Goal: Task Accomplishment & Management: Complete application form

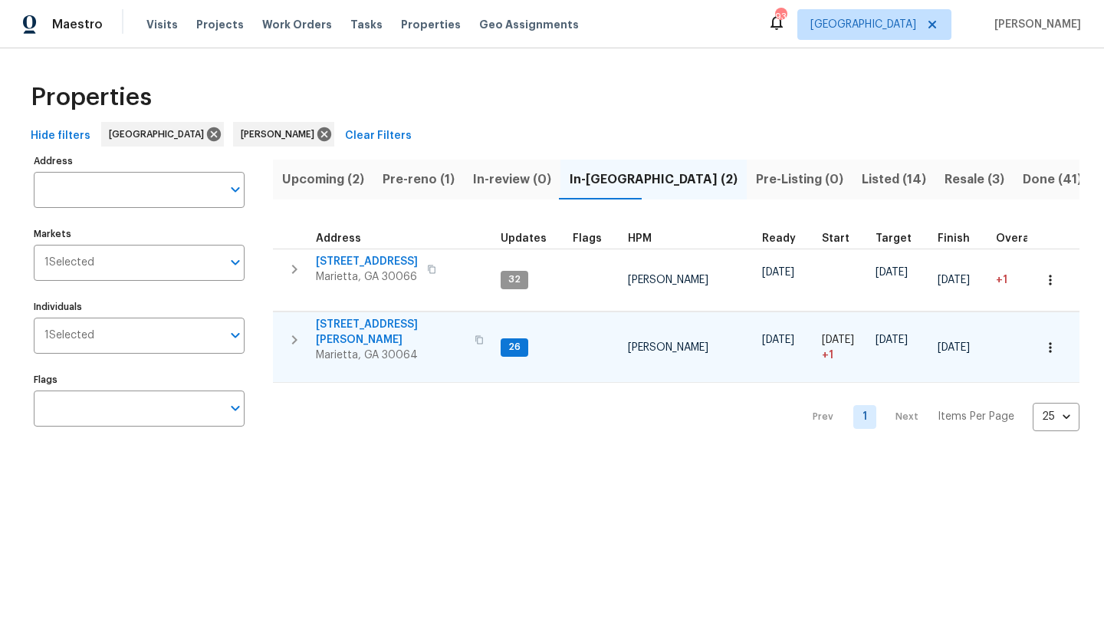
click at [352, 328] on span "[STREET_ADDRESS][PERSON_NAME]" at bounding box center [390, 332] width 149 height 31
click at [422, 186] on span "Pre-reno (1)" at bounding box center [419, 179] width 72 height 21
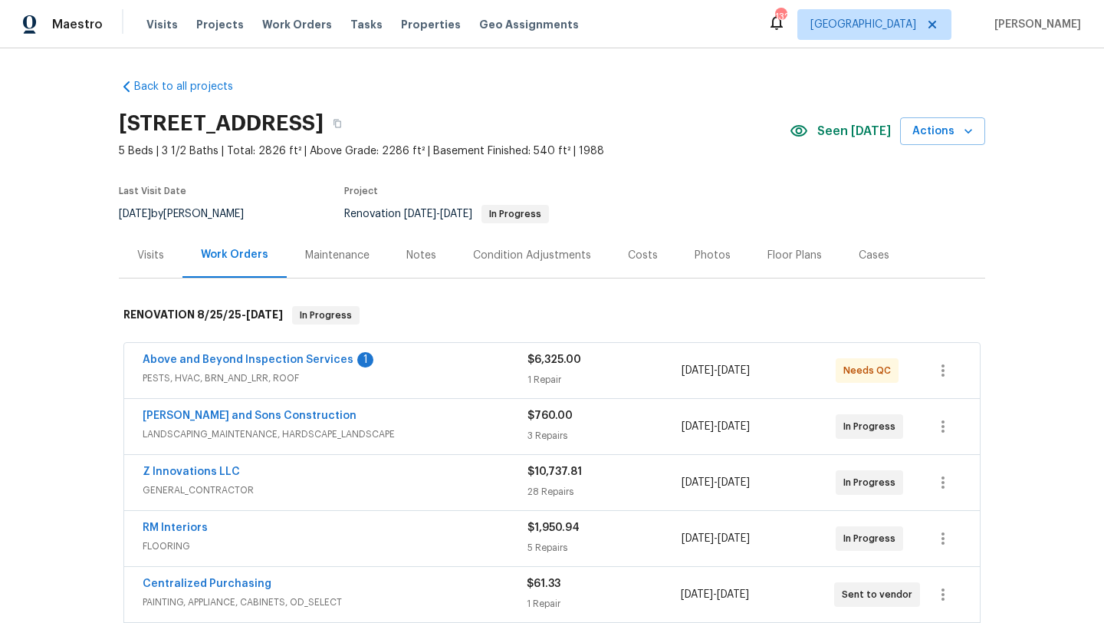
scroll to position [41, 0]
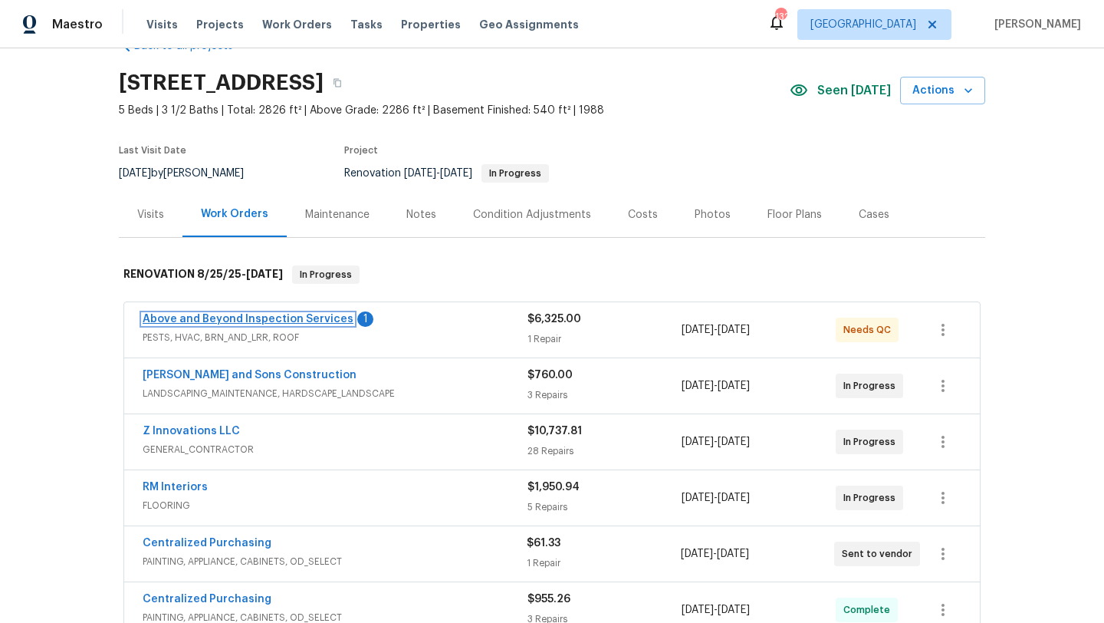
click at [265, 319] on link "Above and Beyond Inspection Services" at bounding box center [248, 319] width 211 height 11
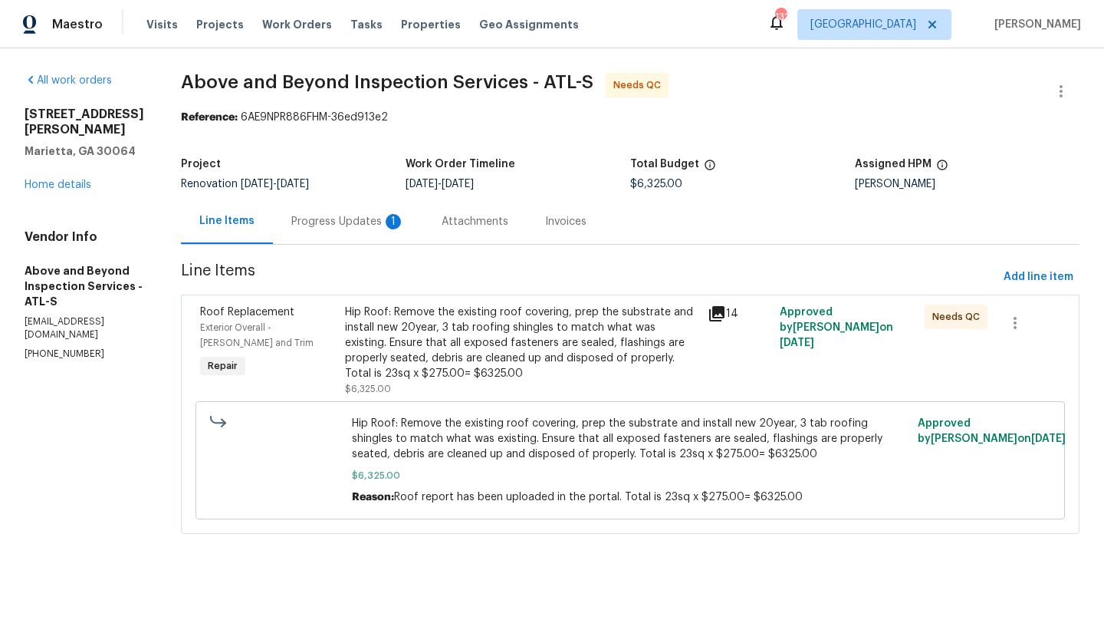
click at [383, 224] on div "Progress Updates 1" at bounding box center [347, 221] width 113 height 15
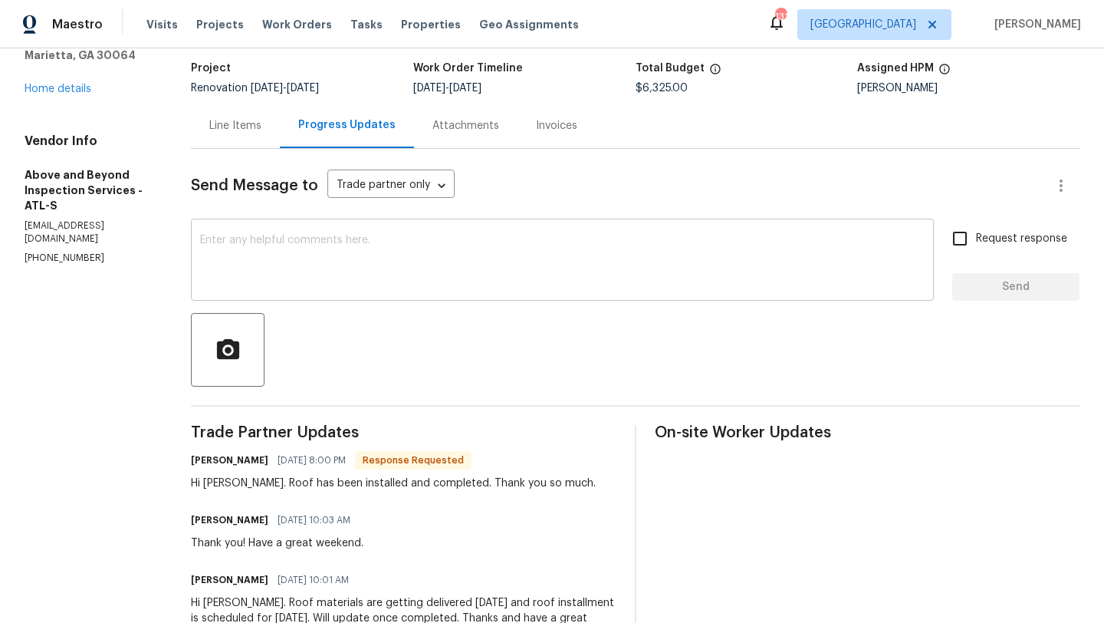
scroll to position [95, 0]
click at [279, 136] on div "Line Items" at bounding box center [235, 125] width 89 height 45
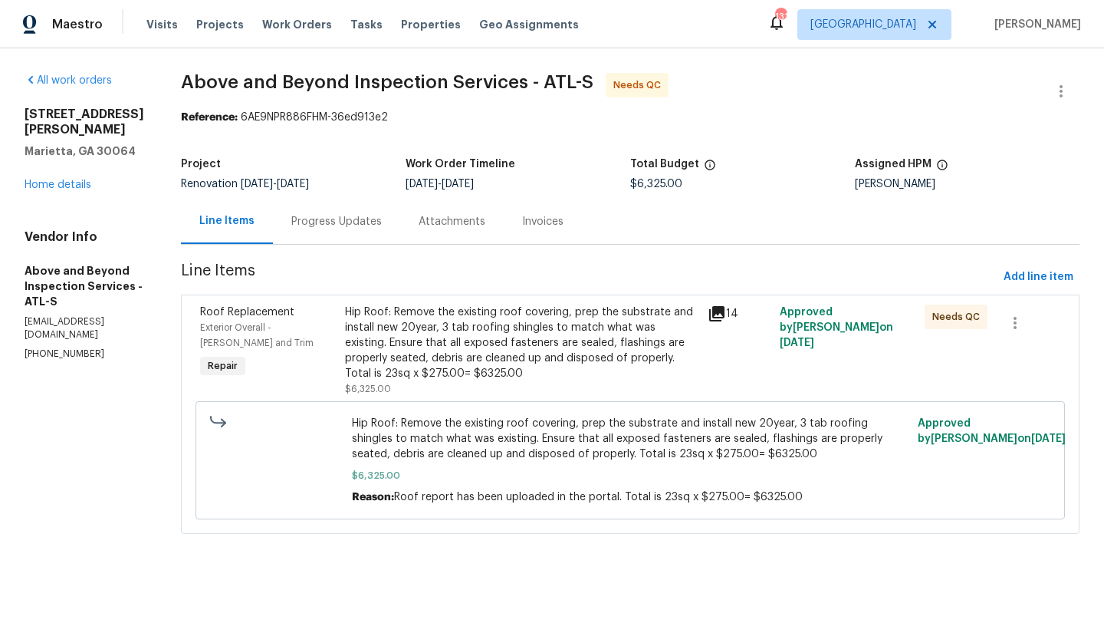
click at [303, 320] on div "Exterior Overall - Eaves and Trim" at bounding box center [268, 335] width 136 height 31
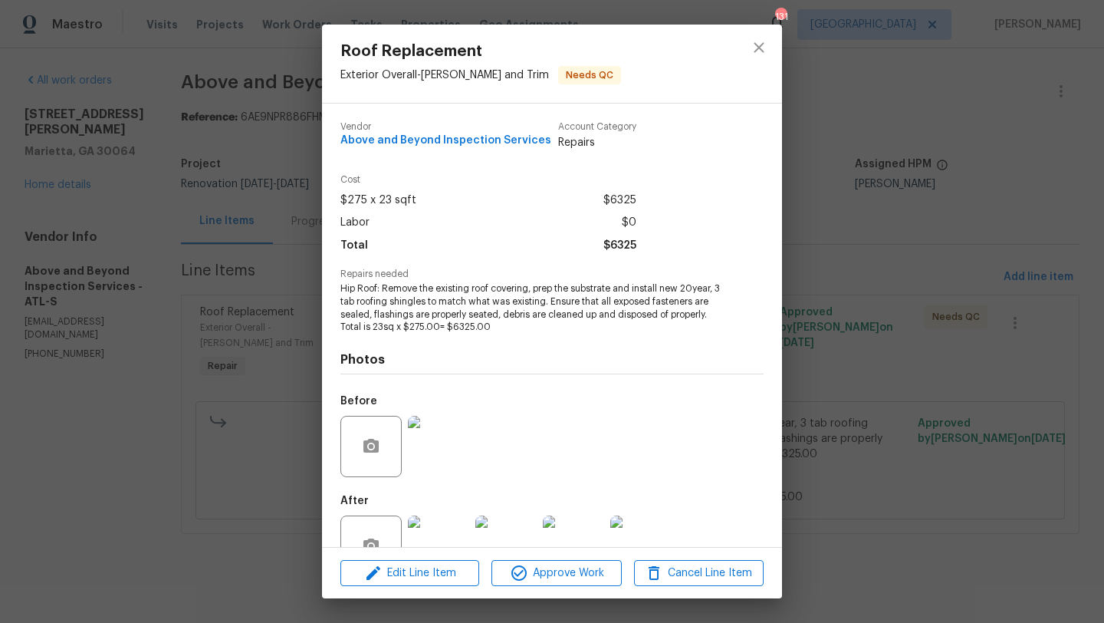
scroll to position [46, 0]
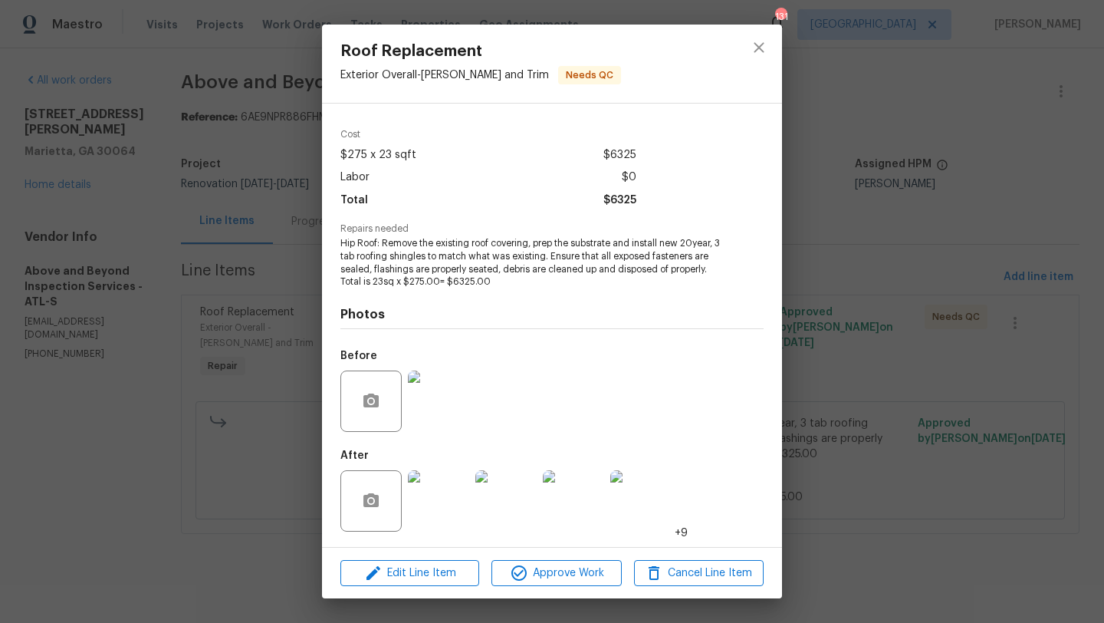
click at [454, 499] on img at bounding box center [438, 500] width 61 height 61
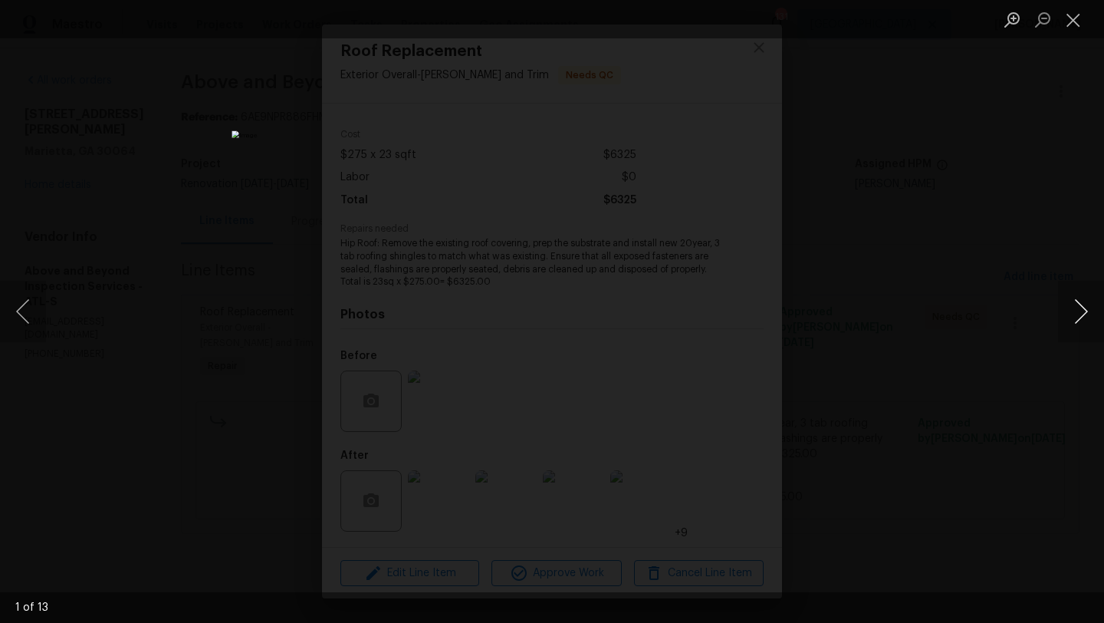
click at [1075, 302] on button "Next image" at bounding box center [1081, 311] width 46 height 61
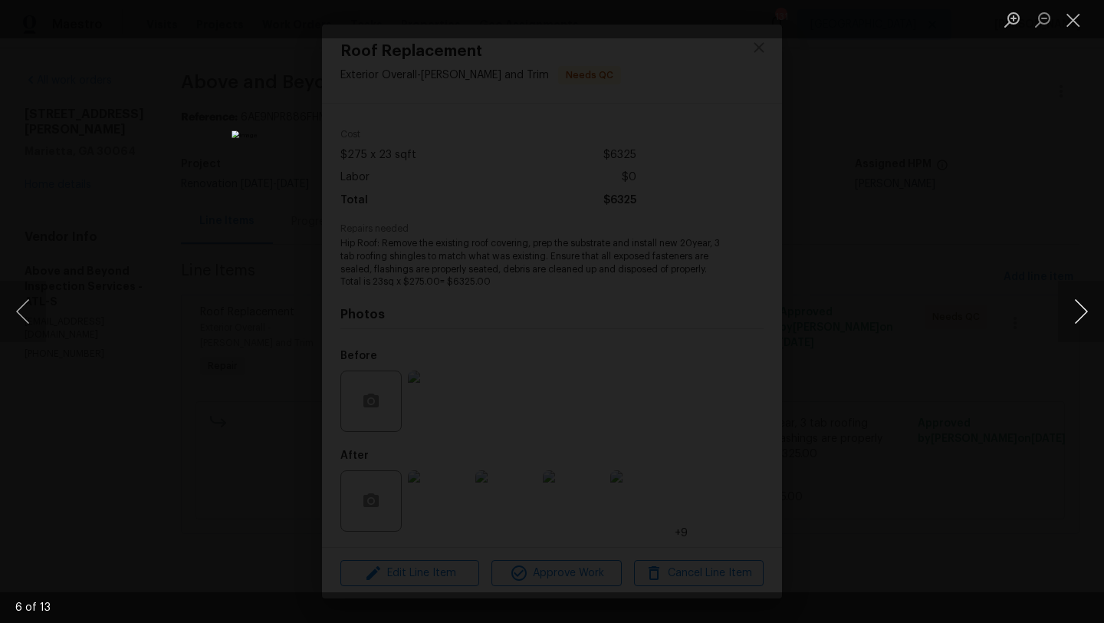
click at [1076, 303] on button "Next image" at bounding box center [1081, 311] width 46 height 61
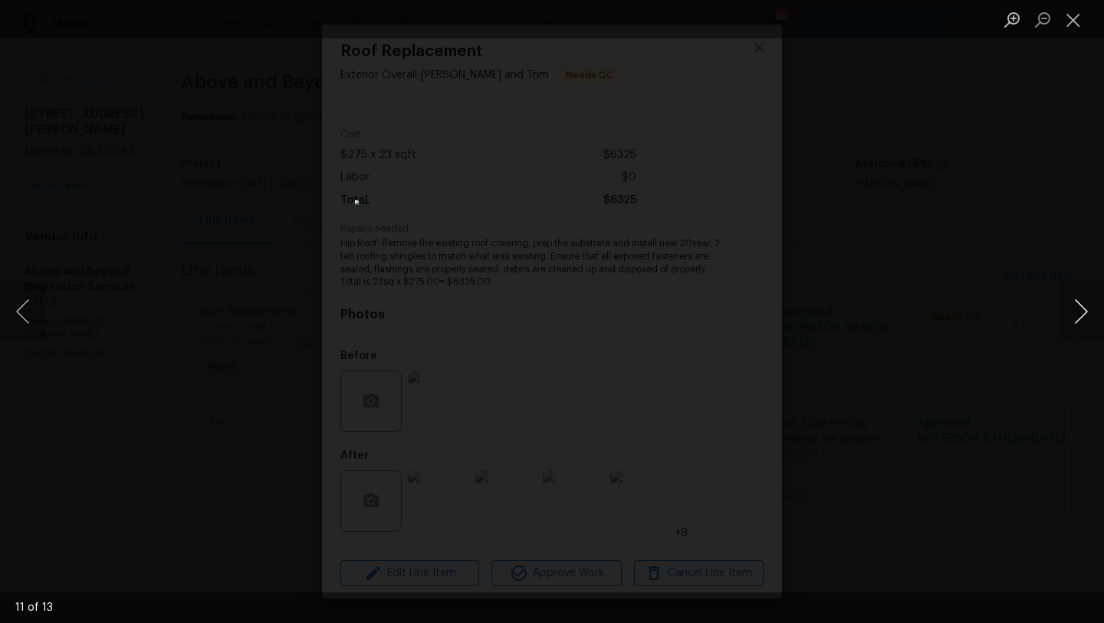
click at [1076, 304] on button "Next image" at bounding box center [1081, 311] width 46 height 61
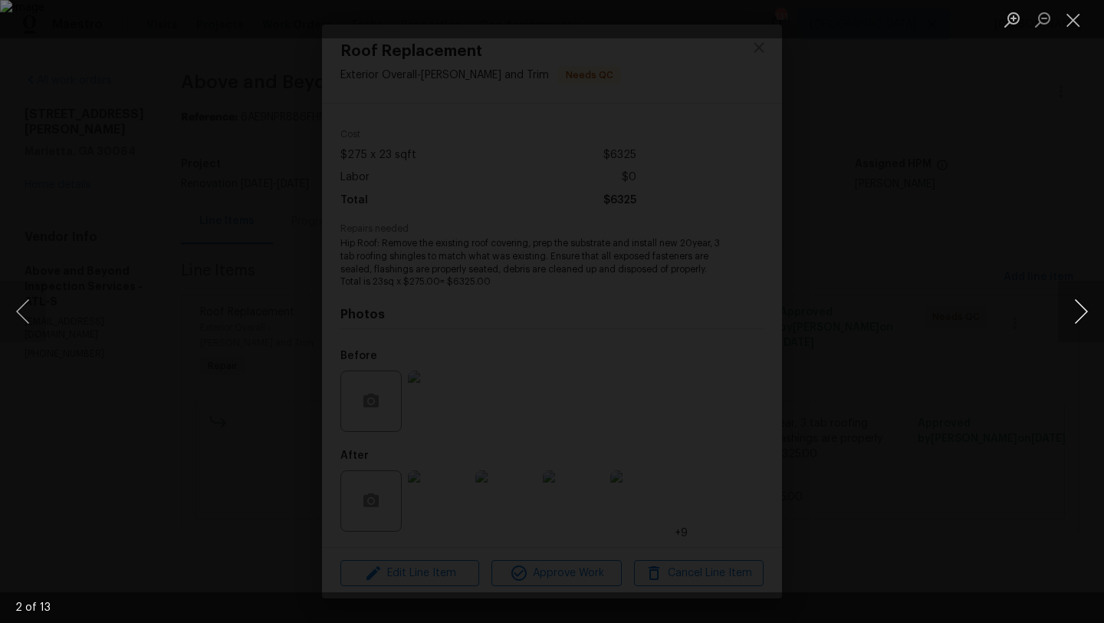
click at [1076, 304] on button "Next image" at bounding box center [1081, 311] width 46 height 61
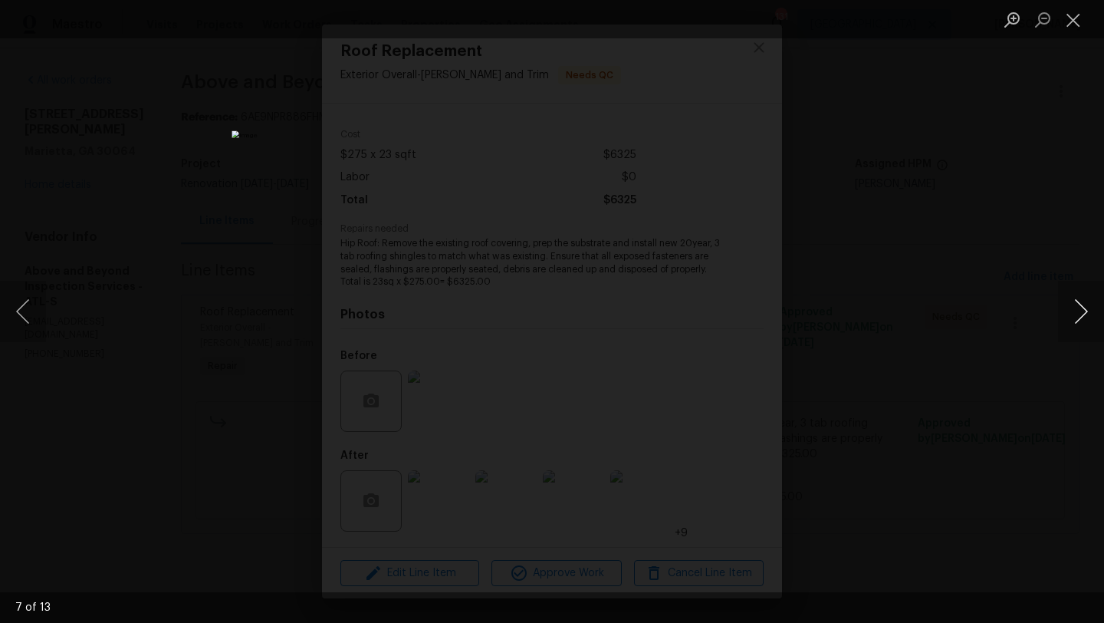
click at [1077, 304] on button "Next image" at bounding box center [1081, 311] width 46 height 61
click at [199, 366] on div "Lightbox" at bounding box center [552, 311] width 1104 height 623
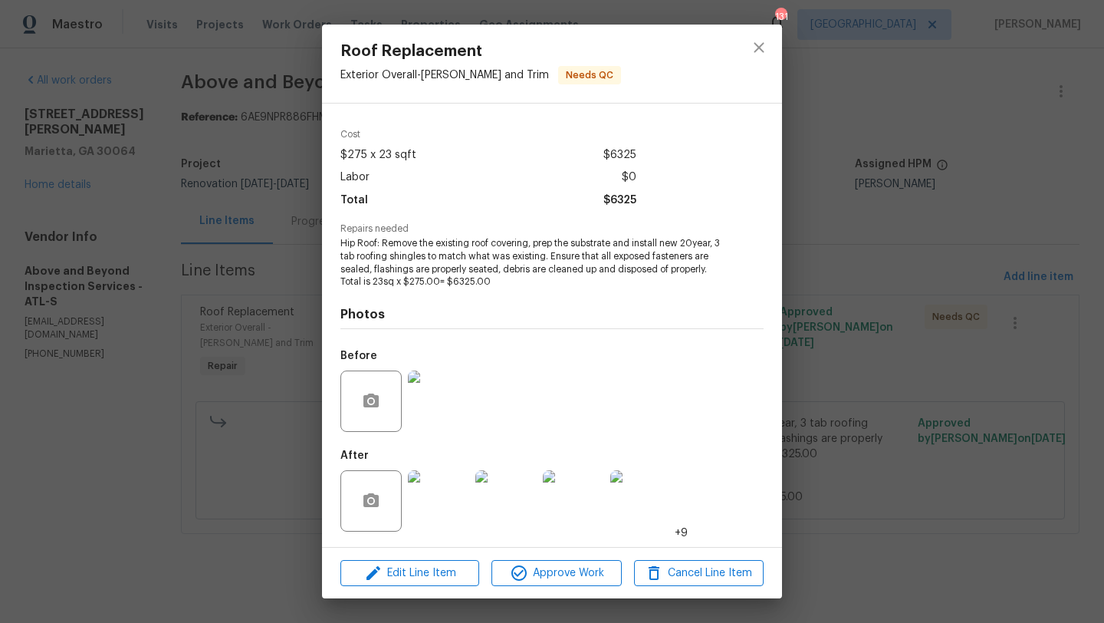
click at [498, 528] on img at bounding box center [505, 500] width 61 height 61
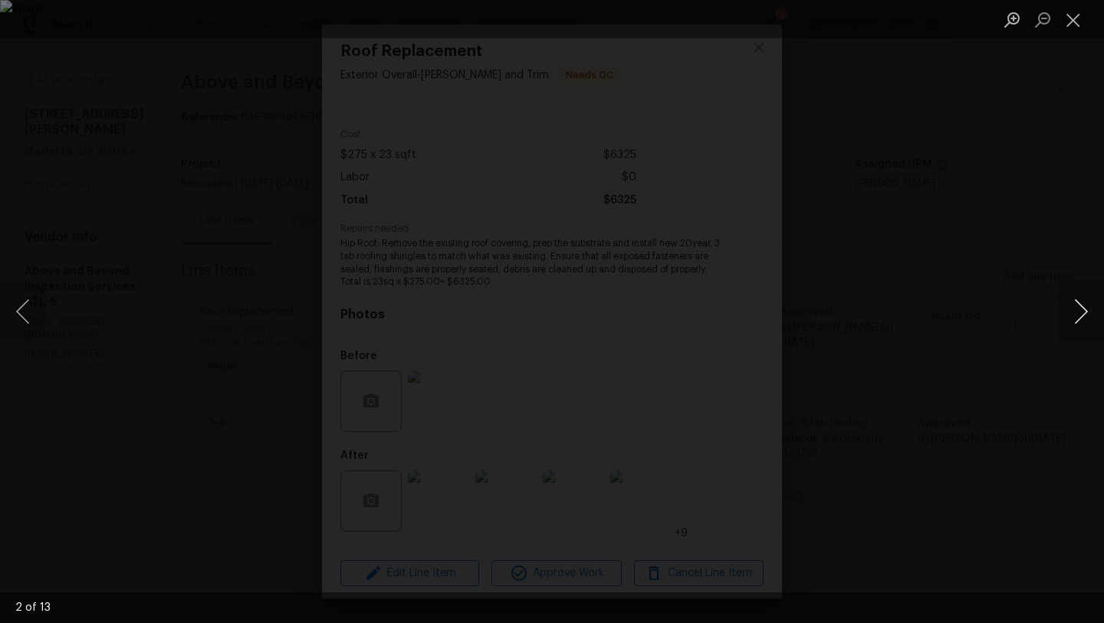
click at [1084, 297] on button "Next image" at bounding box center [1081, 311] width 46 height 61
click at [1084, 299] on button "Next image" at bounding box center [1081, 311] width 46 height 61
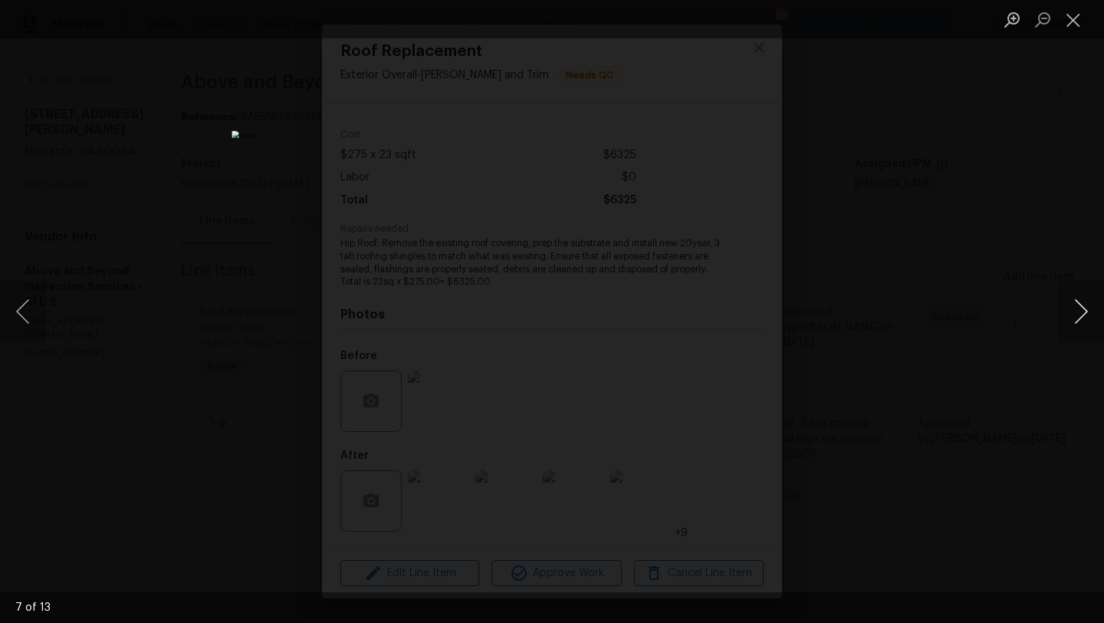
click at [1084, 299] on button "Next image" at bounding box center [1081, 311] width 46 height 61
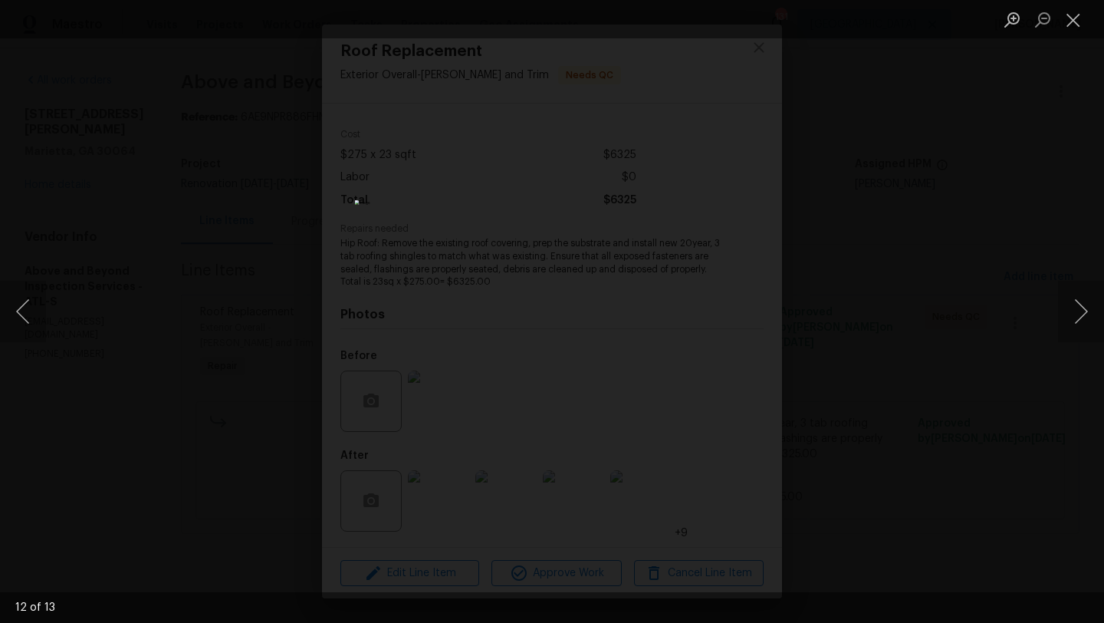
click at [997, 234] on div "Lightbox" at bounding box center [552, 311] width 1104 height 623
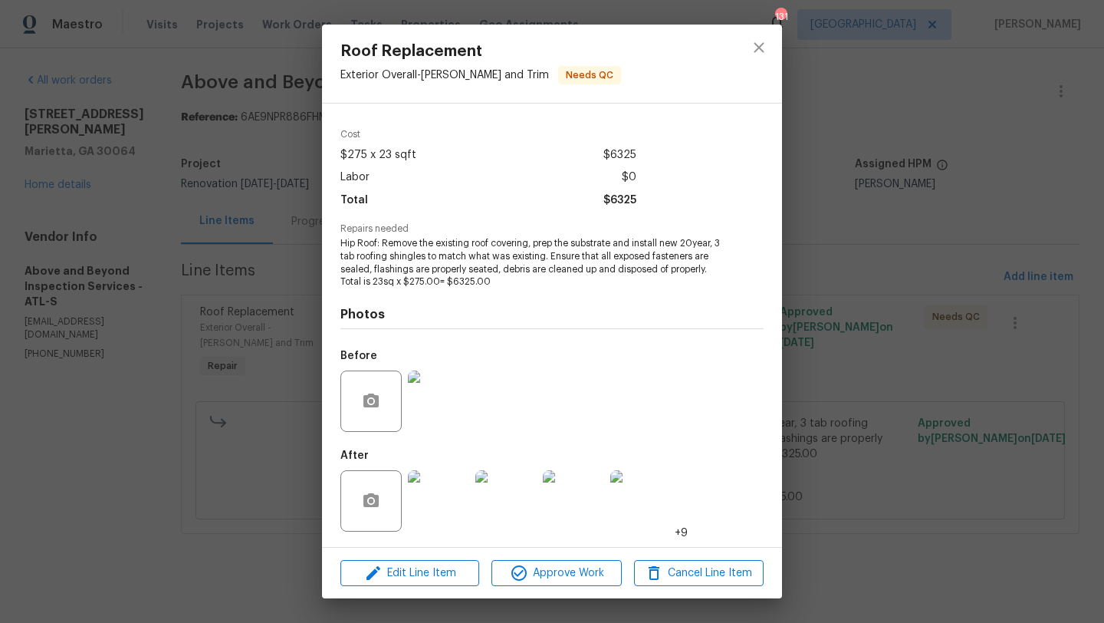
click at [195, 317] on div "Roof Replacement Exterior Overall - Eaves and Trim Needs QC Vendor Above and Be…" at bounding box center [552, 311] width 1104 height 623
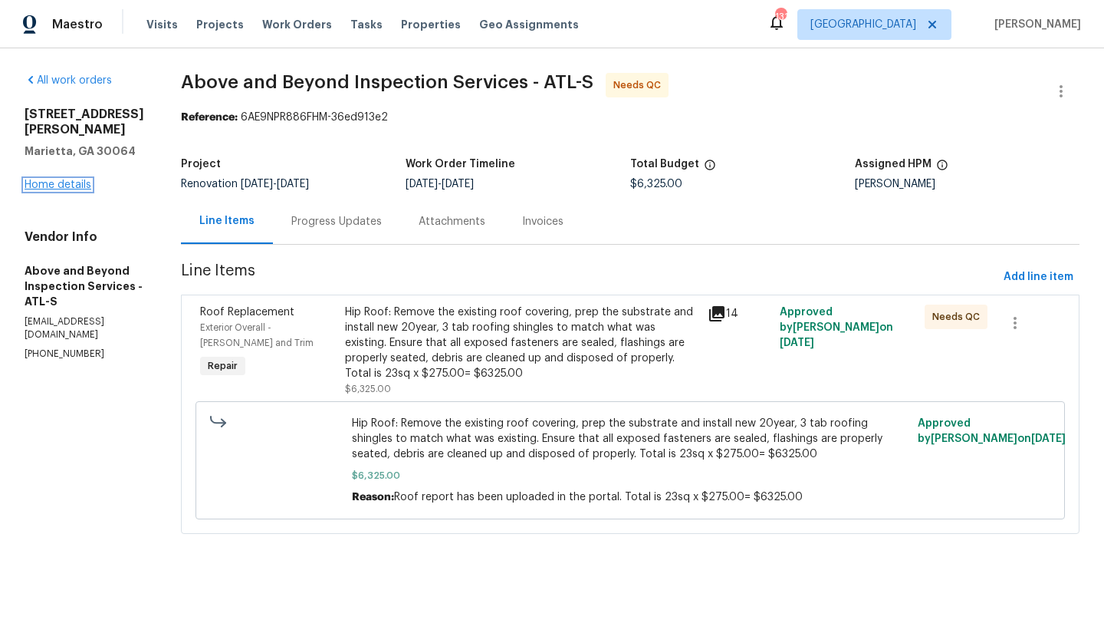
click at [61, 179] on link "Home details" at bounding box center [58, 184] width 67 height 11
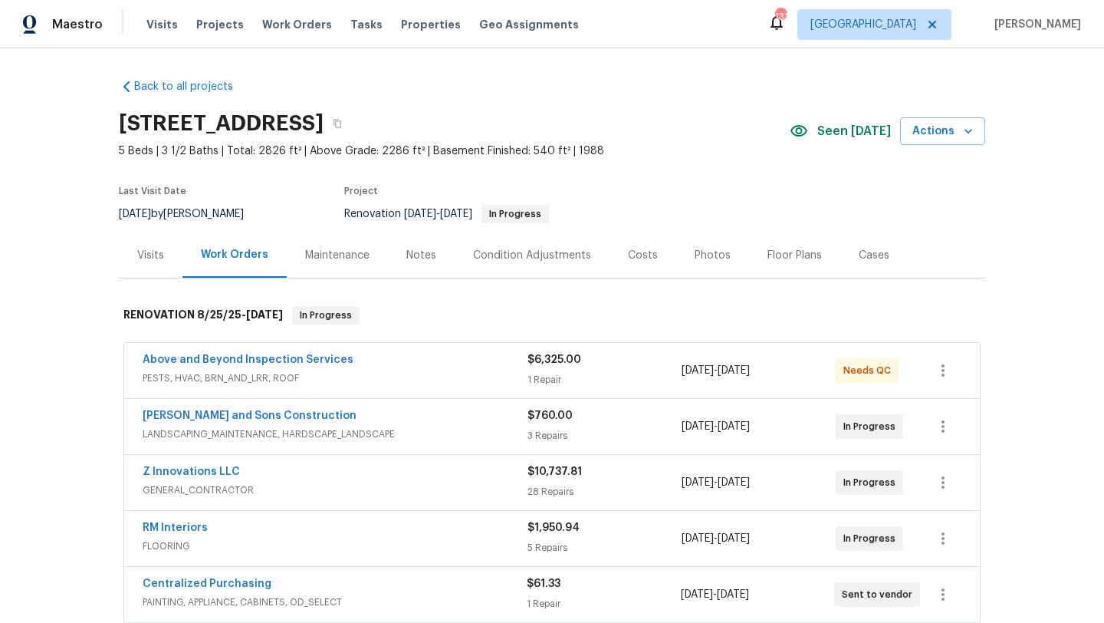
click at [156, 257] on div "Visits" at bounding box center [150, 255] width 27 height 15
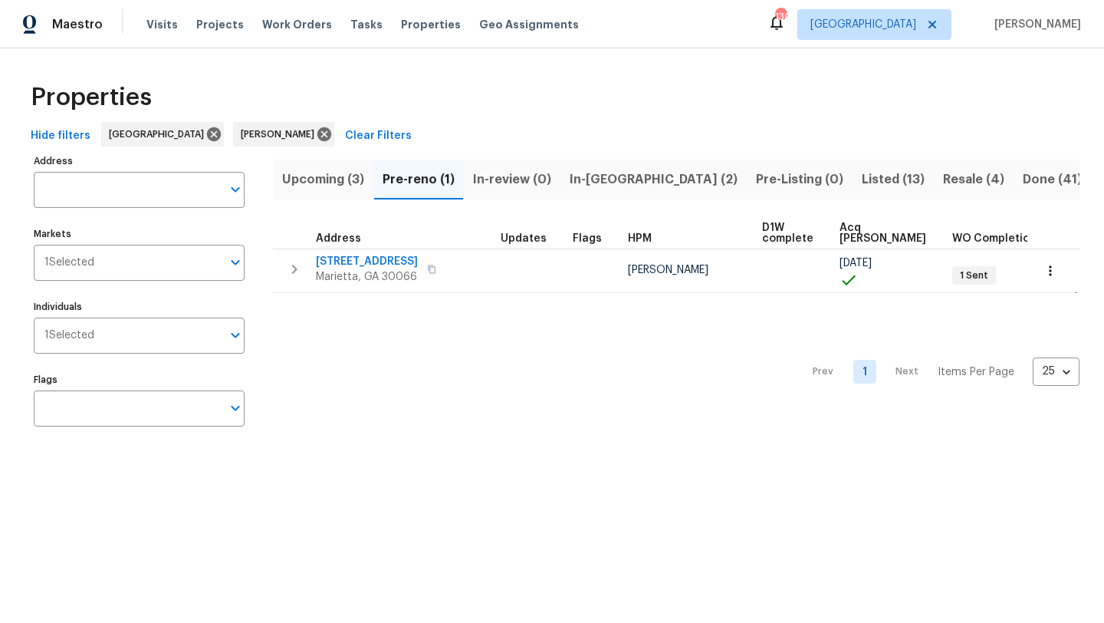
click at [355, 172] on span "Upcoming (3)" at bounding box center [323, 179] width 82 height 21
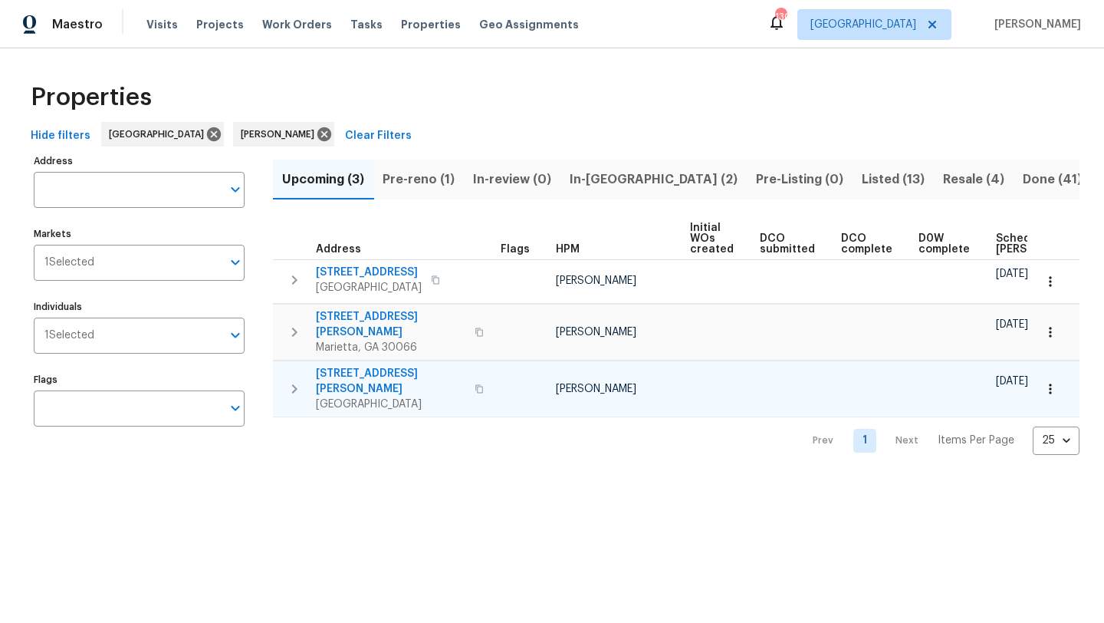
click at [335, 366] on span "314 Jackson St" at bounding box center [390, 381] width 149 height 31
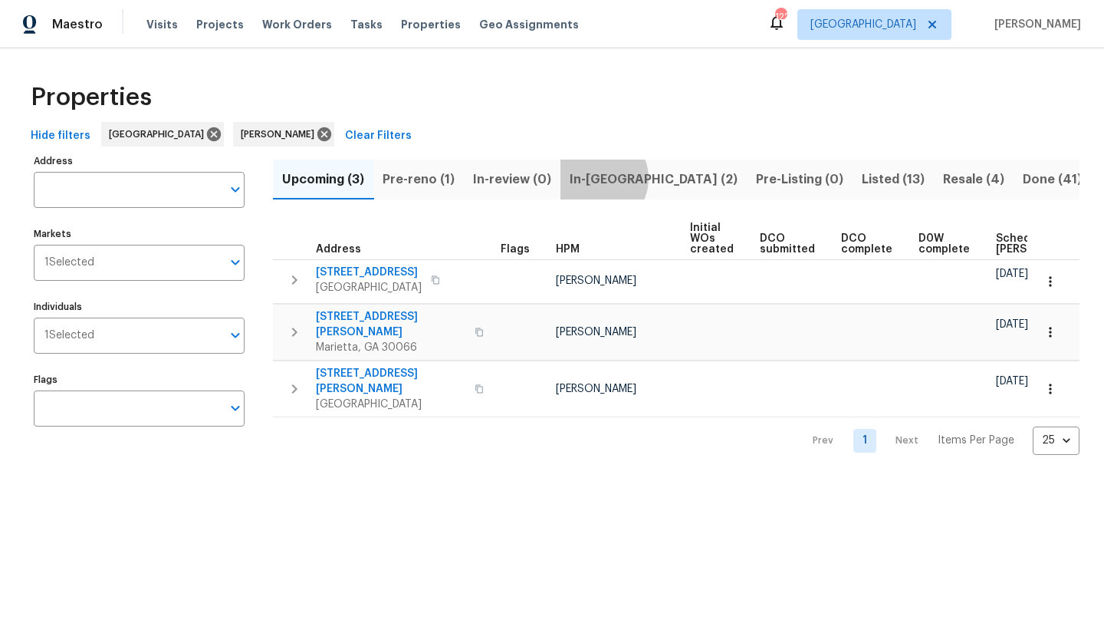
click at [594, 178] on span "In-reno (2)" at bounding box center [654, 179] width 168 height 21
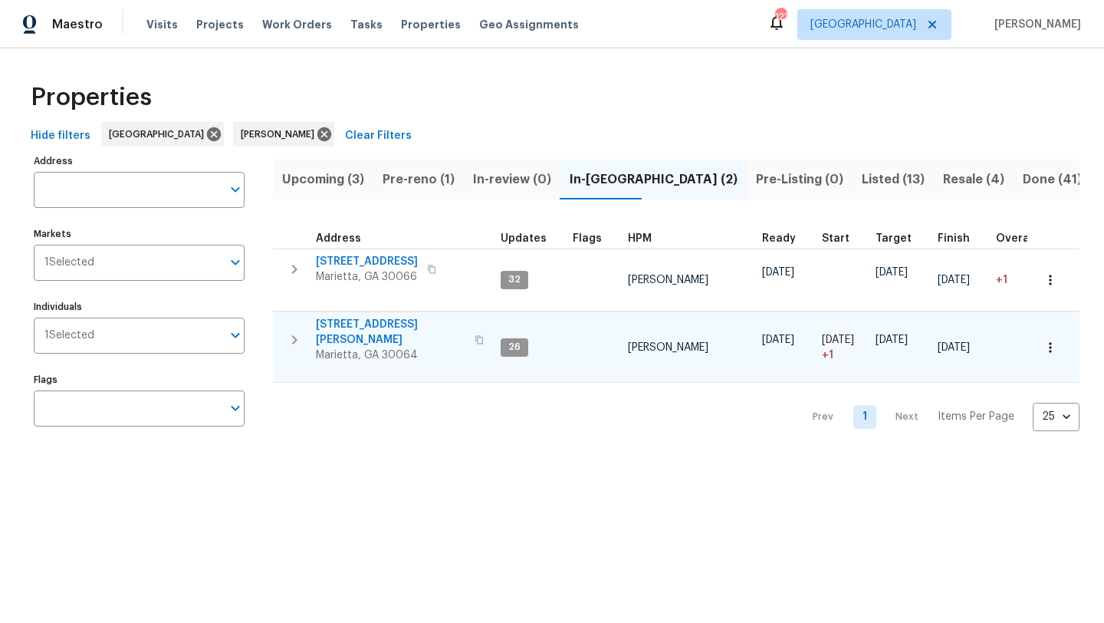
click at [393, 324] on span "3526 W Hampton Dr NW" at bounding box center [390, 332] width 149 height 31
click at [360, 329] on span "3526 W Hampton Dr NW" at bounding box center [390, 332] width 149 height 31
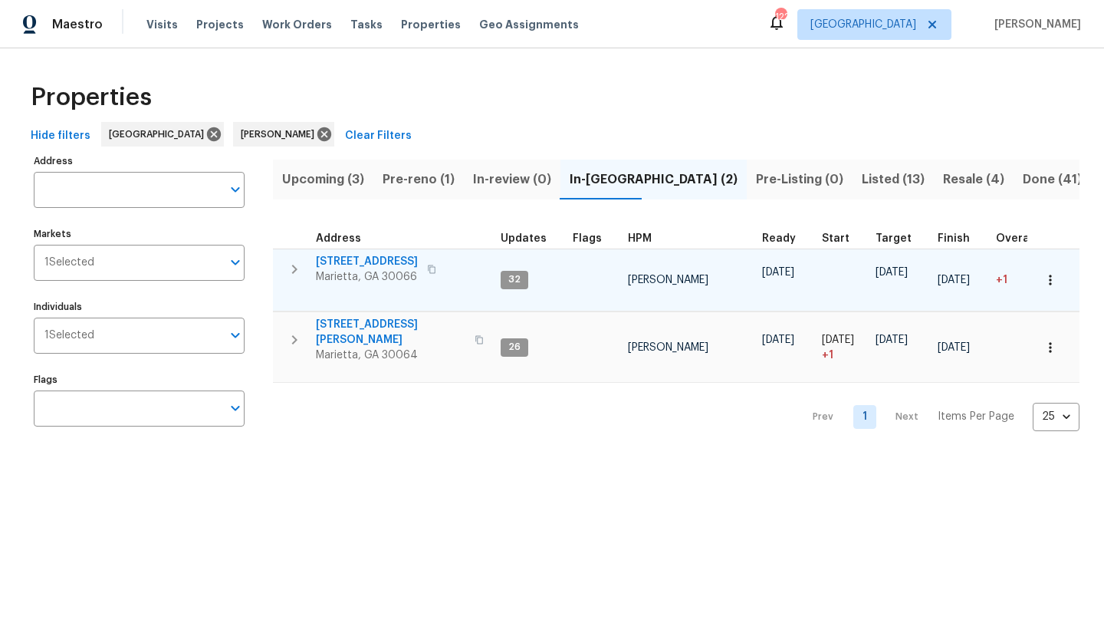
click at [344, 258] on span "692 Suholden Cir" at bounding box center [367, 261] width 102 height 15
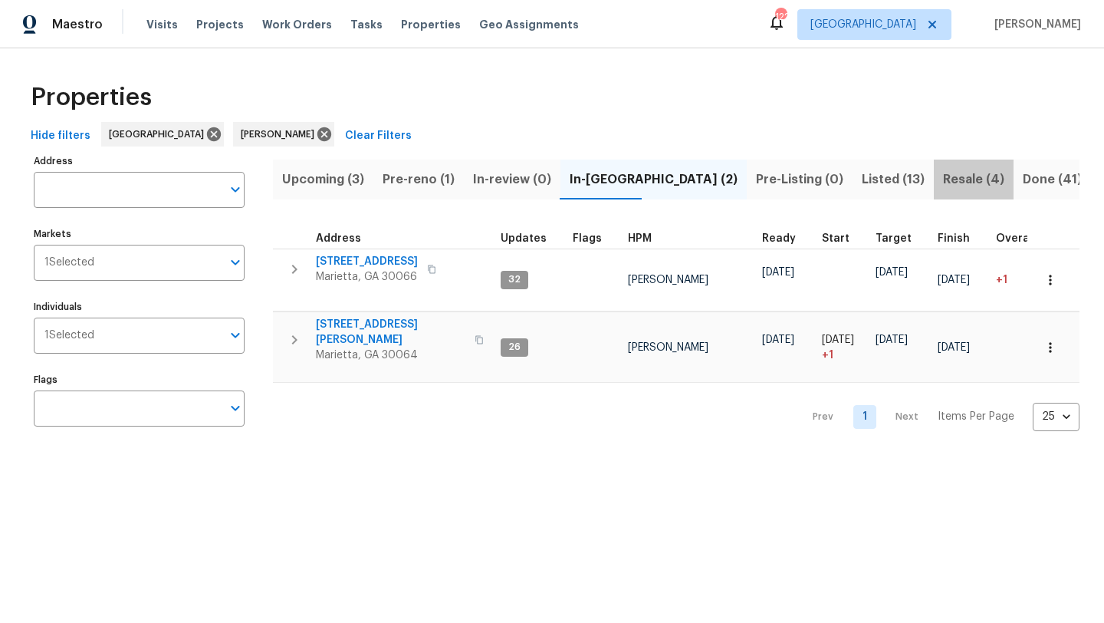
click at [943, 177] on span "Resale (4)" at bounding box center [973, 179] width 61 height 21
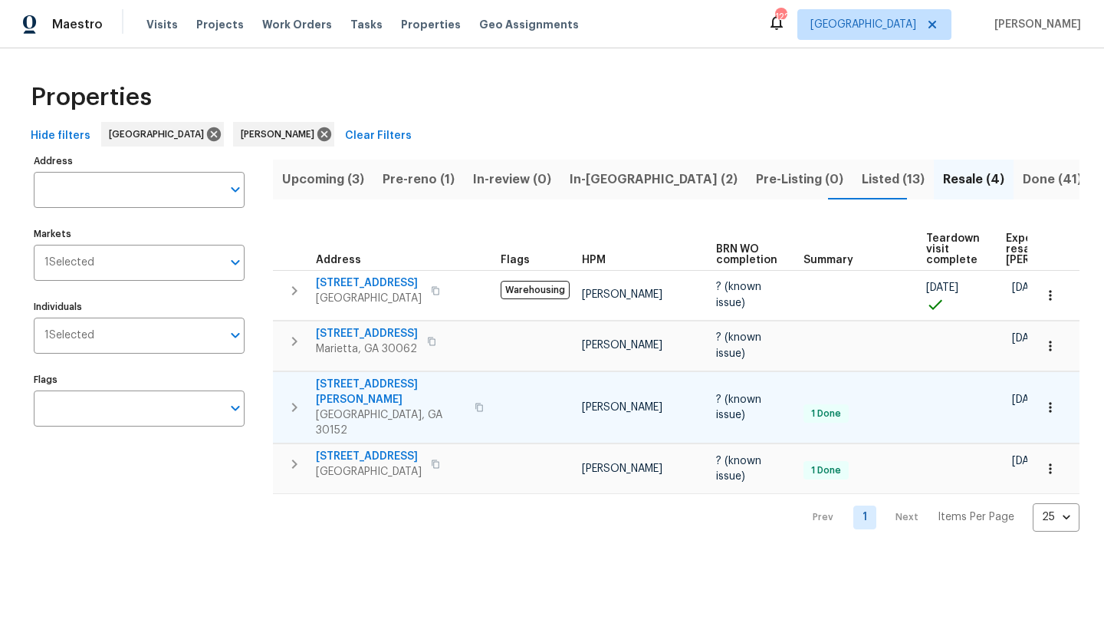
click at [402, 386] on span "1575 Ridenour Pkwy NW Apt 804" at bounding box center [390, 391] width 149 height 31
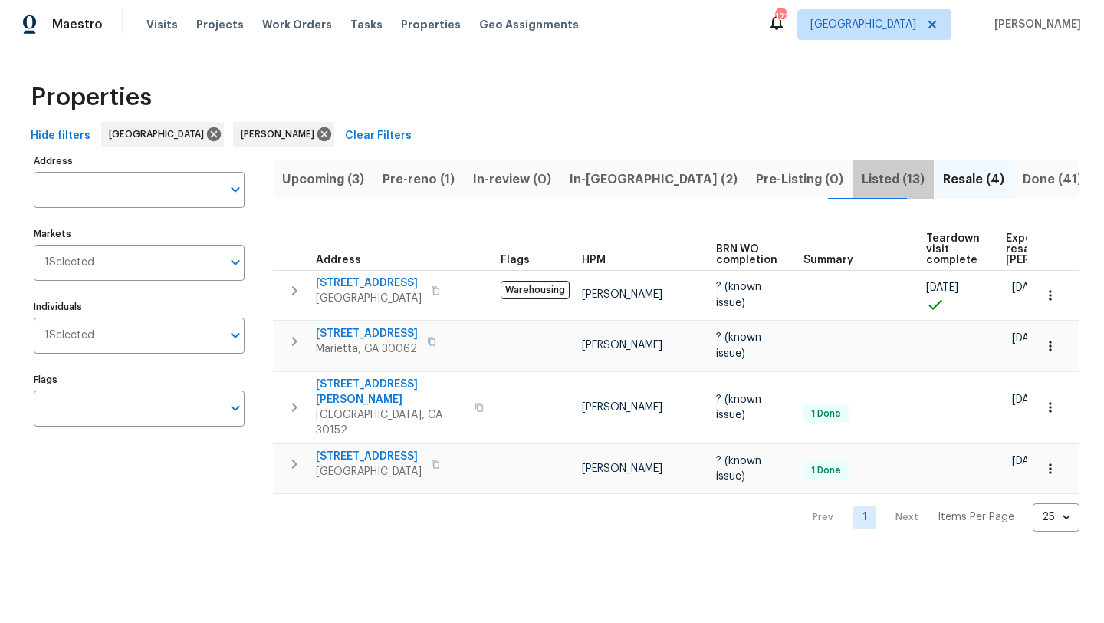
click at [852, 176] on button "Listed (13)" at bounding box center [892, 179] width 81 height 40
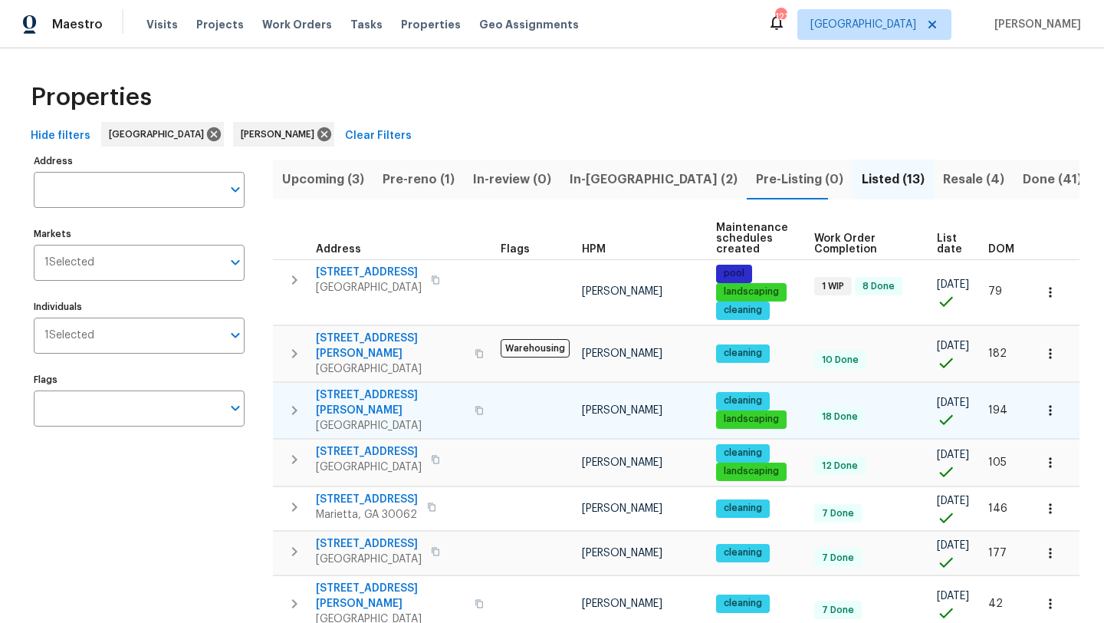
click at [374, 387] on span "4190 Haynes Mill Ct NW" at bounding box center [390, 402] width 149 height 31
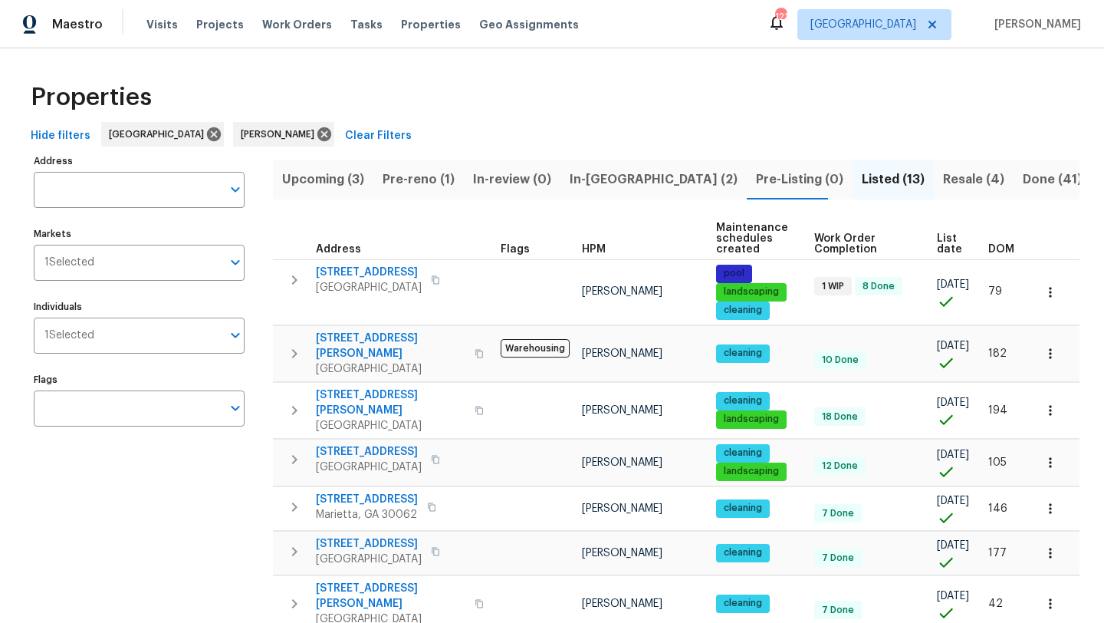
click at [582, 175] on span "In-reno (2)" at bounding box center [654, 179] width 168 height 21
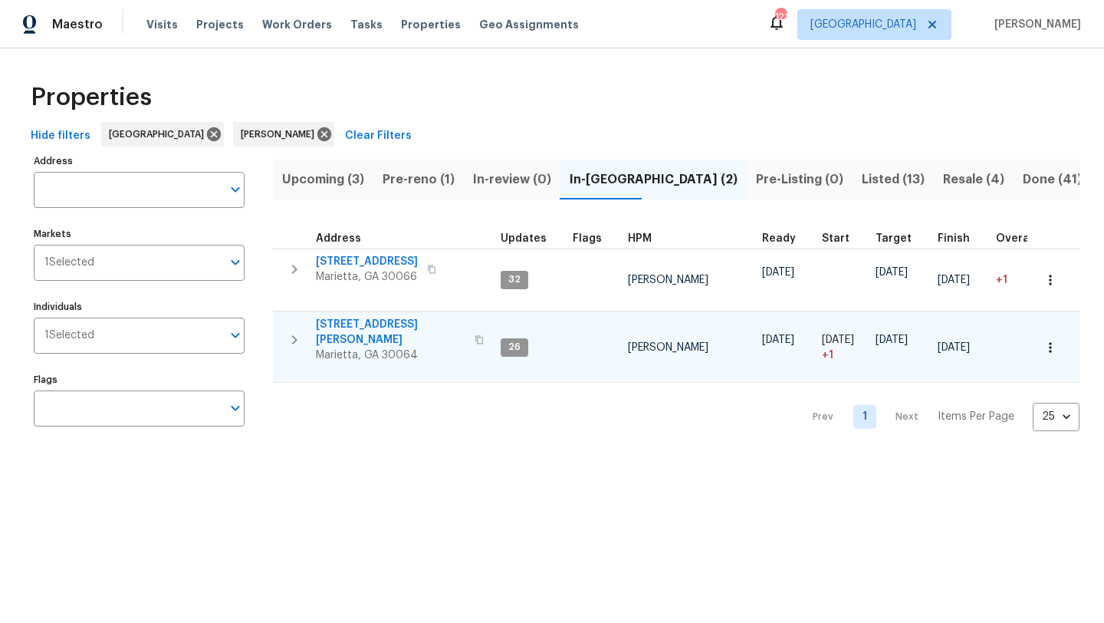
click at [380, 326] on span "3526 W Hampton Dr NW" at bounding box center [390, 332] width 149 height 31
click at [862, 181] on span "Listed (13)" at bounding box center [893, 179] width 63 height 21
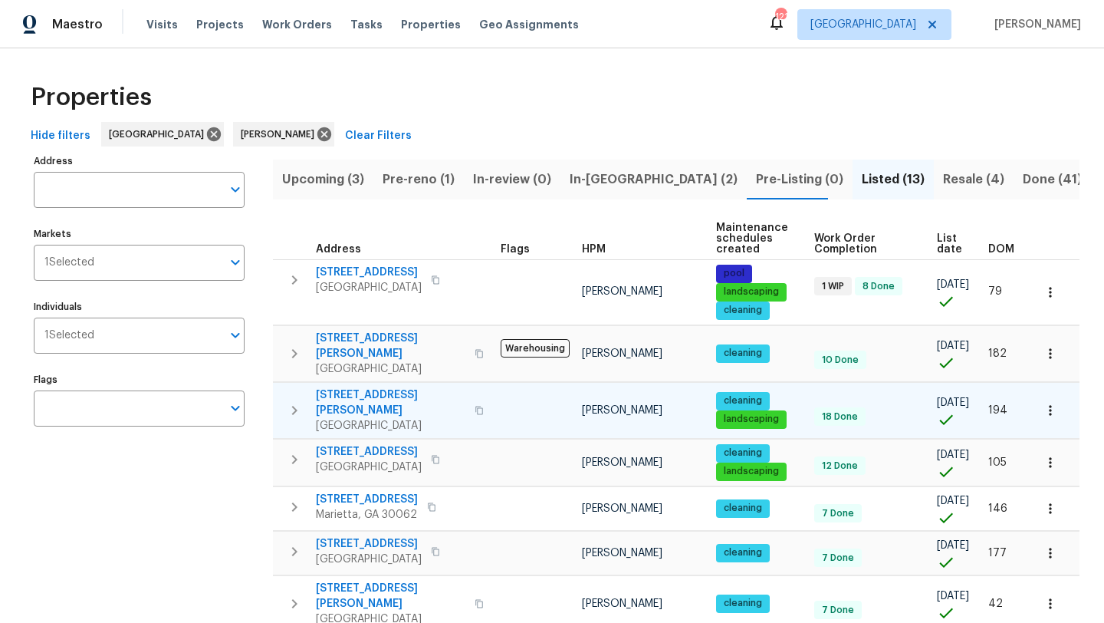
click at [384, 387] on span "4190 Haynes Mill Ct NW" at bounding box center [390, 402] width 149 height 31
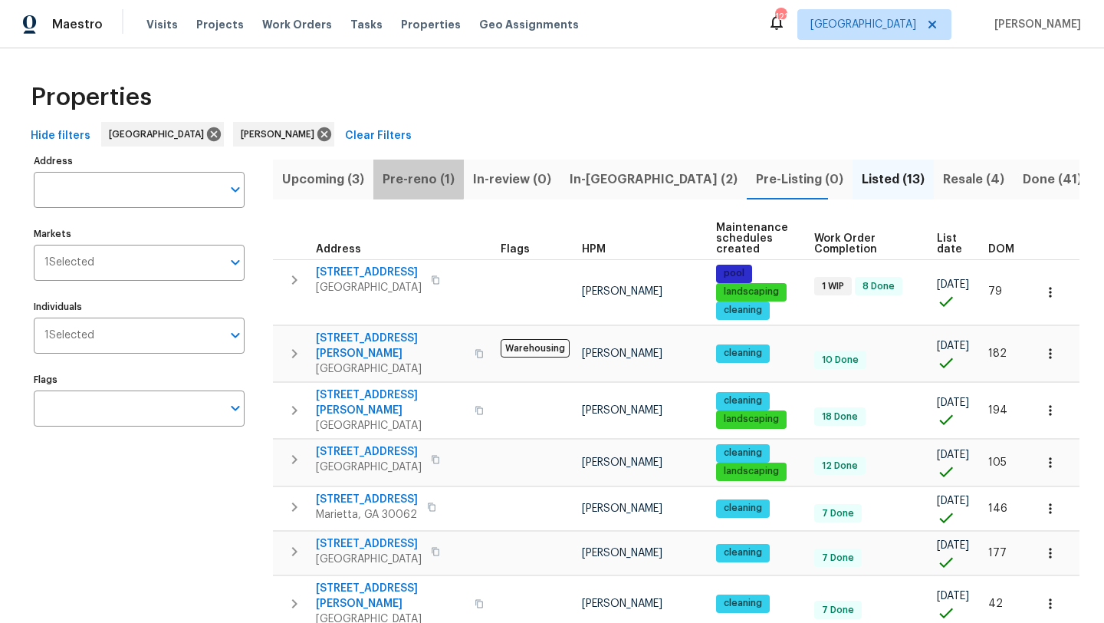
click at [414, 172] on span "Pre-reno (1)" at bounding box center [419, 179] width 72 height 21
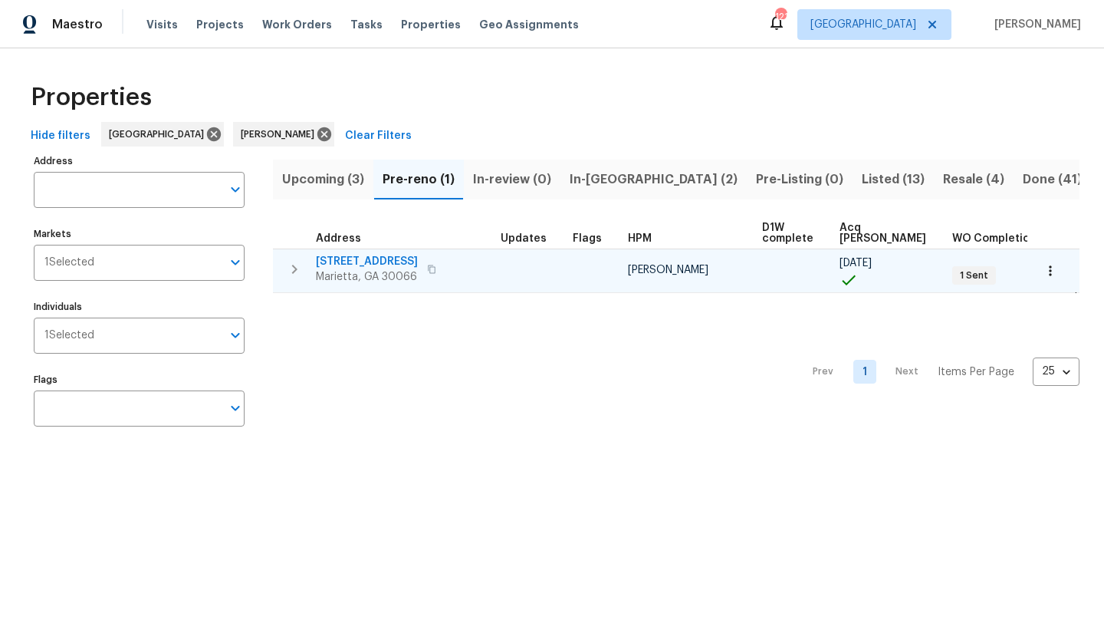
scroll to position [0, 33]
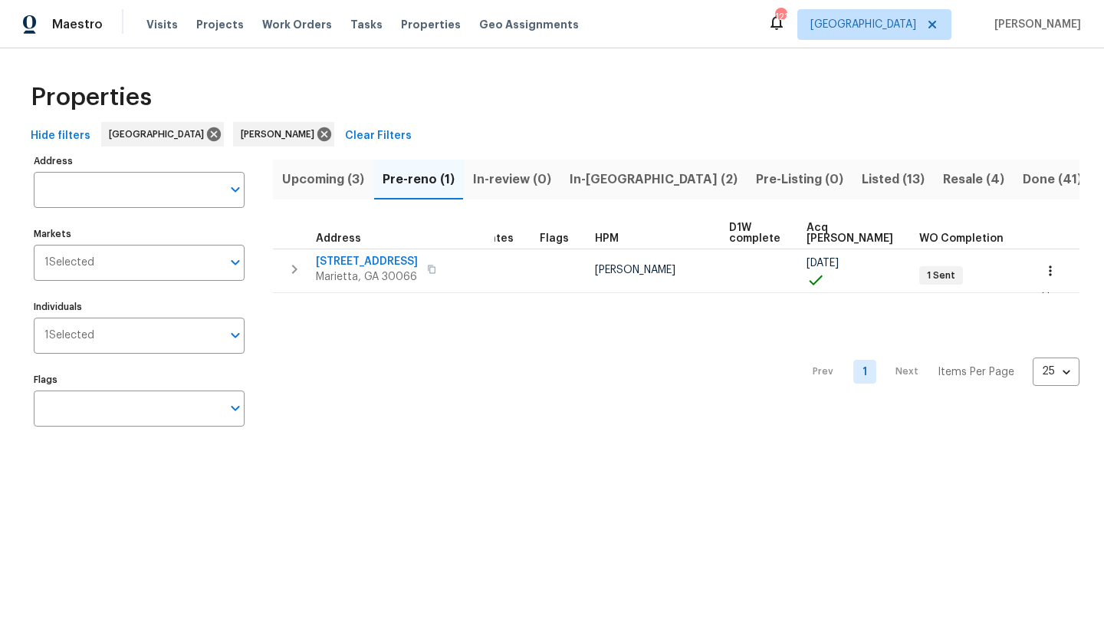
click at [609, 182] on span "In-reno (2)" at bounding box center [654, 179] width 168 height 21
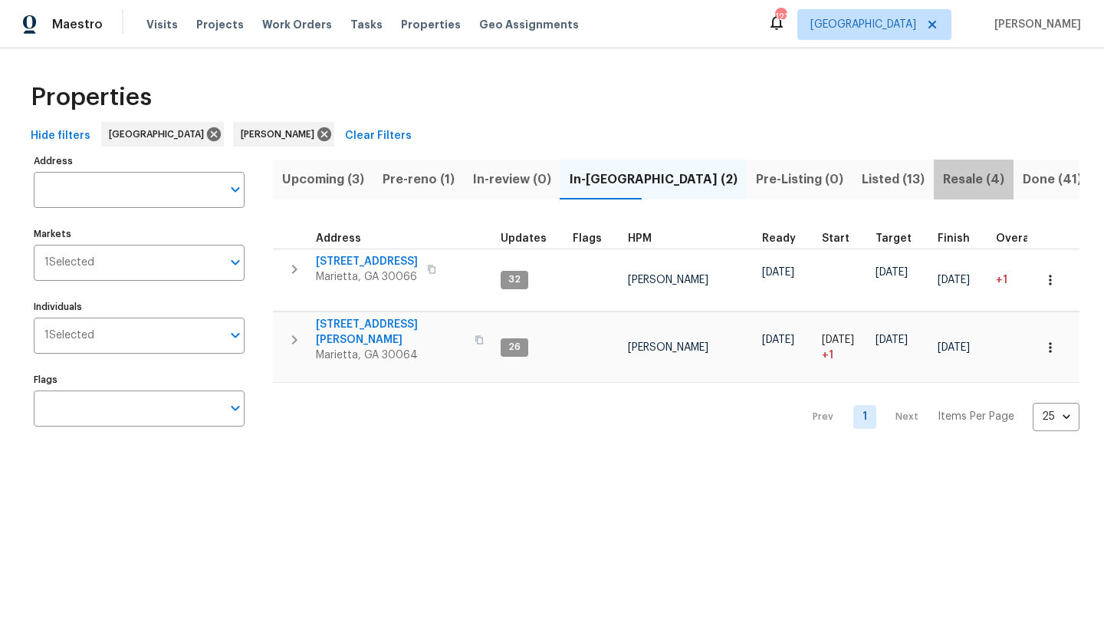
click at [943, 188] on span "Resale (4)" at bounding box center [973, 179] width 61 height 21
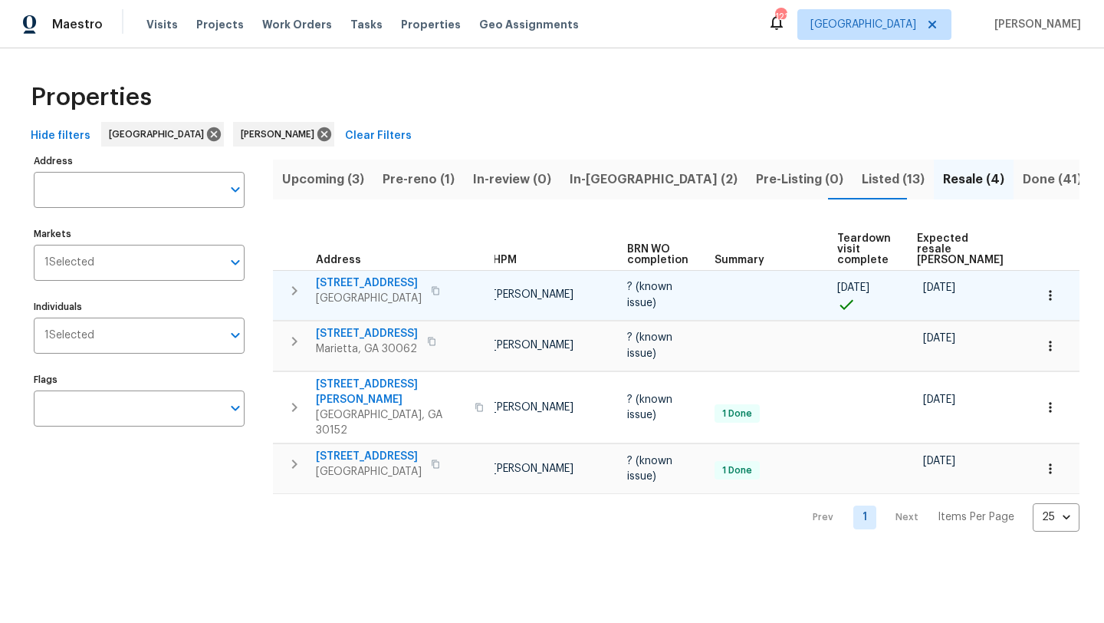
scroll to position [0, 117]
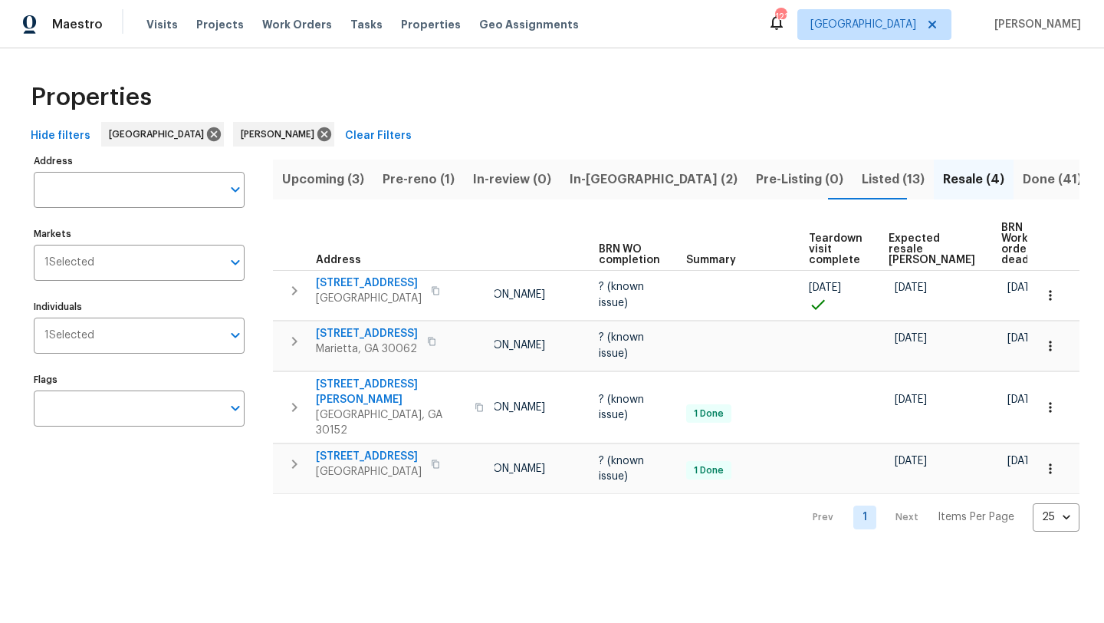
click at [1023, 180] on span "Done (41)" at bounding box center [1052, 179] width 59 height 21
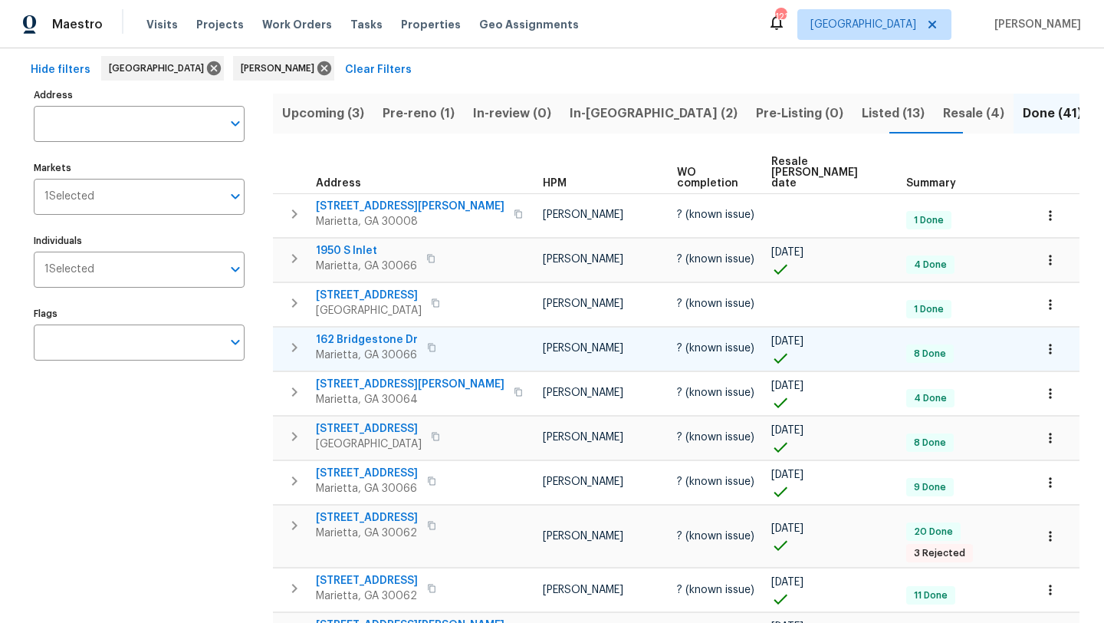
scroll to position [63, 0]
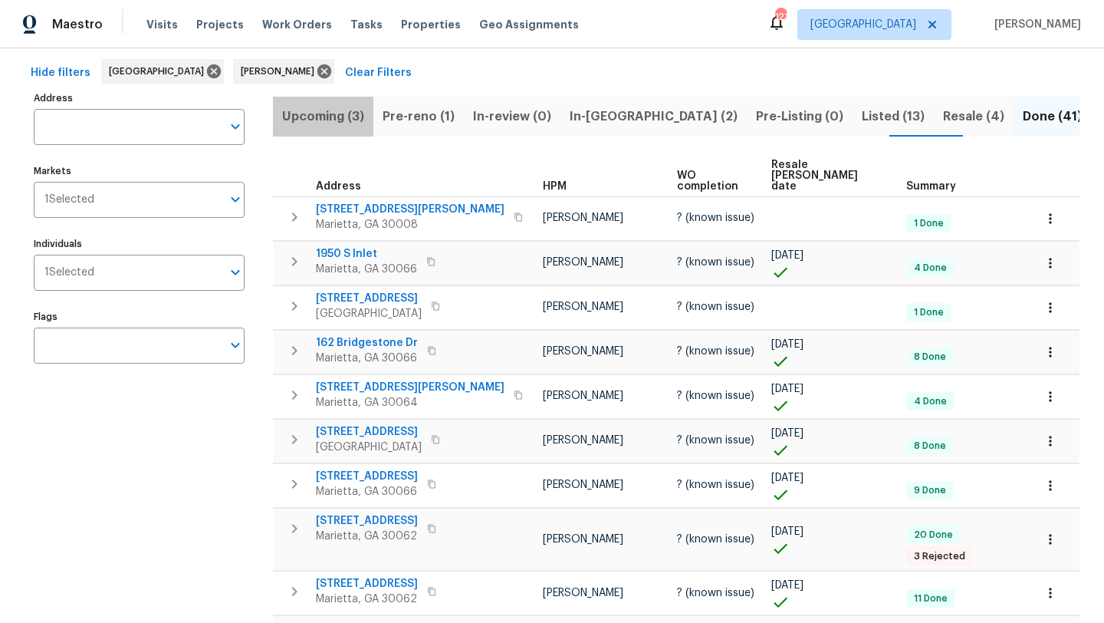
click at [352, 118] on span "Upcoming (3)" at bounding box center [323, 116] width 82 height 21
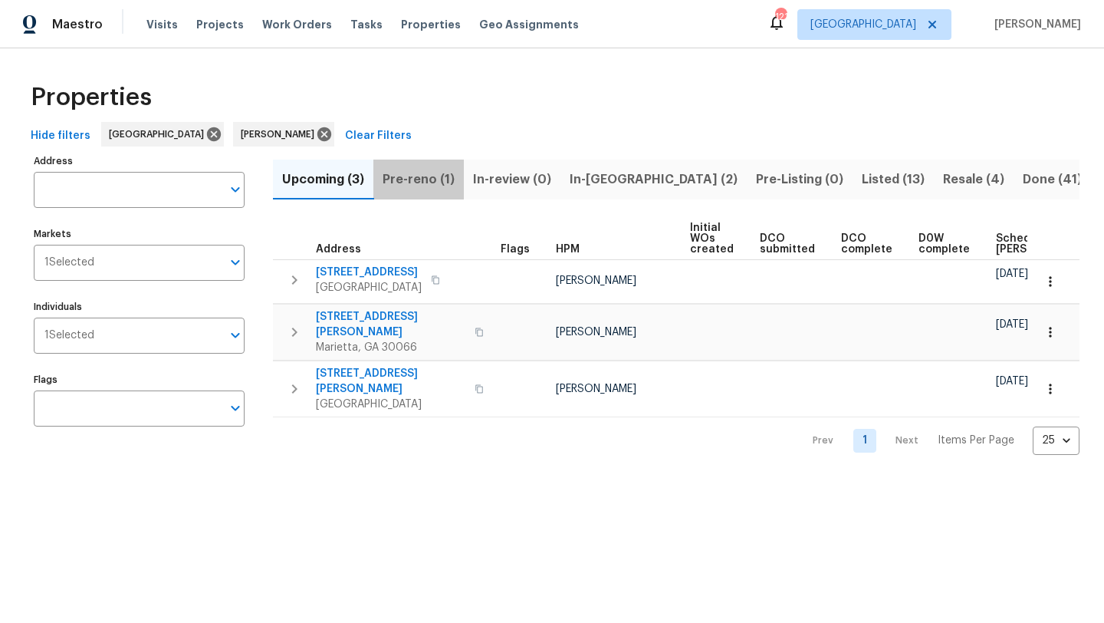
click at [426, 177] on span "Pre-reno (1)" at bounding box center [419, 179] width 72 height 21
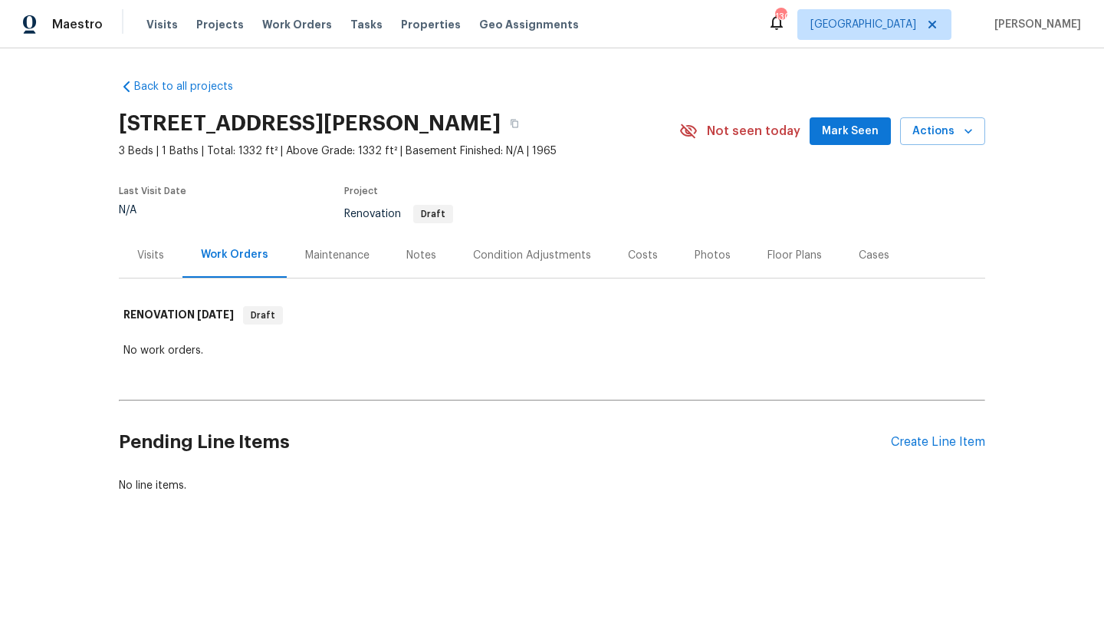
click at [153, 260] on div "Visits" at bounding box center [150, 255] width 27 height 15
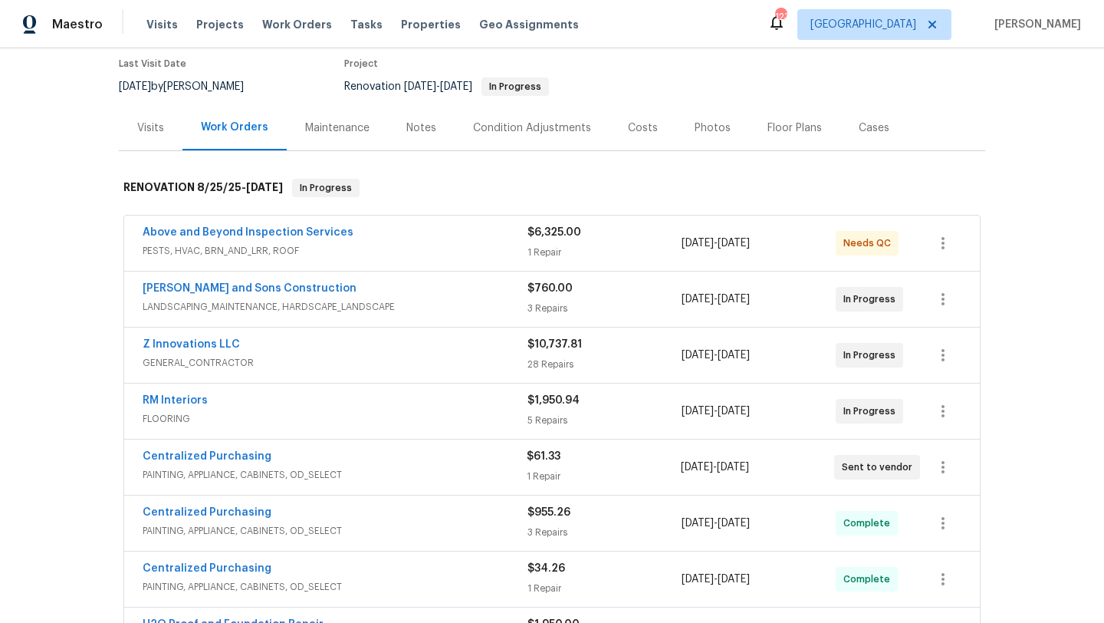
scroll to position [143, 0]
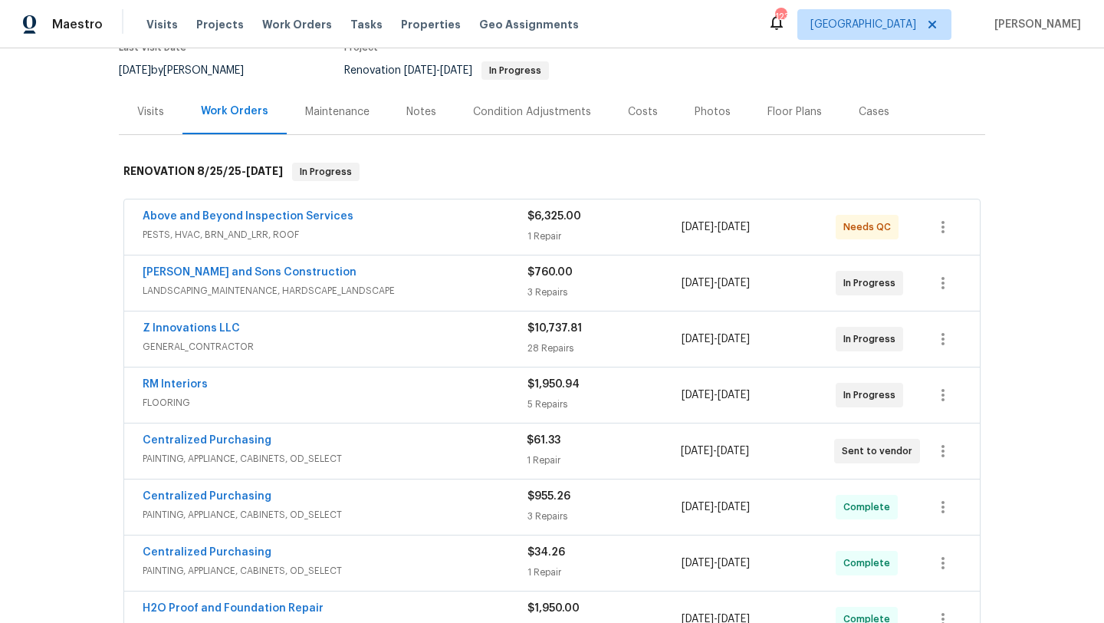
click at [162, 117] on div "Visits" at bounding box center [150, 111] width 27 height 15
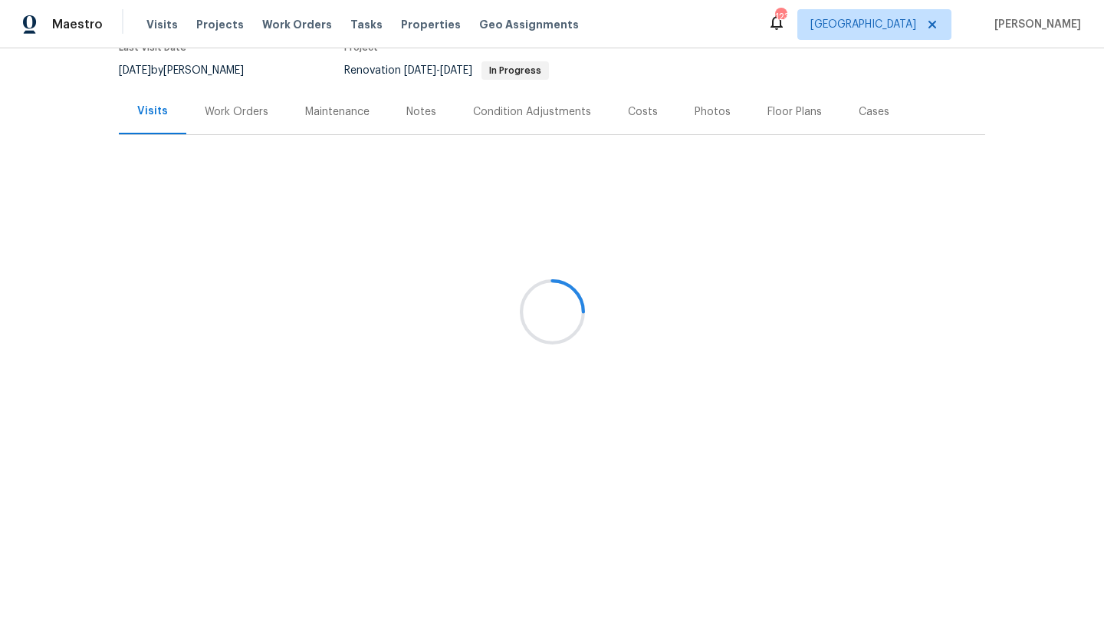
scroll to position [51, 0]
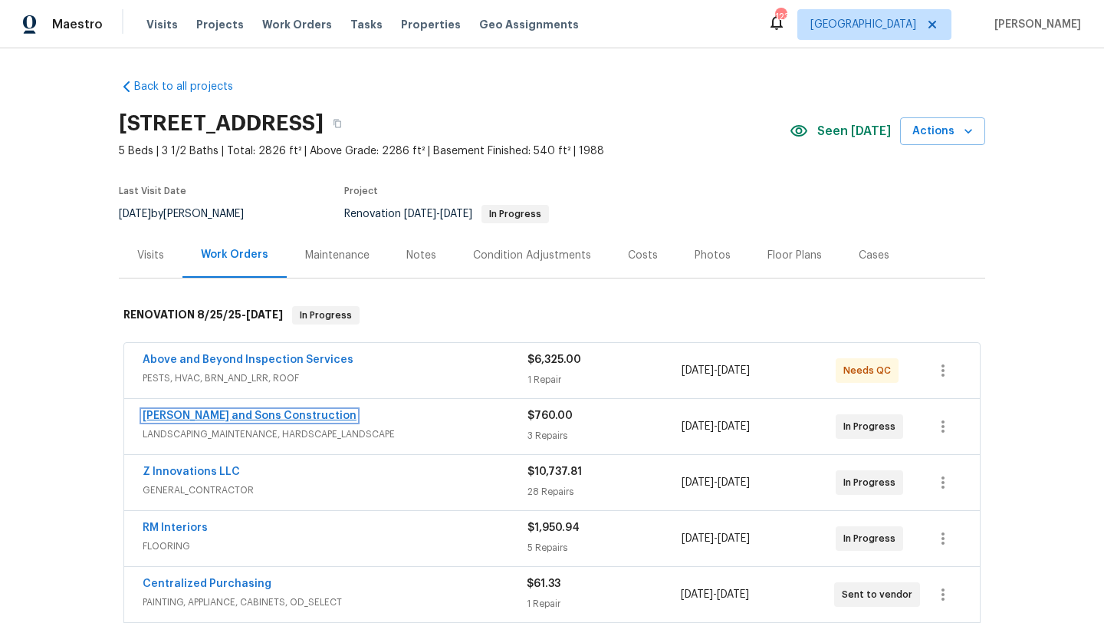
click at [238, 414] on link "[PERSON_NAME] and Sons Construction" at bounding box center [250, 415] width 214 height 11
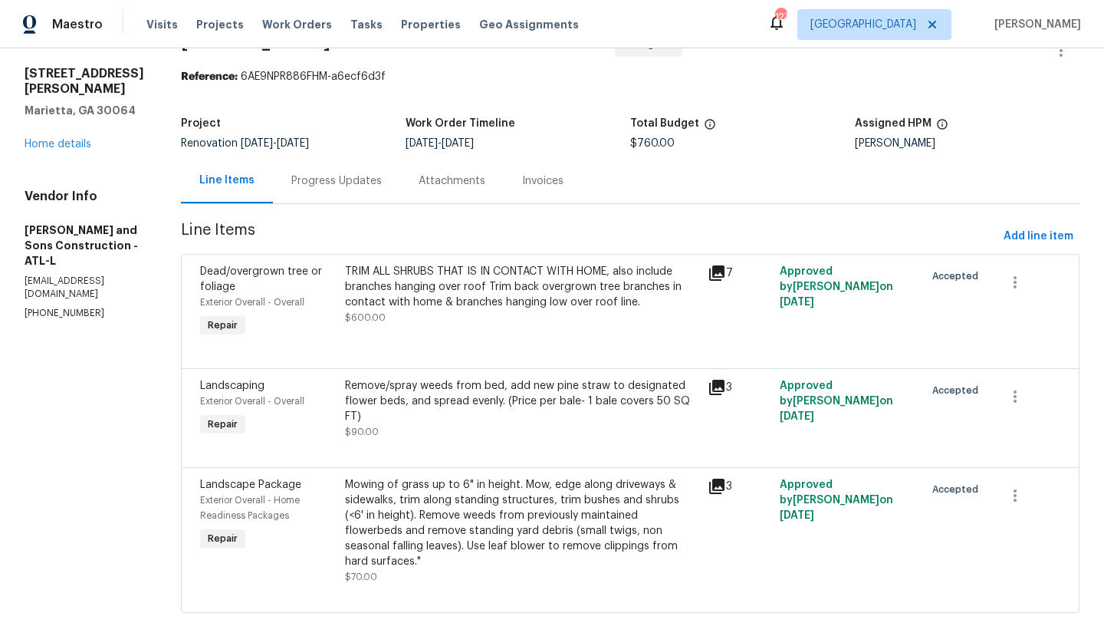
scroll to position [31, 0]
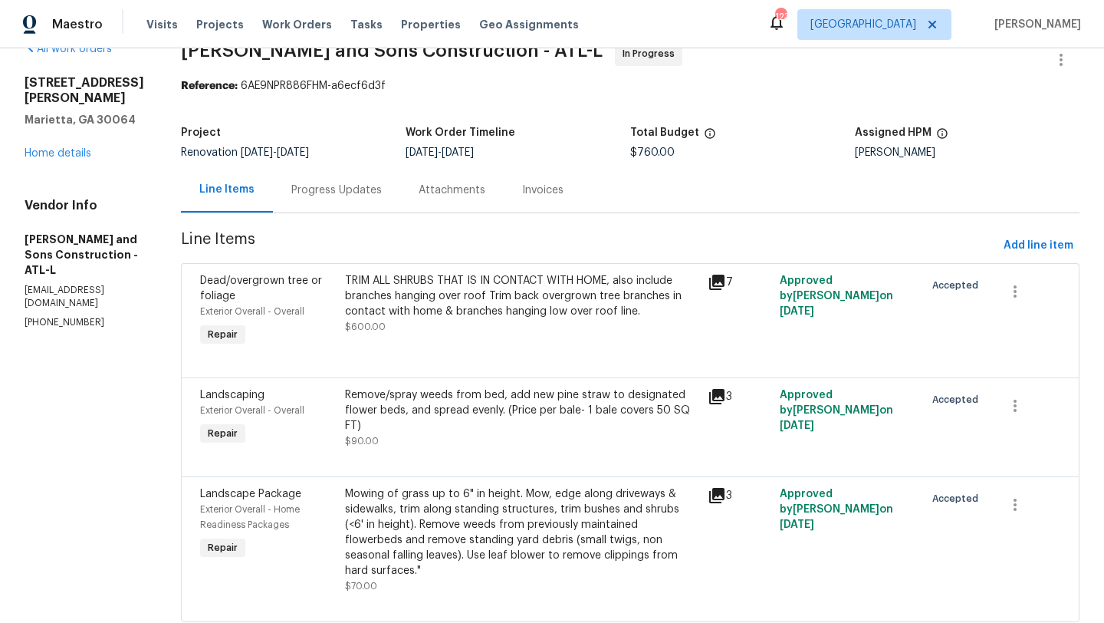
click at [303, 196] on div "Progress Updates" at bounding box center [336, 189] width 90 height 15
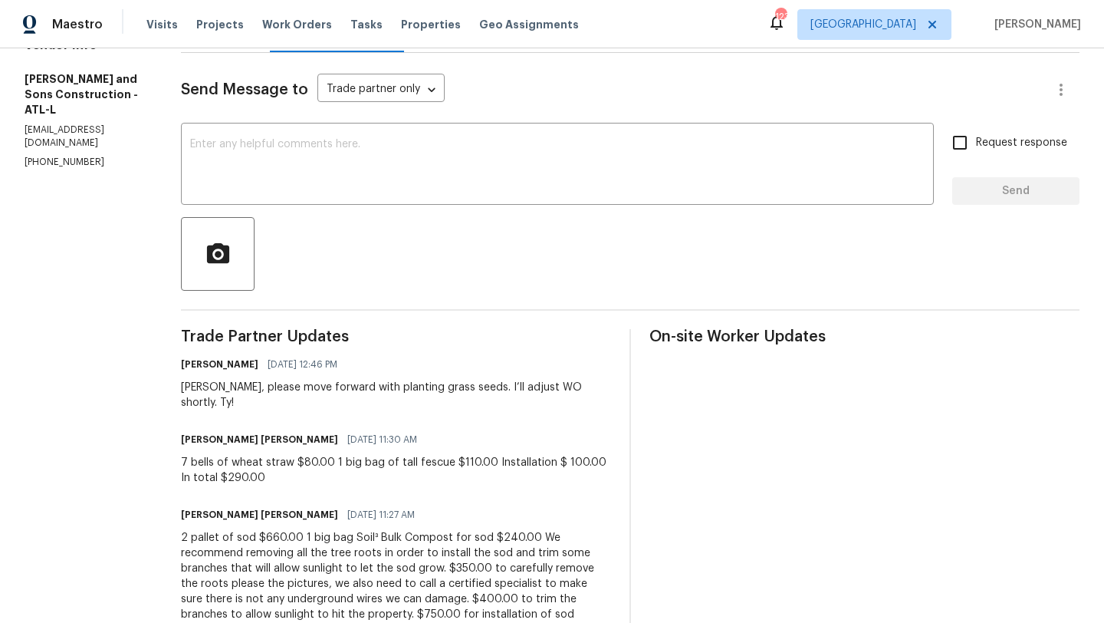
scroll to position [199, 0]
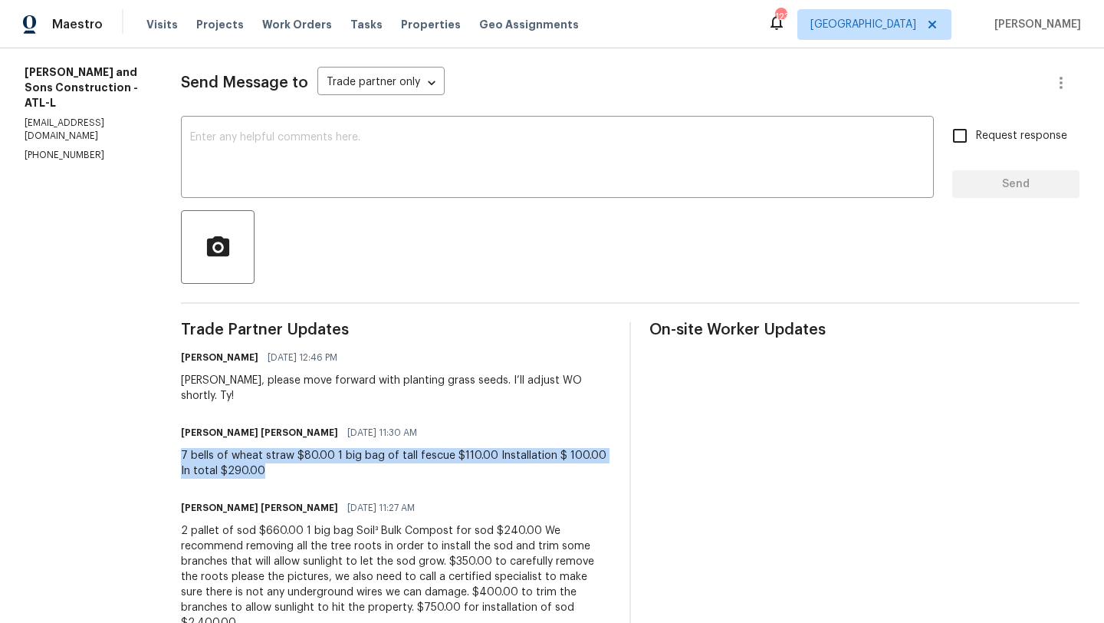
drag, startPoint x: 224, startPoint y: 452, endPoint x: 144, endPoint y: 439, distance: 80.9
click at [144, 439] on div "All work orders [STREET_ADDRESS] Home details Vendor Info [PERSON_NAME] and Son…" at bounding box center [552, 629] width 1104 height 1558
copy div "7 bells of wheat straw $80.00 1 big bag of tall fescue $110.00 Installation $ 1…"
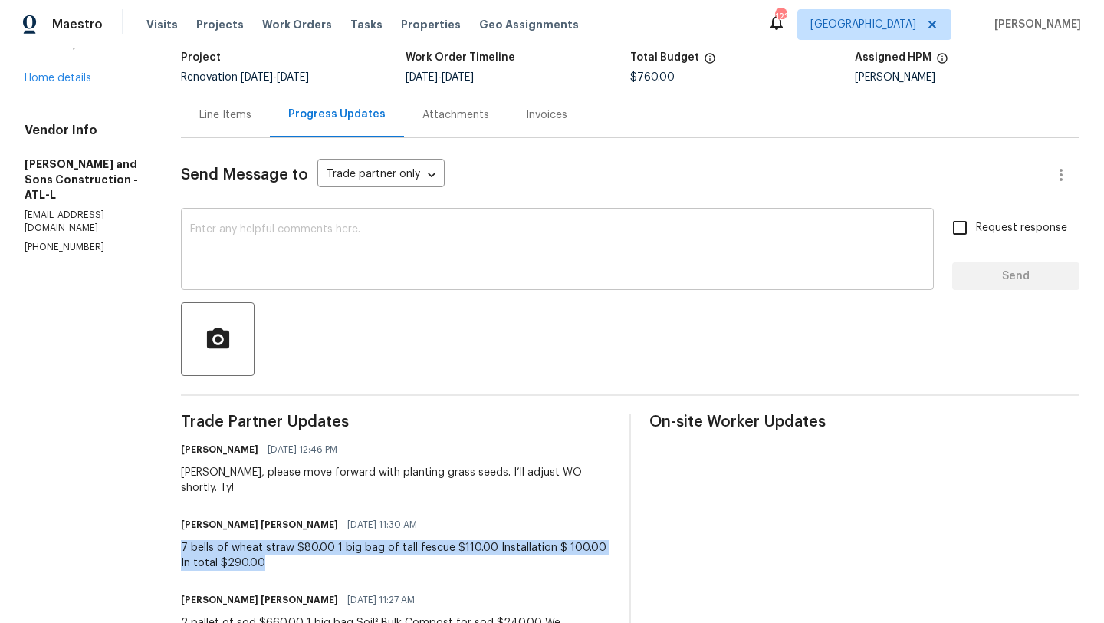
scroll to position [0, 0]
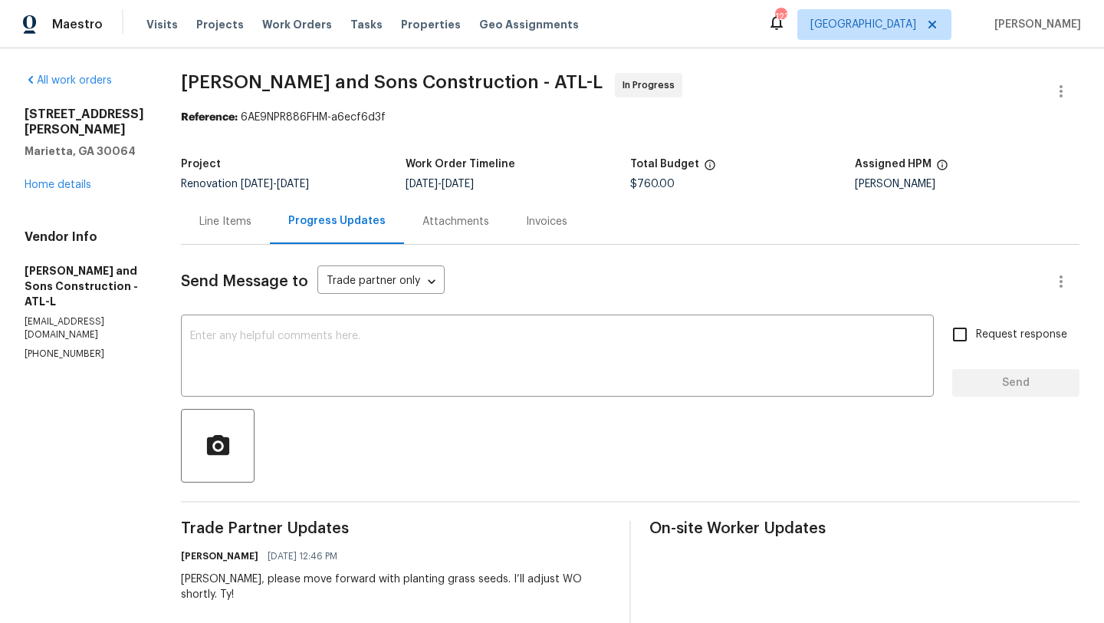
click at [199, 218] on div "Line Items" at bounding box center [225, 221] width 52 height 15
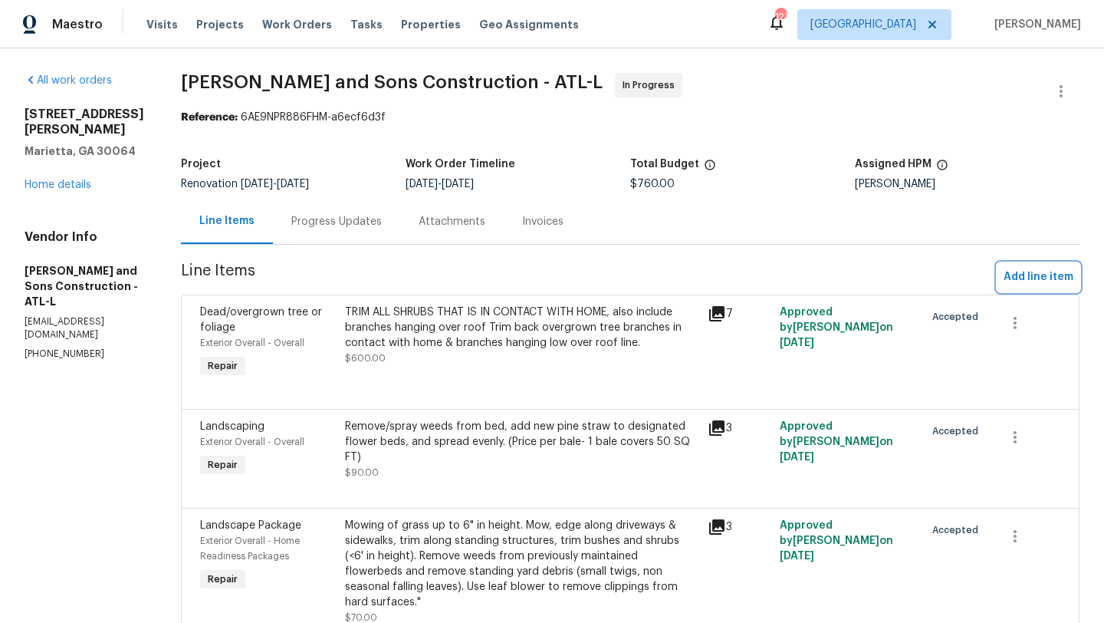
click at [1043, 278] on span "Add line item" at bounding box center [1039, 277] width 70 height 19
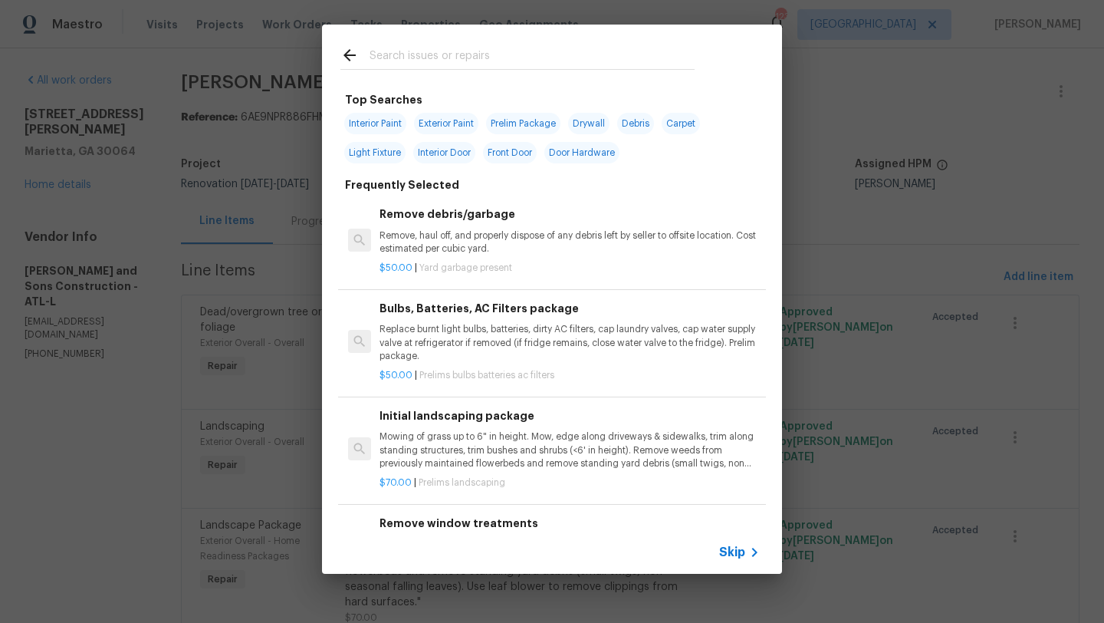
click at [440, 64] on input "text" at bounding box center [532, 57] width 325 height 23
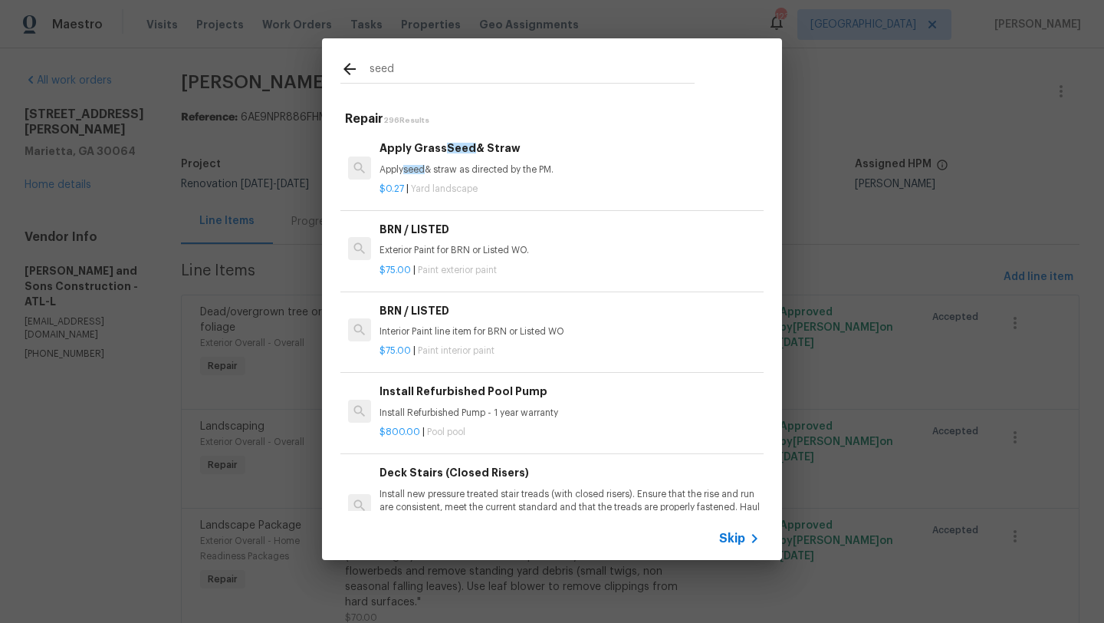
type input "seed"
click at [445, 163] on p "Apply seed & straw as directed by the PM." at bounding box center [569, 169] width 380 height 13
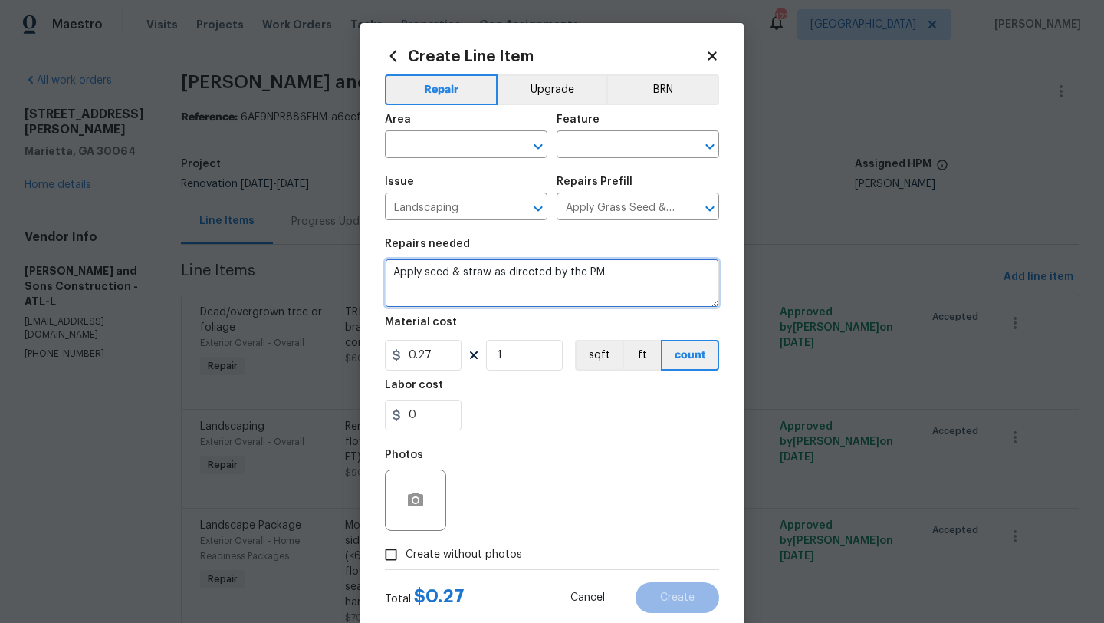
drag, startPoint x: 611, startPoint y: 278, endPoint x: 413, endPoint y: 263, distance: 198.3
click at [413, 263] on textarea "Apply seed & straw as directed by the PM." at bounding box center [552, 282] width 334 height 49
click at [408, 297] on textarea "Apply seed & straw as directed by the PM." at bounding box center [552, 282] width 334 height 49
click at [394, 272] on textarea "Apply seed & straw as directed by the PM." at bounding box center [552, 282] width 334 height 49
click at [399, 268] on textarea "Apply seed & straw as directed by the PM." at bounding box center [552, 282] width 334 height 49
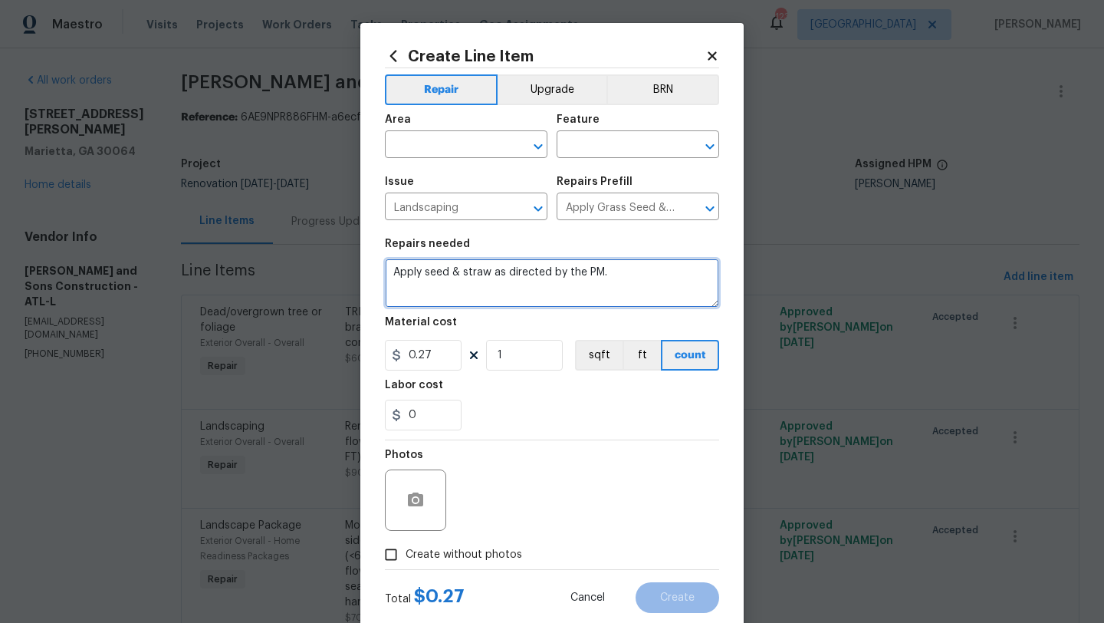
paste textarea "7 bells of wheat straw $80.00 1 big bag of tall fescue $110.00 Installation $ 1…"
type textarea "7 bells of wheat straw $80.00 1 big bag of tall fescue $110.00 Installation $ 1…"
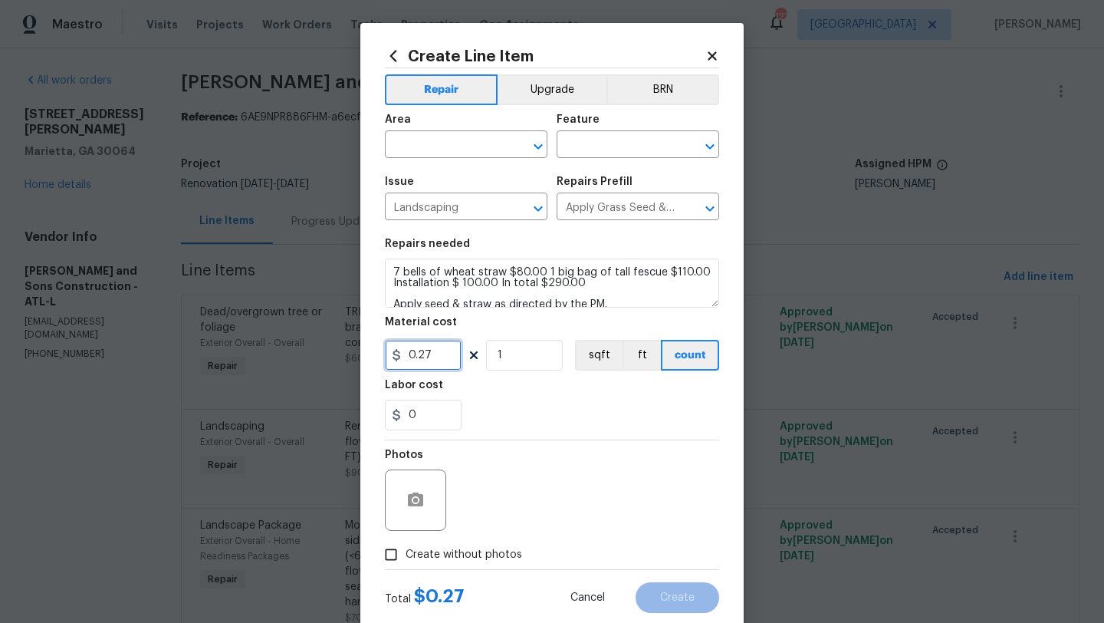
click at [433, 363] on input "0.27" at bounding box center [423, 355] width 77 height 31
type input "290"
click at [396, 553] on input "Create without photos" at bounding box center [390, 554] width 29 height 29
checkbox input "true"
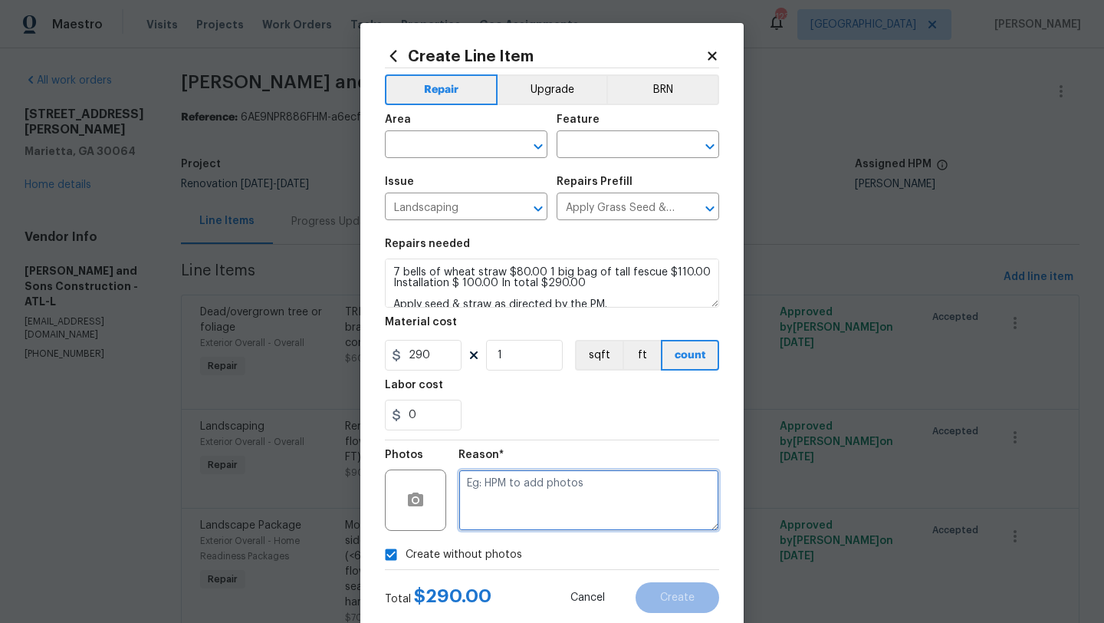
click at [532, 494] on textarea at bounding box center [588, 499] width 261 height 61
type textarea "TBA"
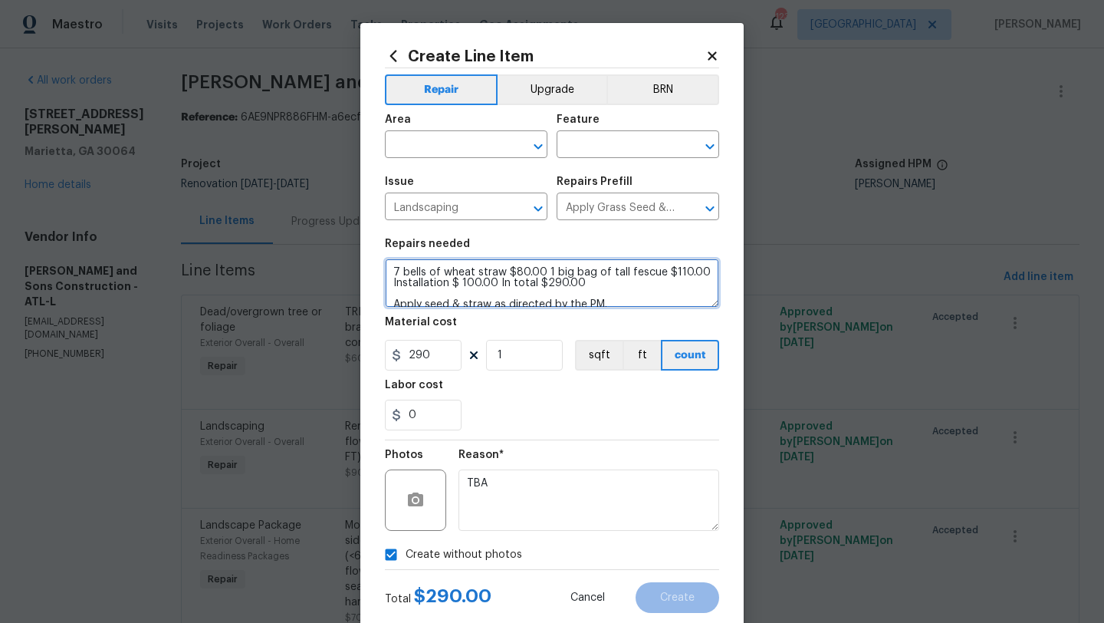
click at [393, 268] on textarea "7 bells of wheat straw $80.00 1 big bag of tall fescue $110.00 Installation $ 1…" at bounding box center [552, 282] width 334 height 49
click at [397, 268] on textarea "7 bells of wheat straw $80.00 1 big bag of tall fescue $110.00 Installation $ 1…" at bounding box center [552, 282] width 334 height 49
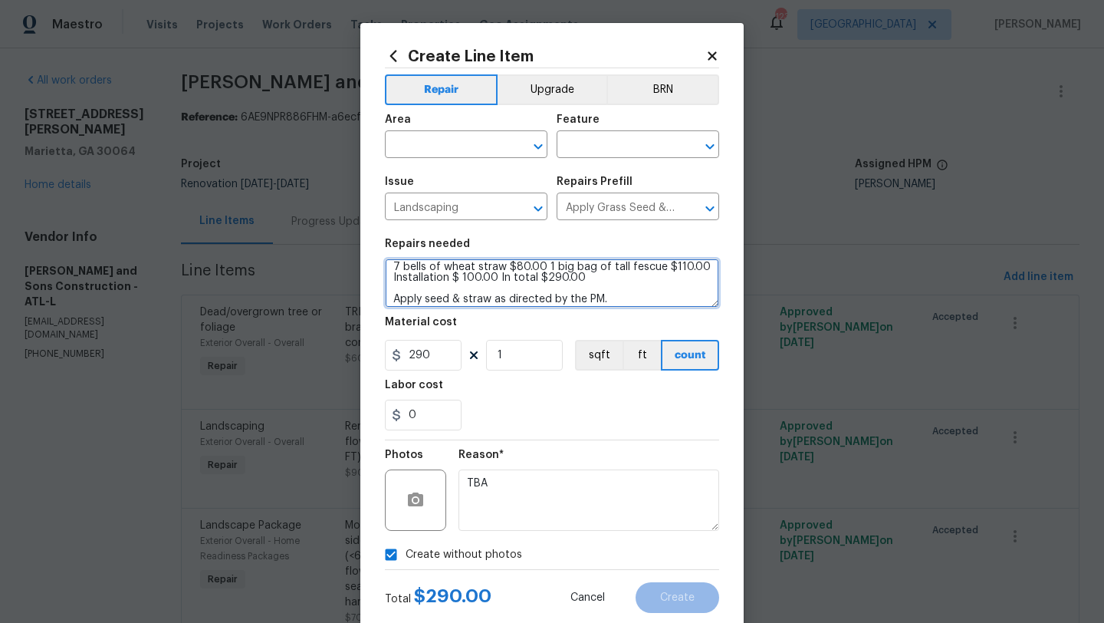
click at [428, 275] on textarea "PLEASE PLANT GRASS SEEDS IN BARE SPACES AT FRONT AND SIDE LAWN AS QUOTED. 7 bel…" at bounding box center [552, 282] width 334 height 49
click at [393, 265] on textarea "PLEASE PLANT GRASS SEEDS IN BARE SPACES AT FRONT AND SIDE LAWN AS QUOTED. 7 bel…" at bounding box center [552, 282] width 334 height 49
click at [591, 282] on textarea "PLEASE PLANT GRASS SEEDS IN BARE SPACES AT FRONT AND SIDE LAWN AS QUOTED. **7 b…" at bounding box center [552, 282] width 334 height 49
type textarea "PLEASE PLANT GRASS SEEDS IN BARE SPACES AT FRONT AND SIDE LAWN AS QUOTED. **7 b…"
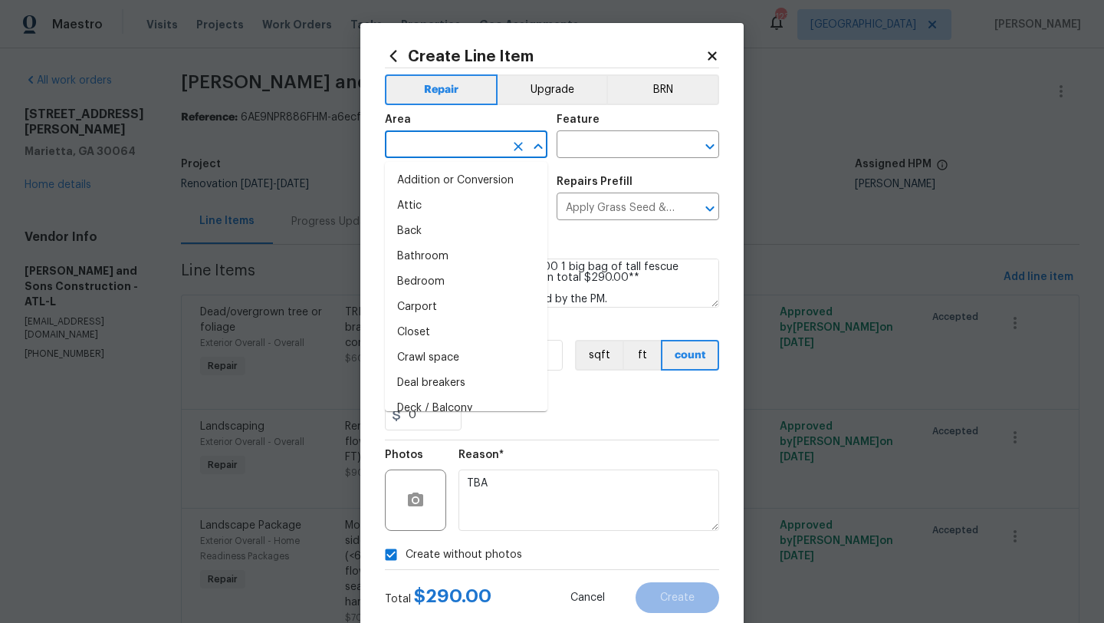
click at [484, 146] on input "text" at bounding box center [445, 146] width 120 height 24
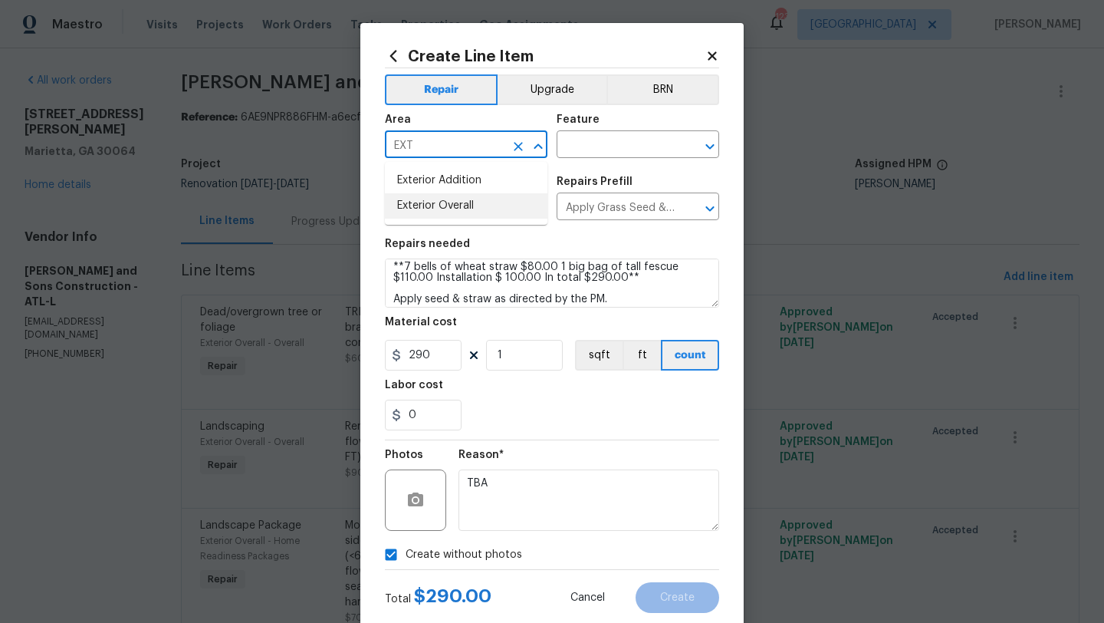
click at [471, 204] on li "Exterior Overall" at bounding box center [466, 205] width 163 height 25
type input "Exterior Overall"
click at [631, 133] on div "Feature" at bounding box center [638, 124] width 163 height 20
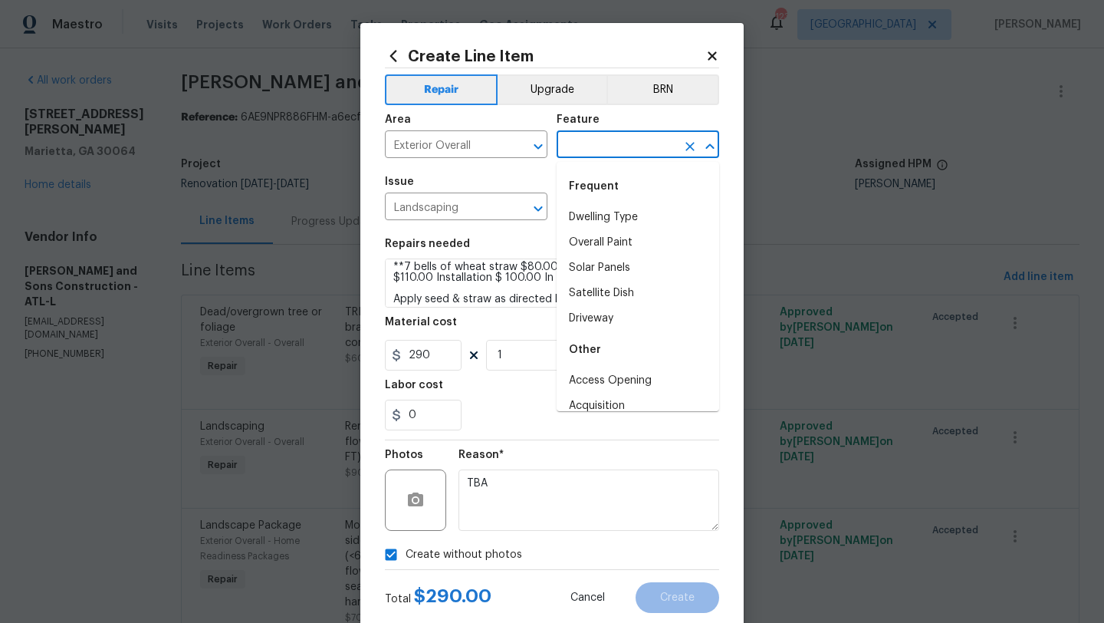
click at [630, 143] on input "text" at bounding box center [617, 146] width 120 height 24
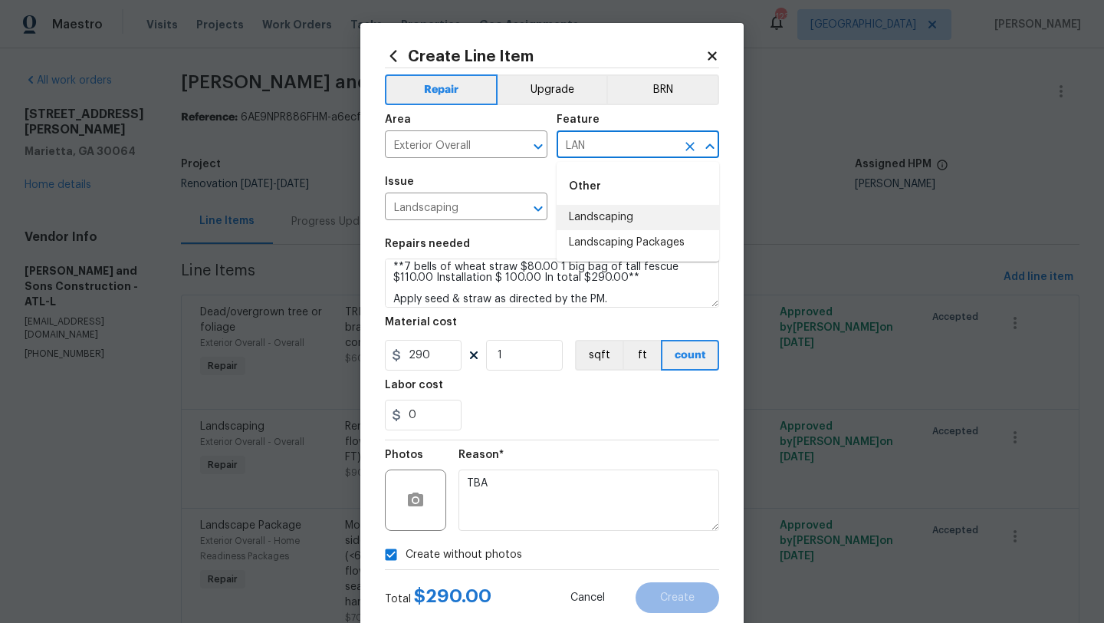
click at [646, 215] on li "Landscaping" at bounding box center [638, 217] width 163 height 25
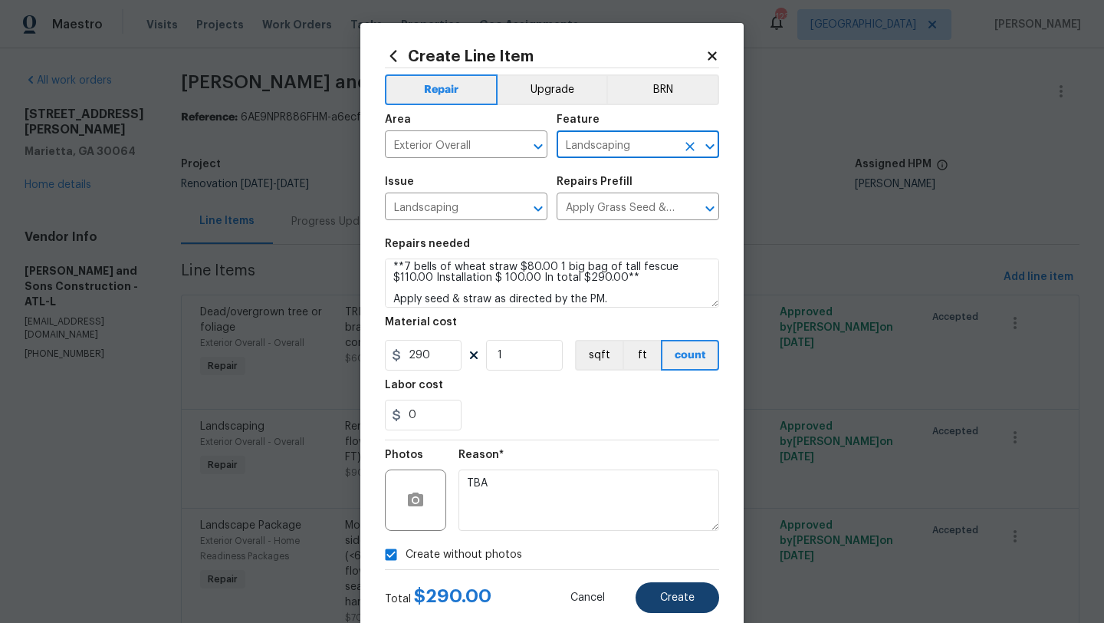
type input "Landscaping"
click at [662, 588] on button "Create" at bounding box center [678, 597] width 84 height 31
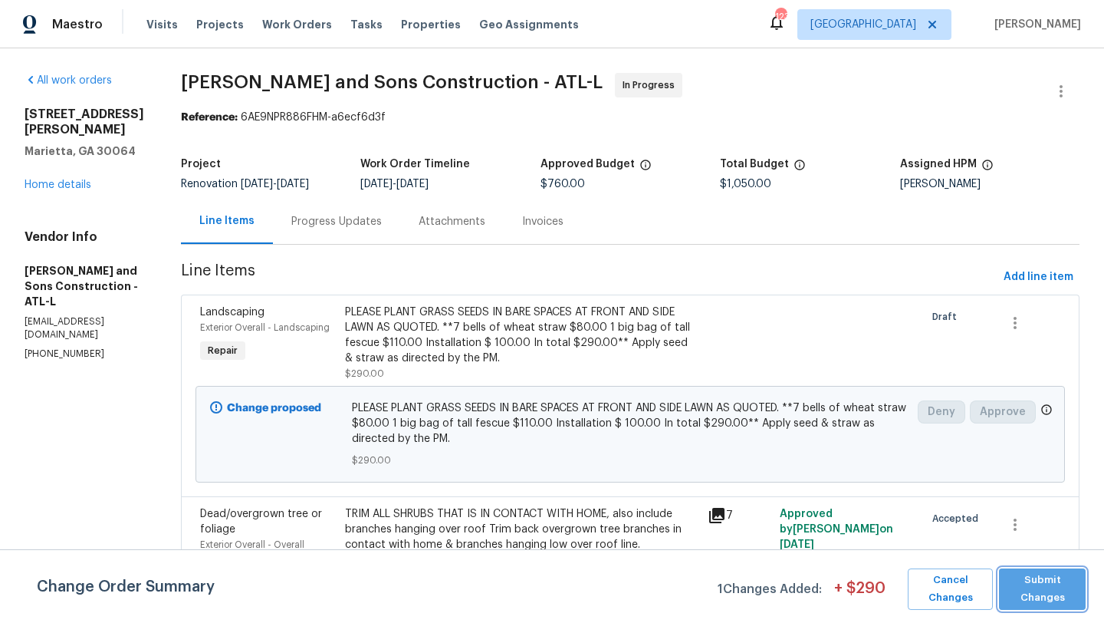
click at [1032, 582] on span "Submit Changes" at bounding box center [1042, 588] width 71 height 35
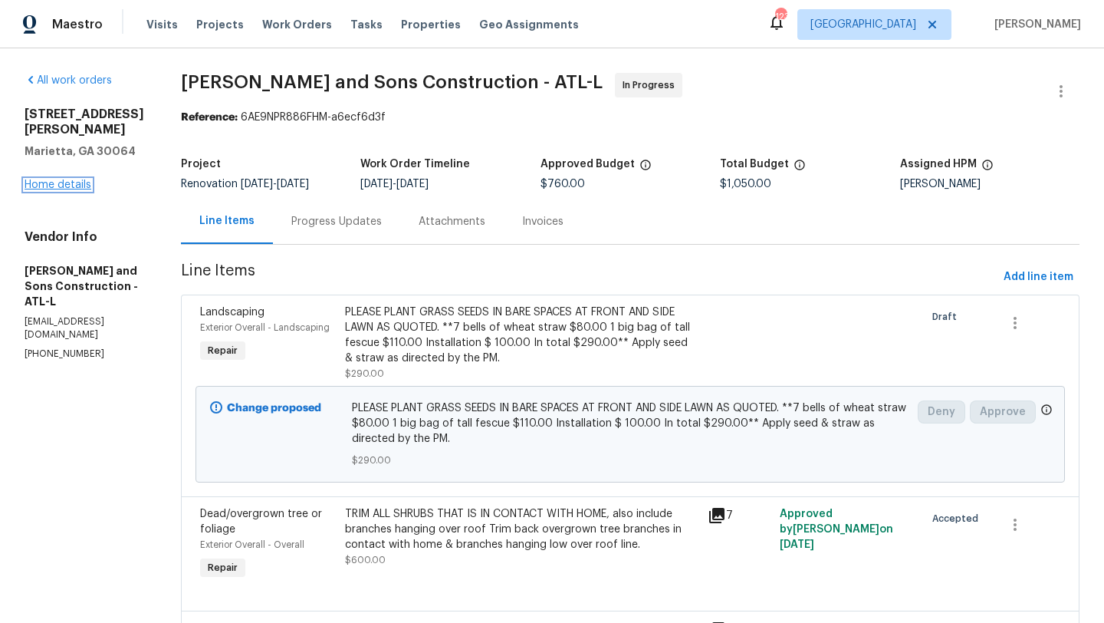
click at [58, 190] on link "Home details" at bounding box center [58, 184] width 67 height 11
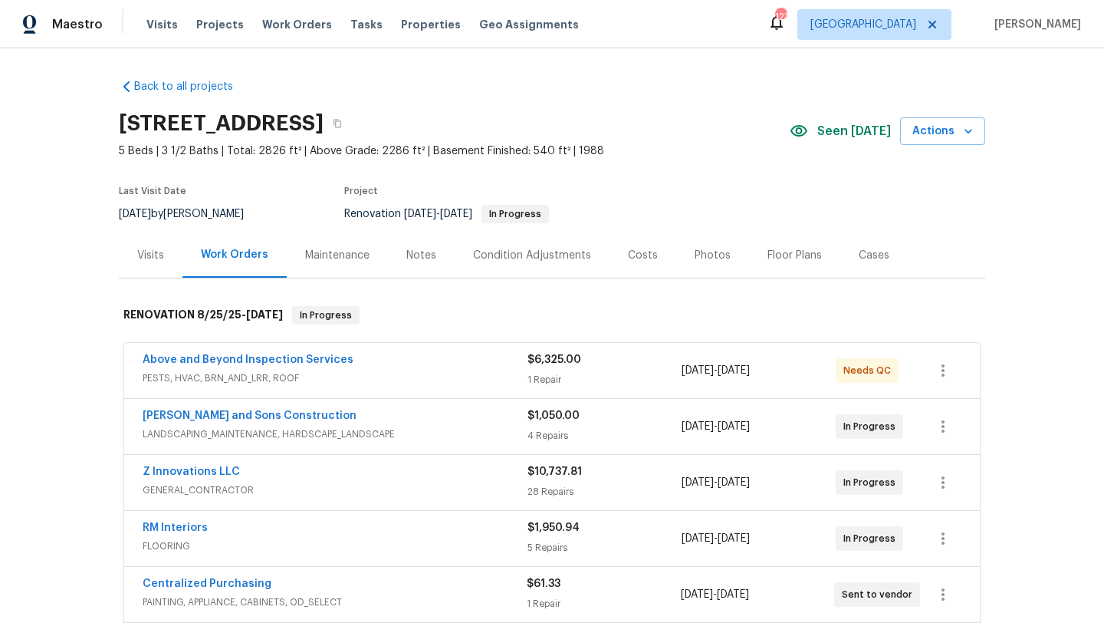
click at [624, 262] on div "Costs" at bounding box center [642, 254] width 67 height 45
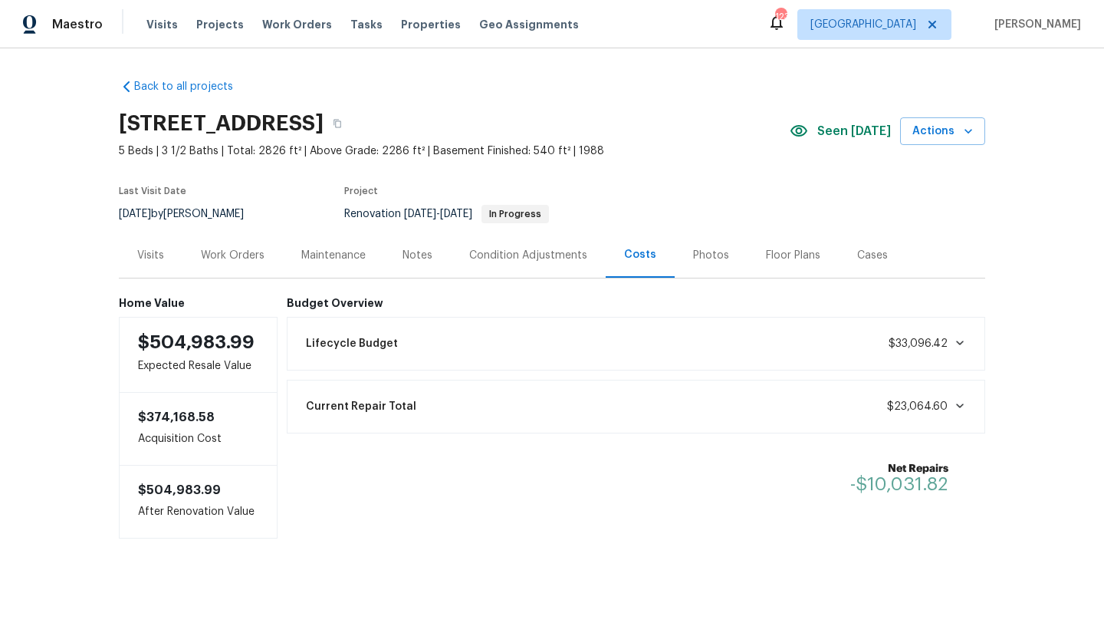
click at [140, 250] on div "Visits" at bounding box center [150, 255] width 27 height 15
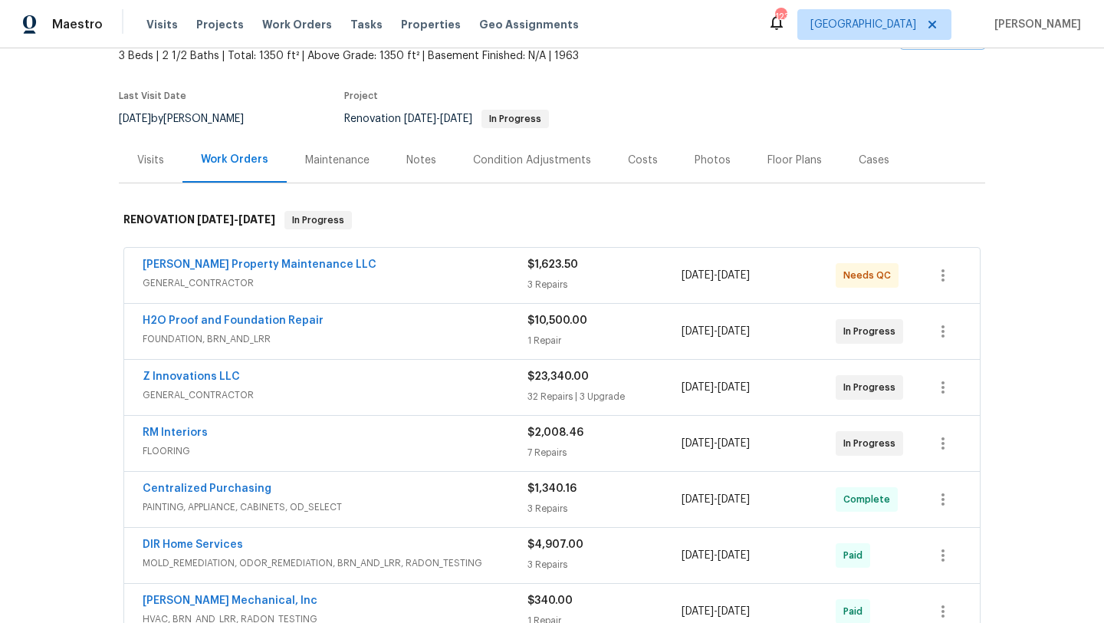
scroll to position [113, 0]
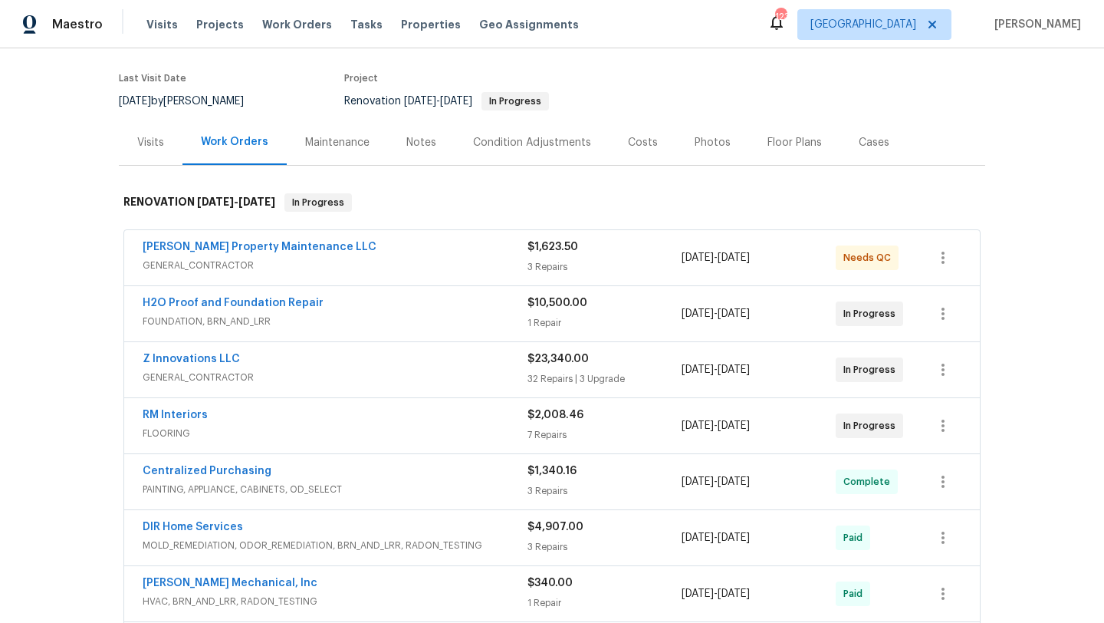
click at [149, 132] on div "Visits" at bounding box center [151, 142] width 64 height 45
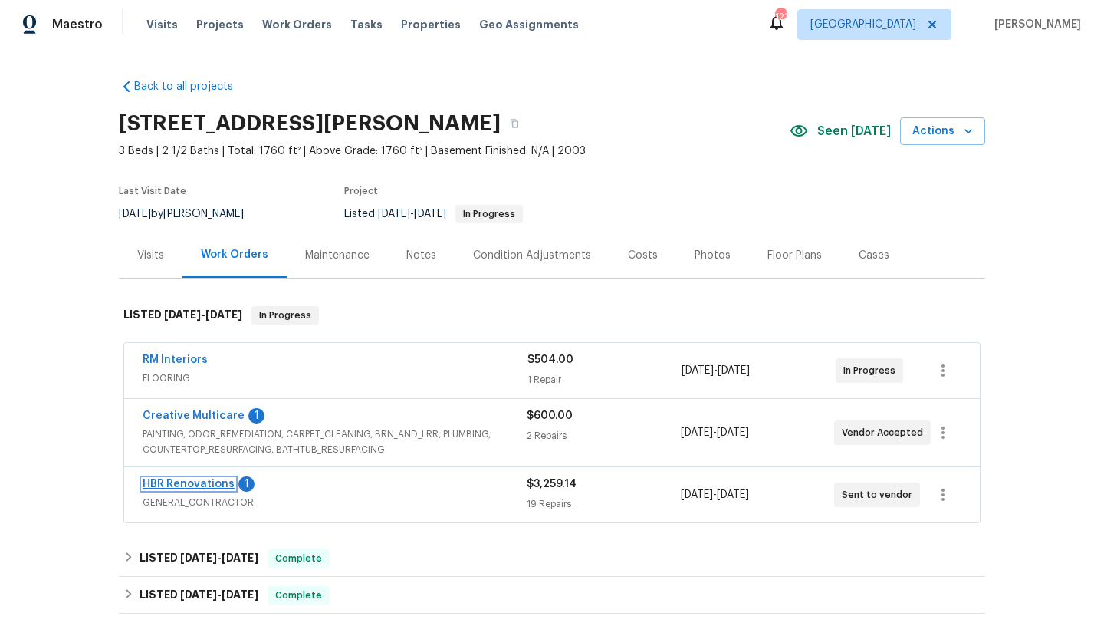
click at [185, 483] on link "HBR Renovations" at bounding box center [189, 483] width 92 height 11
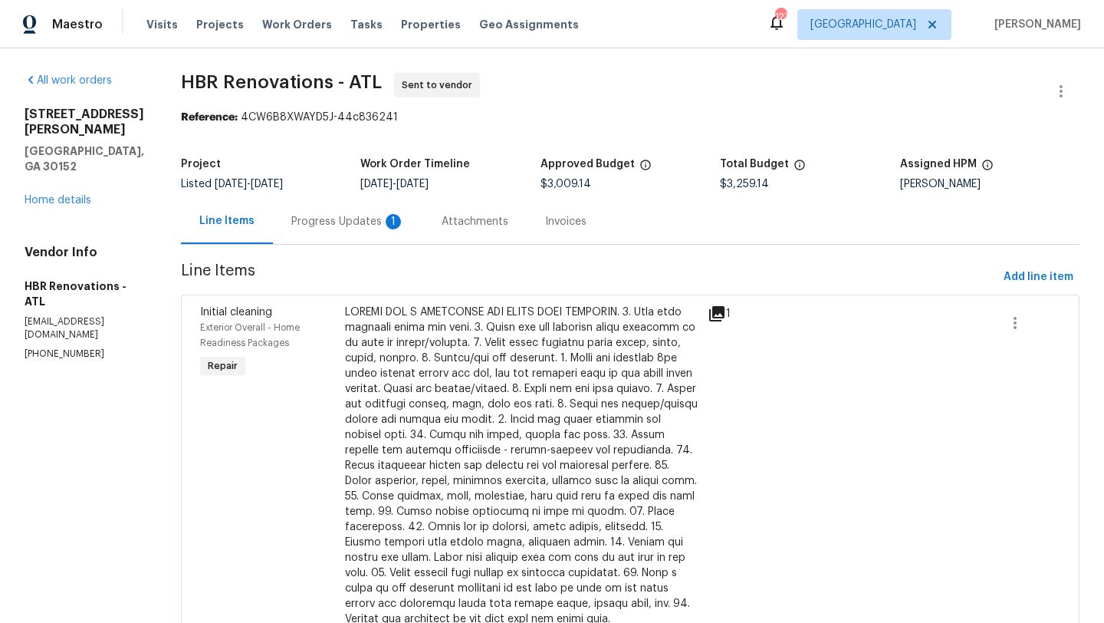
click at [315, 222] on div "Progress Updates 1" at bounding box center [347, 221] width 113 height 15
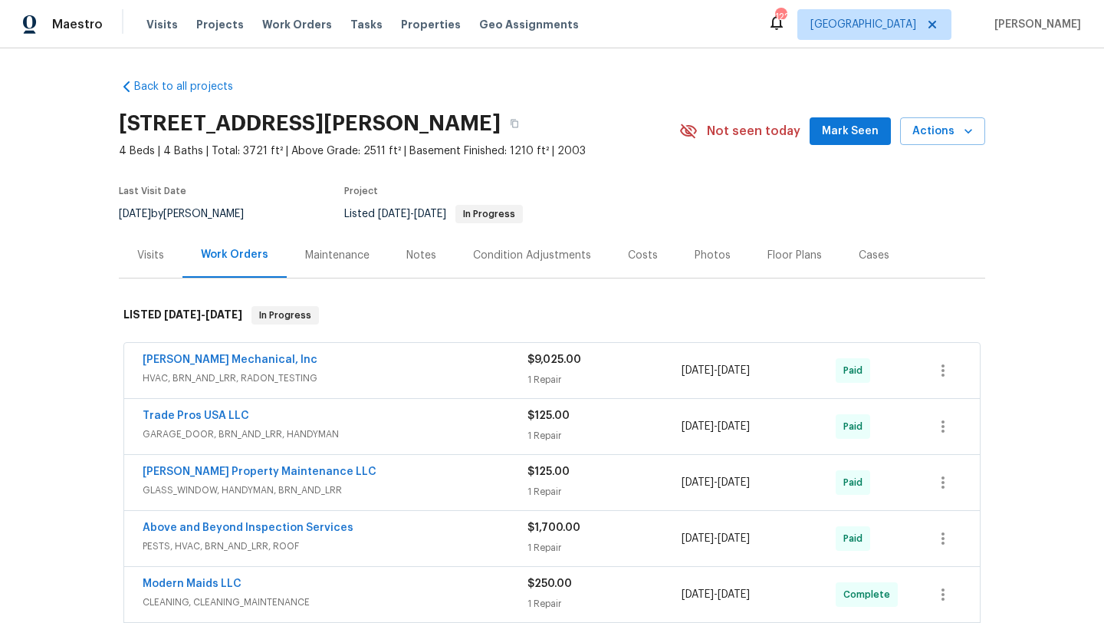
click at [339, 254] on div "Maintenance" at bounding box center [337, 255] width 64 height 15
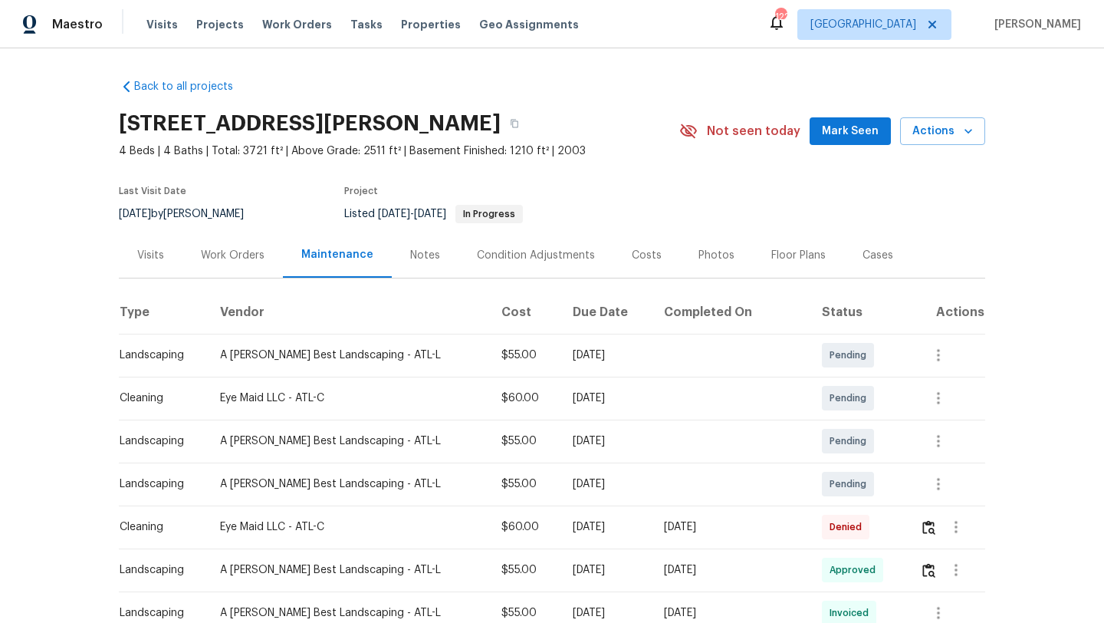
click at [238, 258] on div "Work Orders" at bounding box center [233, 255] width 64 height 15
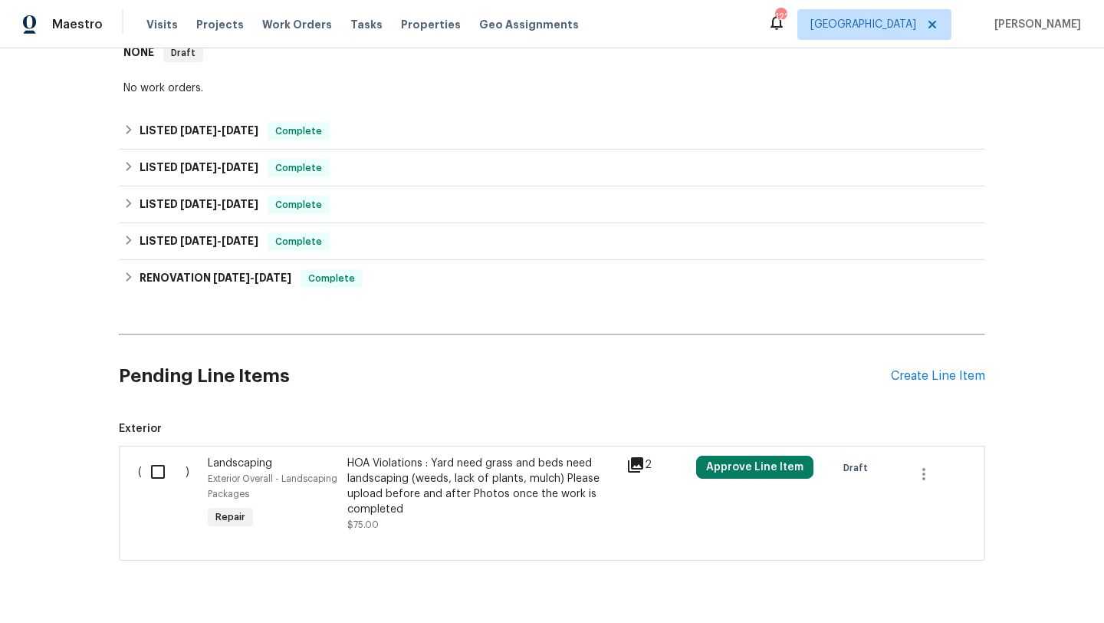
scroll to position [822, 0]
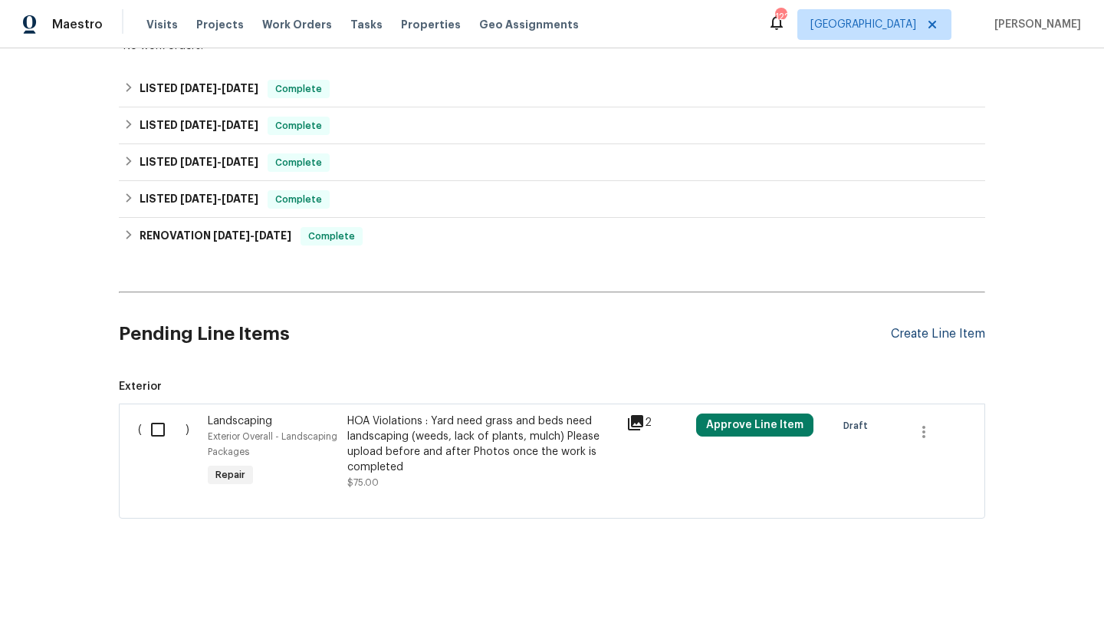
click at [917, 333] on div "Create Line Item" at bounding box center [938, 334] width 94 height 15
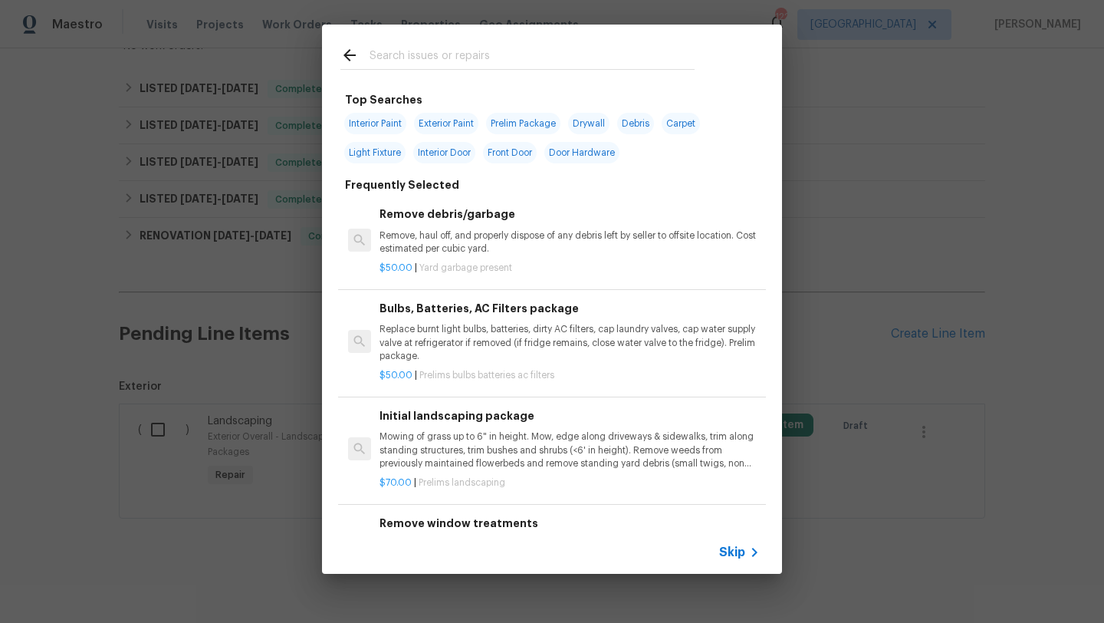
click at [406, 41] on div at bounding box center [517, 55] width 391 height 61
click at [232, 370] on div "Top Searches Interior Paint Exterior Paint Prelim Package Drywall Debris Carpet…" at bounding box center [552, 299] width 1104 height 598
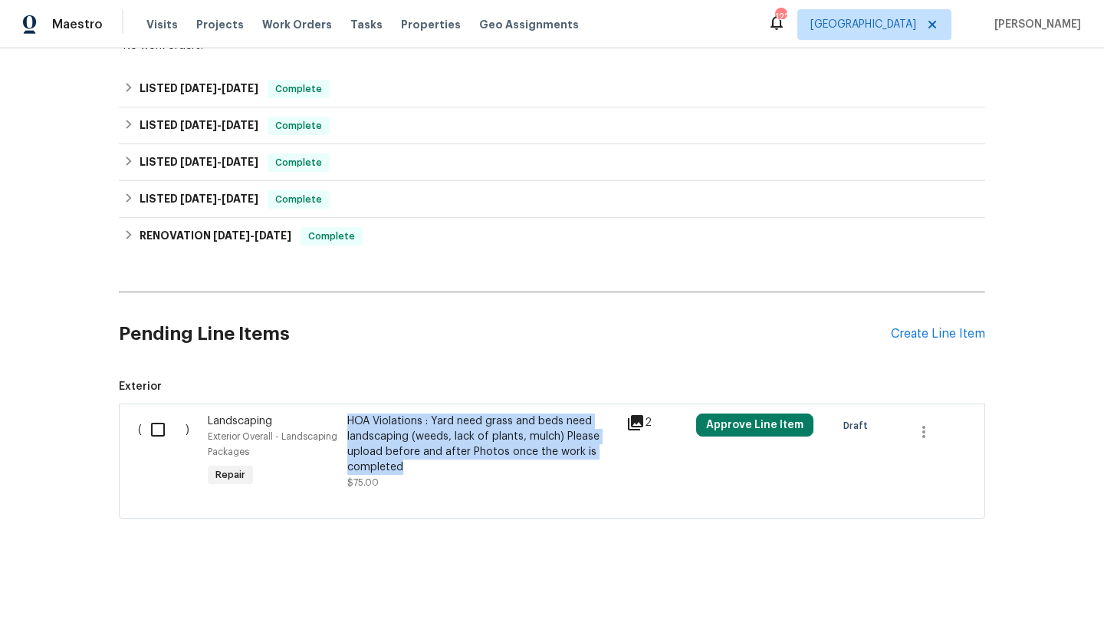
drag, startPoint x: 405, startPoint y: 470, endPoint x: 349, endPoint y: 422, distance: 73.9
click at [349, 422] on div "HOA Violations : Yard need grass and beds need landscaping (weeds, lack of plan…" at bounding box center [482, 443] width 270 height 61
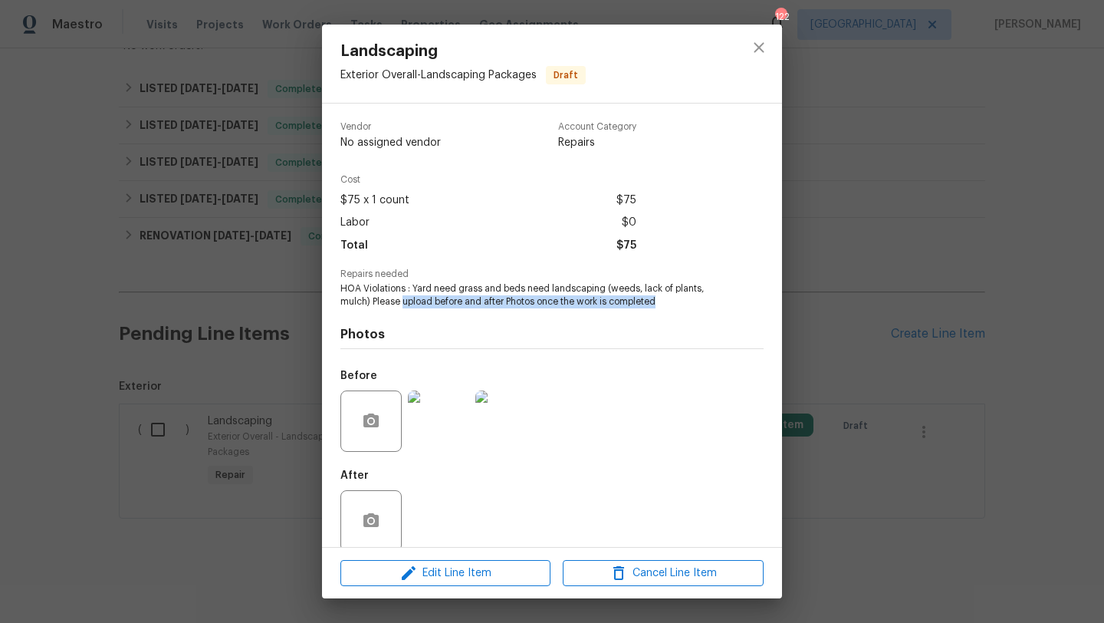
drag, startPoint x: 665, startPoint y: 304, endPoint x: 401, endPoint y: 304, distance: 264.5
click at [401, 304] on span "HOA Violations : Yard need grass and beds need landscaping (weeds, lack of plan…" at bounding box center [530, 295] width 381 height 26
drag, startPoint x: 340, startPoint y: 291, endPoint x: 580, endPoint y: 313, distance: 241.0
click at [580, 313] on div "Vendor No assigned vendor Account Category Repairs Cost $75 x 1 count $75 Labor…" at bounding box center [551, 335] width 423 height 451
copy span "HOA Violations : Yard need grass and beds need landscaping (weeds, lack of plan…"
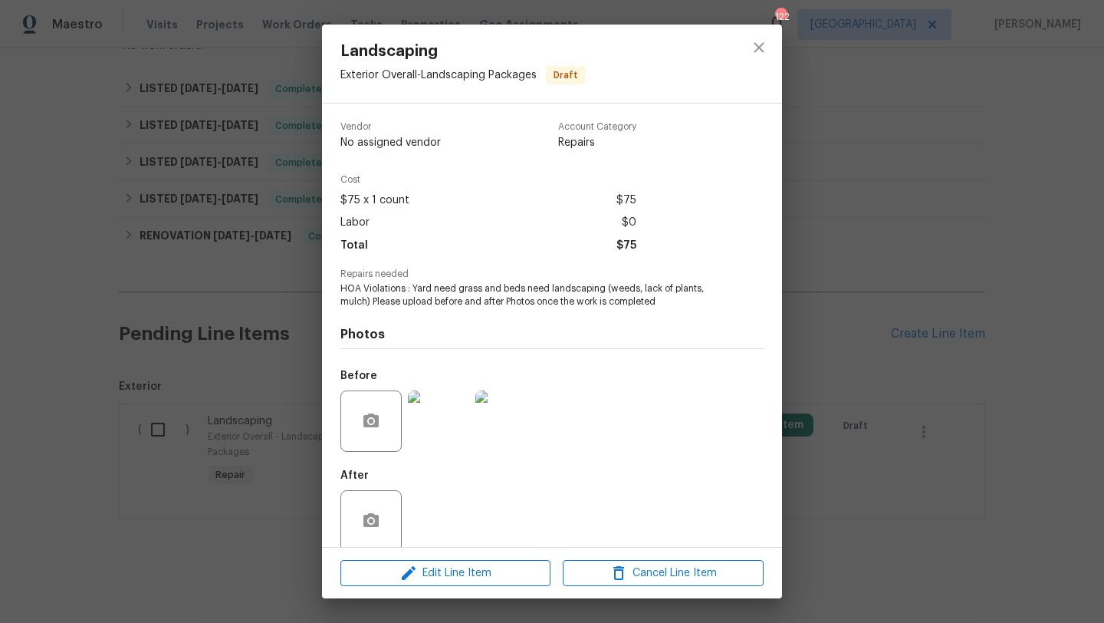
click at [263, 527] on div "Landscaping Exterior Overall - Landscaping Packages Draft Vendor No assigned ve…" at bounding box center [552, 311] width 1104 height 623
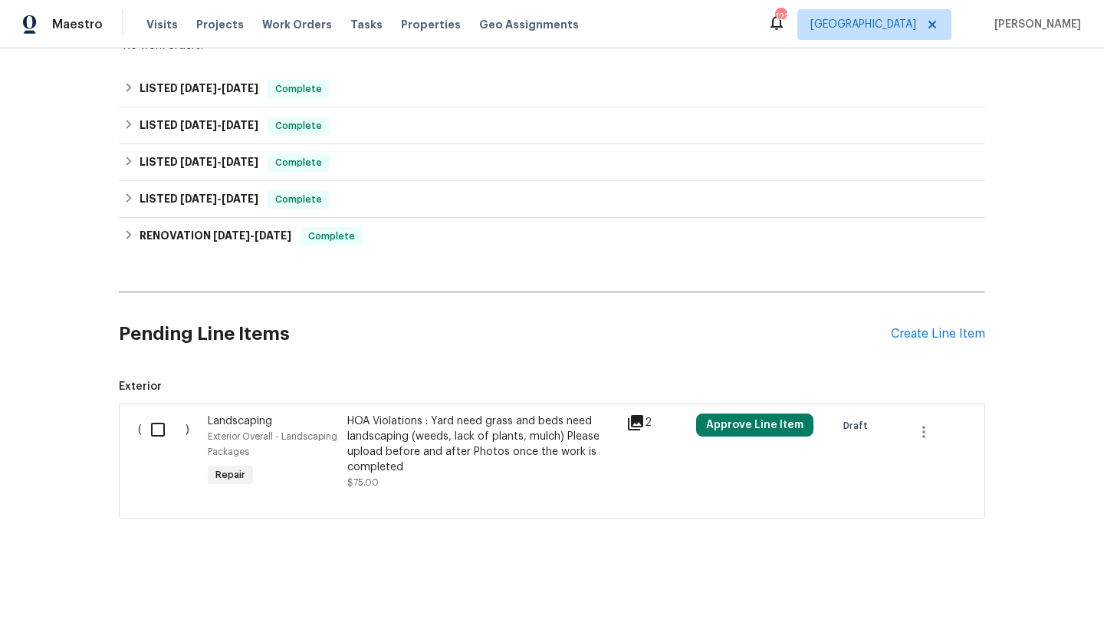
click at [236, 433] on span "Exterior Overall - Landscaping Packages" at bounding box center [273, 444] width 130 height 25
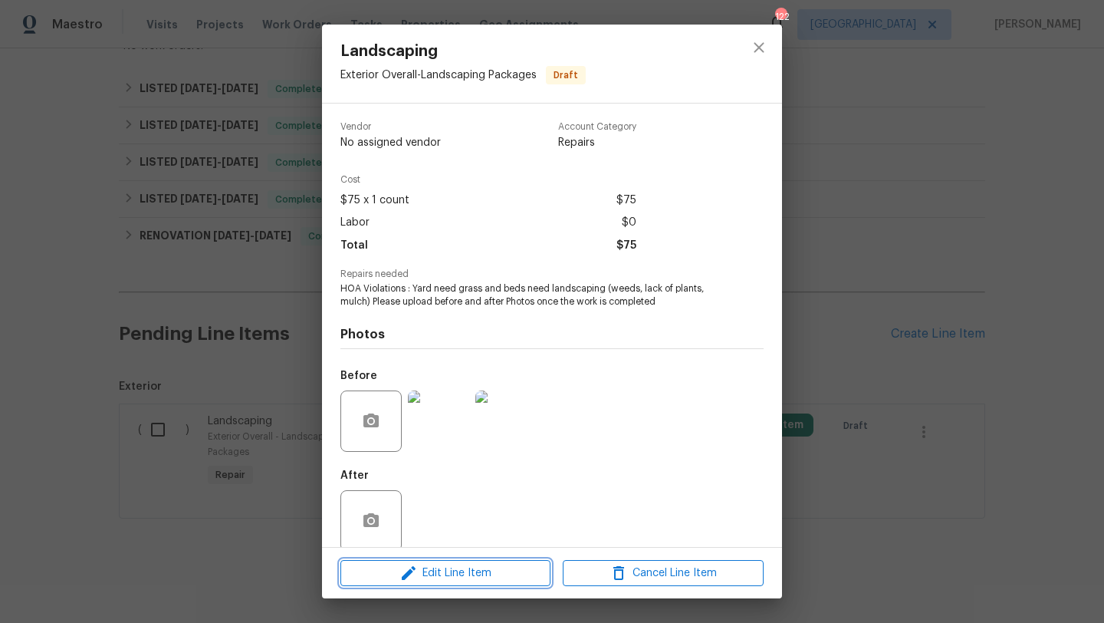
click at [439, 575] on span "Edit Line Item" at bounding box center [445, 572] width 201 height 19
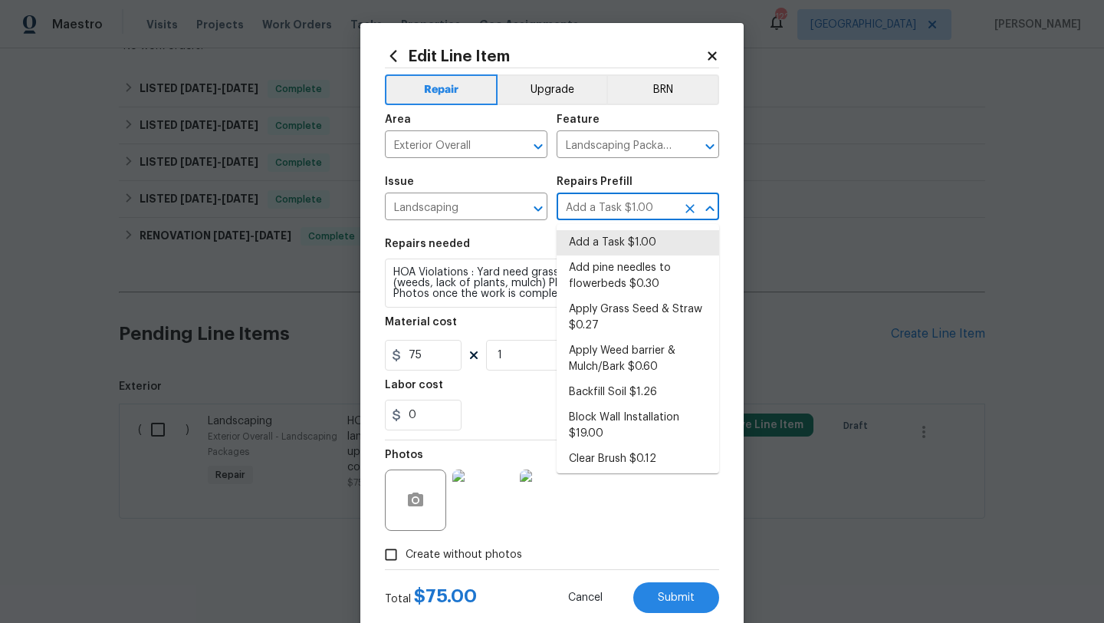
click at [601, 218] on input "Add a Task $1.00" at bounding box center [617, 208] width 120 height 24
click at [602, 316] on li "Apply Grass Seed & Straw $0.27" at bounding box center [638, 317] width 163 height 41
type input "Apply Grass Seed & Straw $0.27"
type textarea "Apply seed & straw as directed by the PM."
type input "0.27"
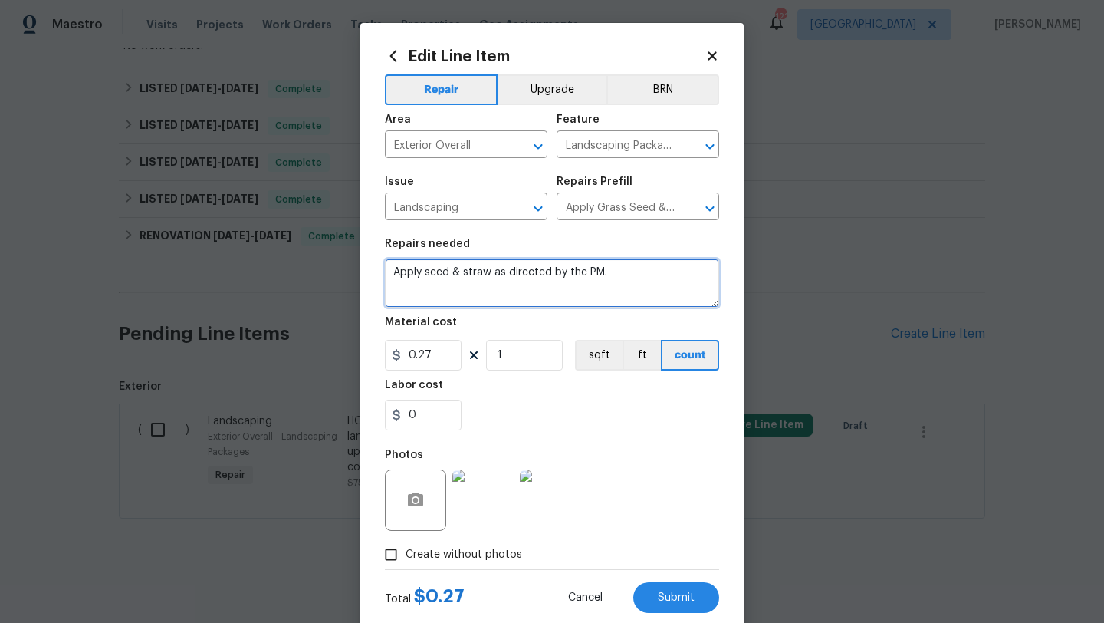
drag, startPoint x: 624, startPoint y: 277, endPoint x: 386, endPoint y: 272, distance: 238.5
click at [386, 272] on textarea "Apply seed & straw as directed by the PM." at bounding box center [552, 282] width 334 height 49
paste textarea "HOA Violations : Yard need grass and beds need landscaping (weeds, lack of plan…"
drag, startPoint x: 578, startPoint y: 296, endPoint x: 511, endPoint y: 282, distance: 68.9
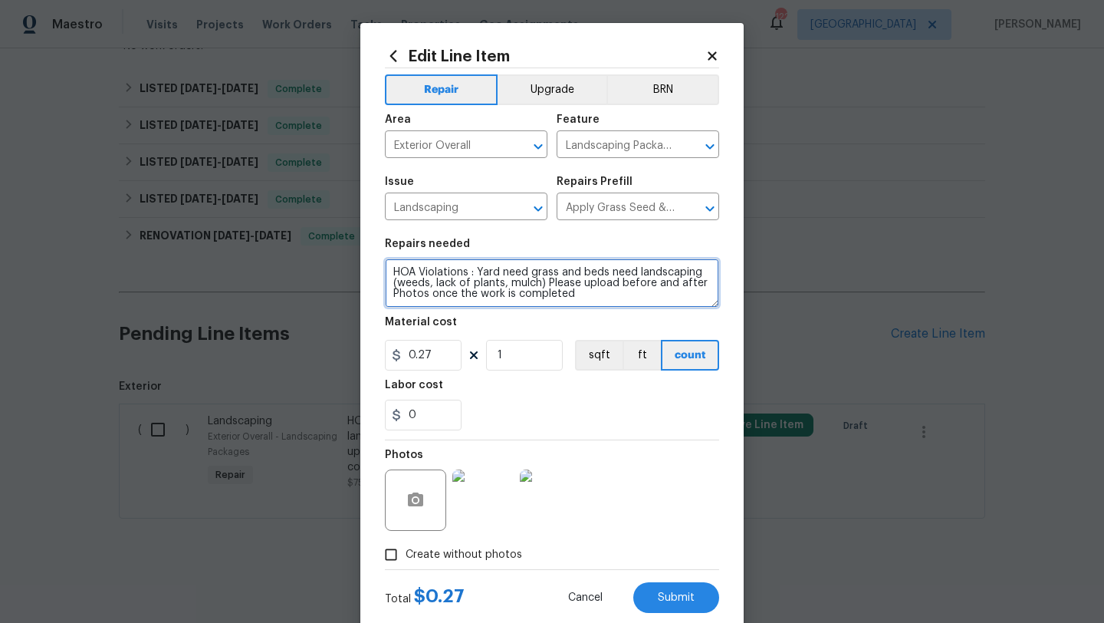
click at [510, 282] on textarea "HOA Violations : Yard need grass and beds need landscaping (weeds, lack of plan…" at bounding box center [552, 282] width 334 height 49
click at [590, 292] on textarea "HOA Violations : Yard need grass and beds need landscaping (weeds, lack of plan…" at bounding box center [552, 282] width 334 height 49
click at [481, 271] on textarea "HOA Violations : Yard need grass and beds need landscaping (weeds, lack of plan…" at bounding box center [552, 282] width 334 height 49
click at [581, 294] on textarea "HOA Violations : Yard need grass and beds need landscaping (weeds, lack of plan…" at bounding box center [552, 282] width 334 height 49
click at [588, 289] on textarea "HOA Violations : Yard need grass and beds need landscaping (weeds, lack of plan…" at bounding box center [552, 282] width 334 height 49
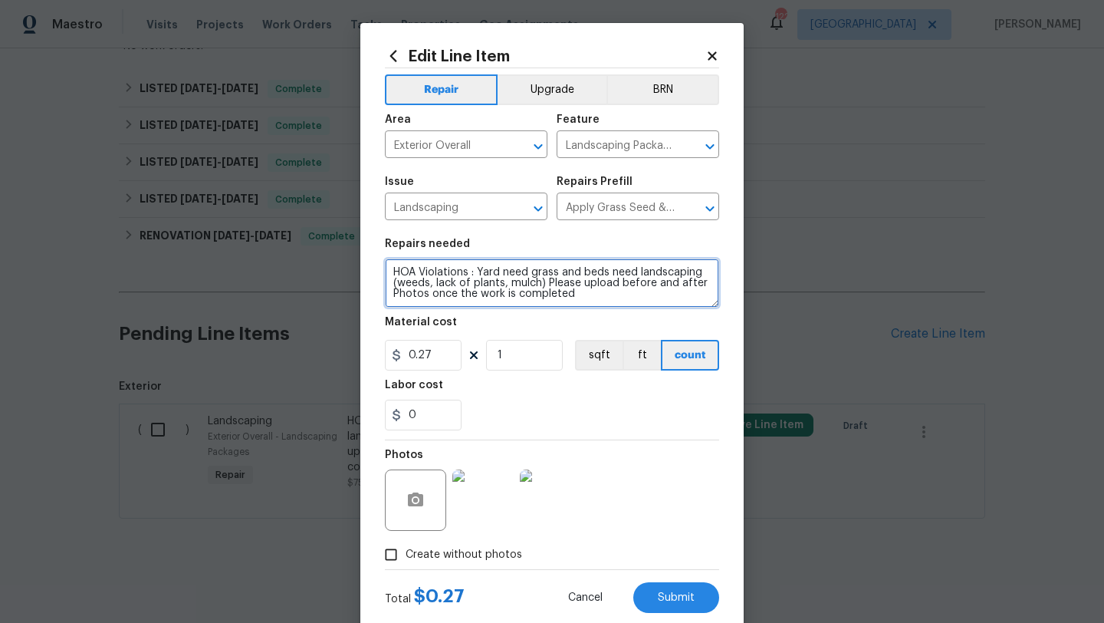
drag, startPoint x: 578, startPoint y: 294, endPoint x: 560, endPoint y: 286, distance: 19.9
click at [560, 286] on textarea "HOA Violations : Yard need grass and beds need landscaping (weeds, lack of plan…" at bounding box center [552, 282] width 334 height 49
click at [598, 293] on textarea "HOA Violations : Yard need grass and beds need landscaping (weeds, lack of plan…" at bounding box center [552, 282] width 334 height 49
paste textarea "**7 bells of wheat straw $80.00 1 big bag of tall fescue $110.00 Installation $…"
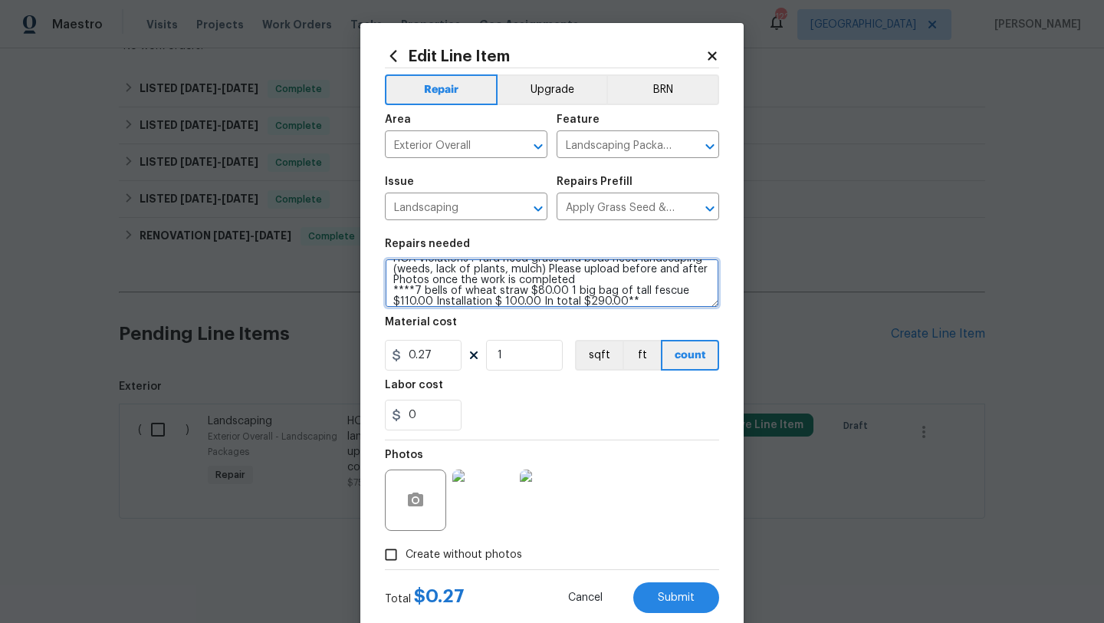
click at [415, 291] on textarea "HOA Violations : Yard need grass and beds need landscaping (weeds, lack of plan…" at bounding box center [552, 282] width 334 height 49
click at [412, 288] on textarea "HOA Violations : Yard need grass and beds need landscaping (weeds, lack of plan…" at bounding box center [552, 282] width 334 height 49
click at [484, 291] on textarea "HOA Violations : Yard need grass and beds need landscaping (weeds, lack of plan…" at bounding box center [552, 282] width 334 height 49
drag, startPoint x: 639, startPoint y: 292, endPoint x: 602, endPoint y: 287, distance: 37.1
click at [602, 287] on textarea "HOA Violations : Yard need grass and beds need landscaping (weeds, lack of plan…" at bounding box center [552, 282] width 334 height 49
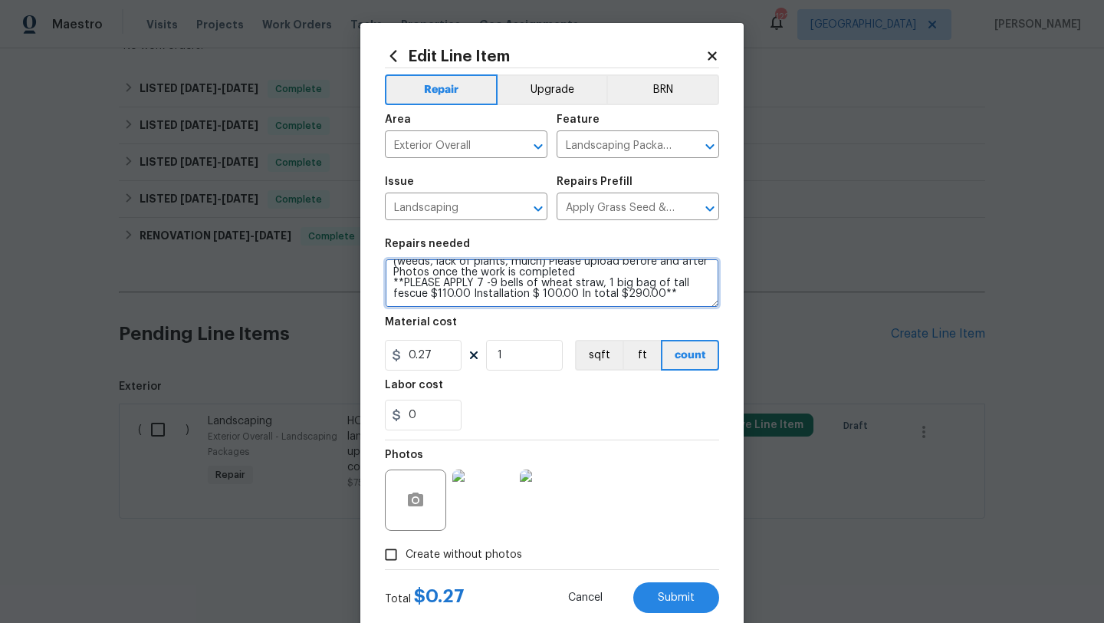
scroll to position [29, 0]
click at [627, 271] on textarea "HOA Violations : Yard need grass and beds need landscaping (weeds, lack of plan…" at bounding box center [552, 282] width 334 height 49
click at [629, 274] on textarea "HOA Violations : Yard need grass and beds need landscaping (weeds, lack of plan…" at bounding box center [552, 282] width 334 height 49
click at [466, 287] on textarea "HOA Violations : Yard need grass and beds need landscaping (weeds, lack of plan…" at bounding box center [552, 282] width 334 height 49
drag, startPoint x: 468, startPoint y: 285, endPoint x: 429, endPoint y: 285, distance: 39.9
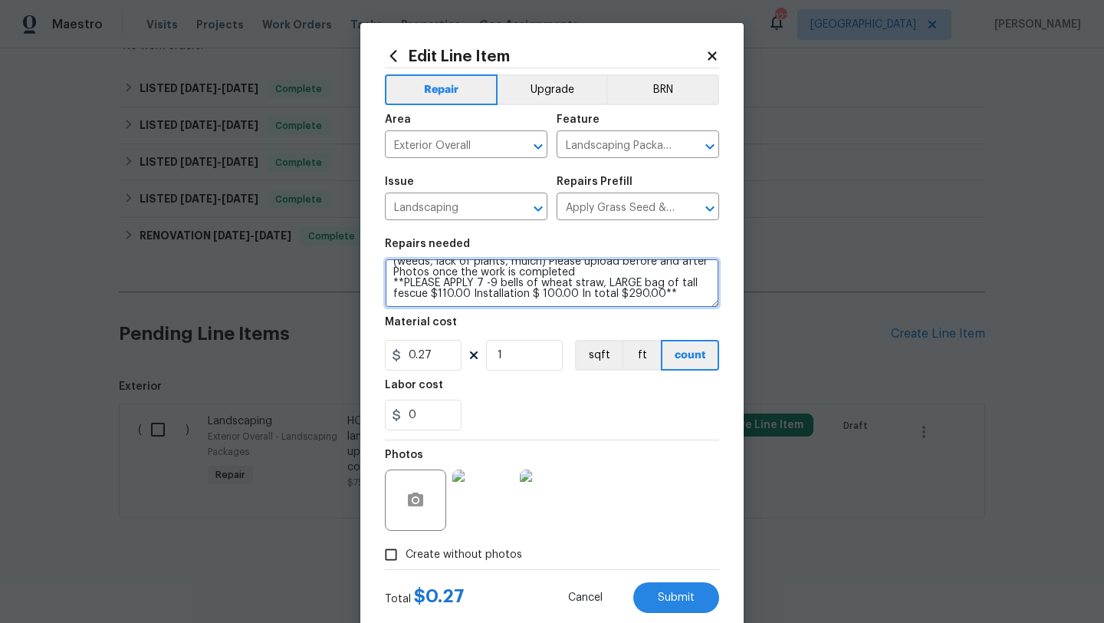
click at [429, 285] on textarea "HOA Violations : Yard need grass and beds need landscaping (weeds, lack of plan…" at bounding box center [552, 282] width 334 height 49
click at [602, 275] on textarea "HOA Violations : Yard need grass and beds need landscaping (weeds, lack of plan…" at bounding box center [552, 282] width 334 height 49
click at [449, 287] on textarea "HOA Violations : Yard need grass and beds need landscaping (weeds, lack of plan…" at bounding box center [552, 282] width 334 height 49
drag, startPoint x: 661, startPoint y: 290, endPoint x: 448, endPoint y: 291, distance: 213.1
click at [448, 291] on textarea "HOA Violations : Yard need grass and beds need landscaping (weeds, lack of plan…" at bounding box center [552, 282] width 334 height 49
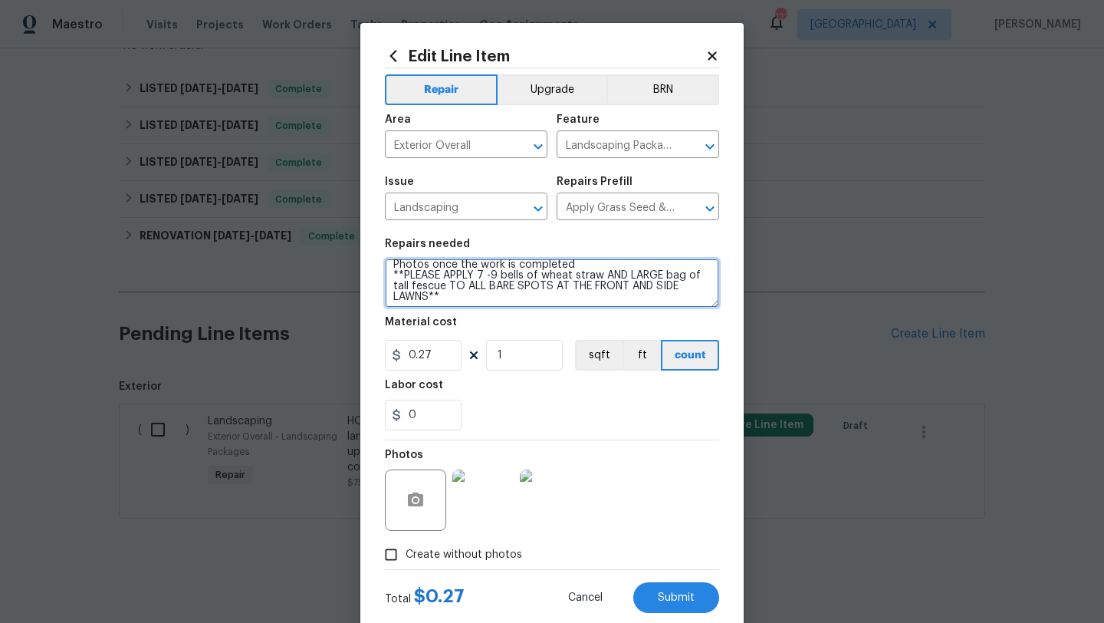
click at [429, 298] on textarea "HOA Violations : Yard need grass and beds need landscaping (weeds, lack of plan…" at bounding box center [552, 282] width 334 height 49
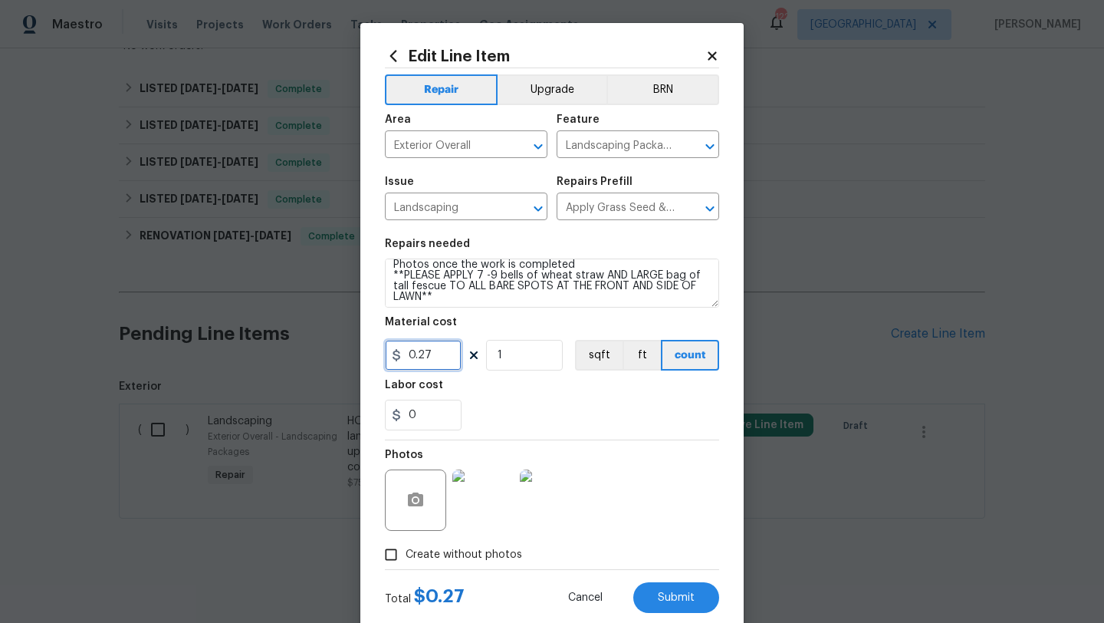
click at [442, 356] on input "0.27" at bounding box center [423, 355] width 77 height 31
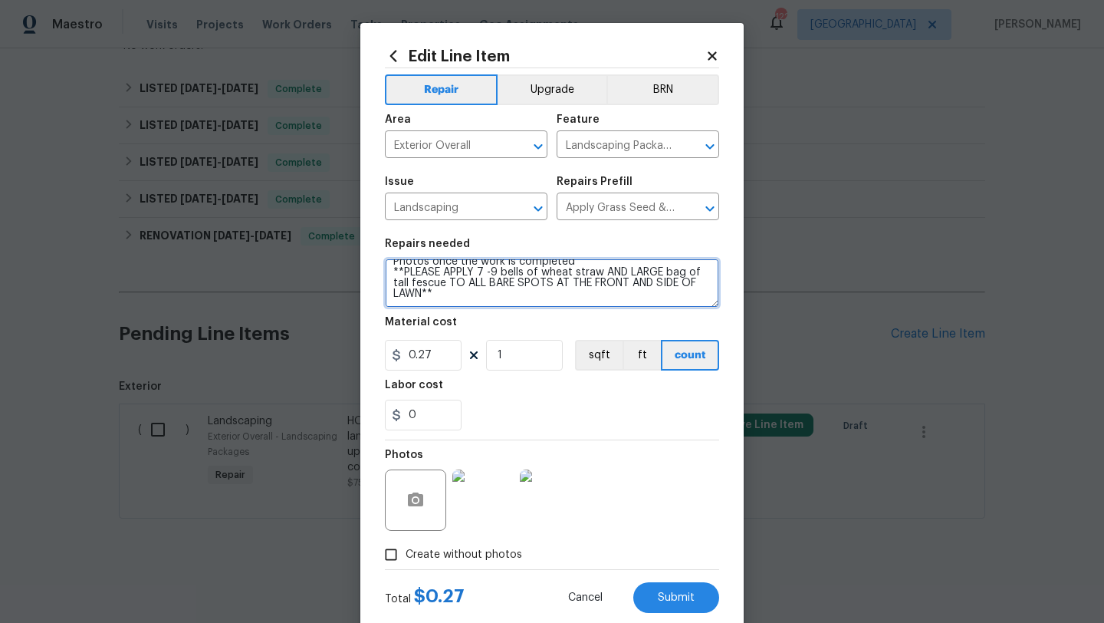
click at [425, 291] on textarea "HOA Violations : Yard need grass and beds need landscaping (weeds, lack of plan…" at bounding box center [552, 282] width 334 height 49
type textarea "HOA Violations : Yard need grass and beds need landscaping (weeds, lack of plan…"
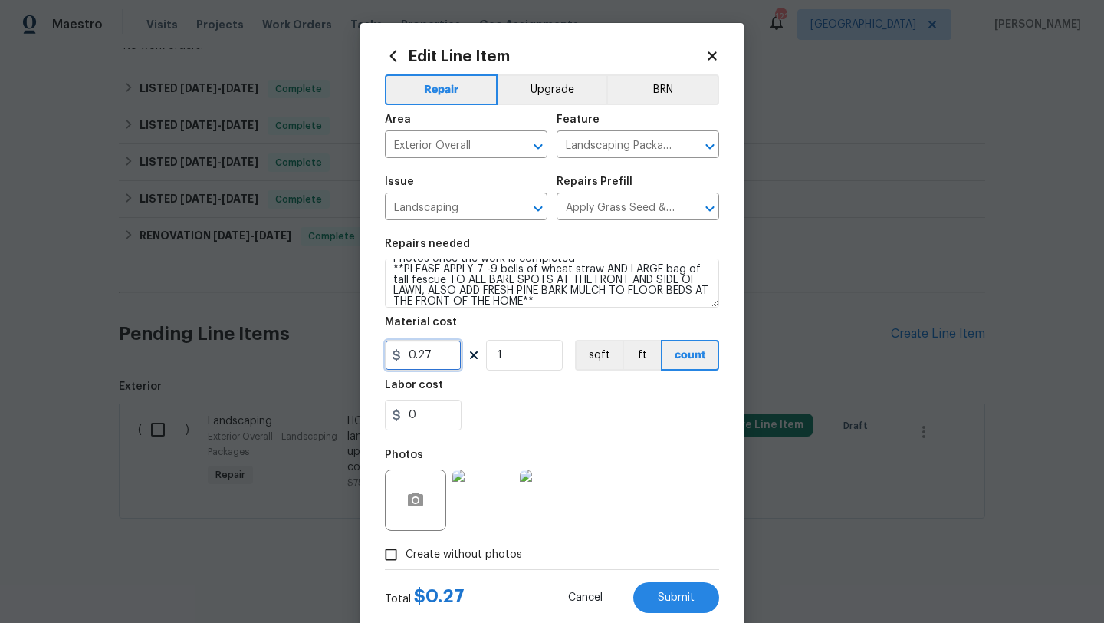
click at [433, 356] on input "0.27" at bounding box center [423, 355] width 77 height 31
type input "400"
click at [528, 420] on div "0" at bounding box center [552, 414] width 334 height 31
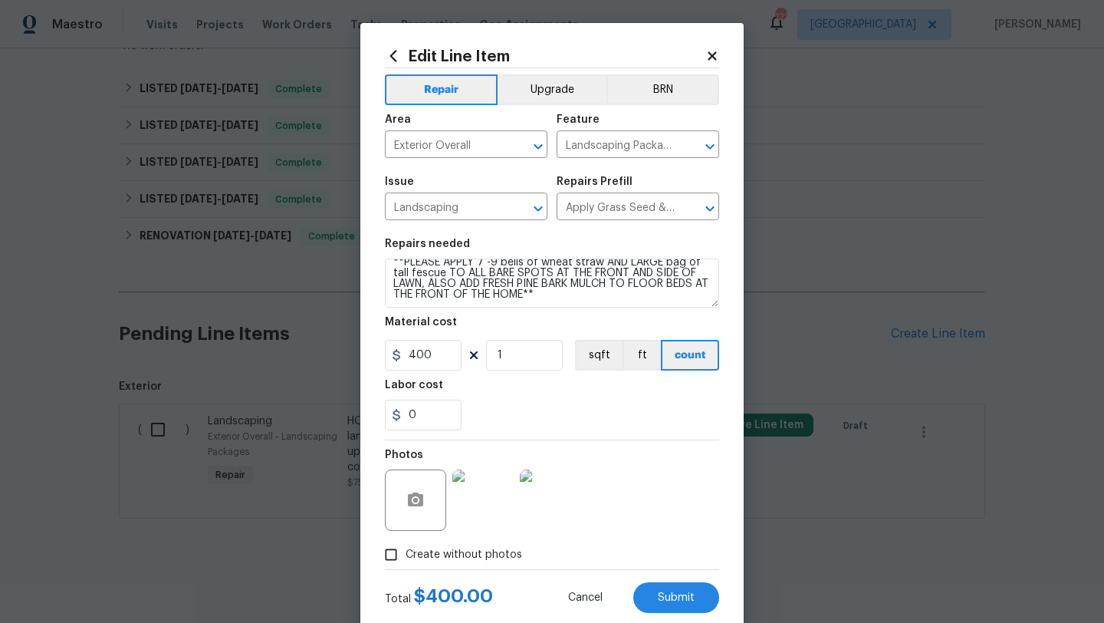
scroll to position [43, 0]
click at [677, 284] on textarea "HOA Violations : Yard need grass and beds need landscaping (weeds, lack of plan…" at bounding box center [552, 282] width 334 height 49
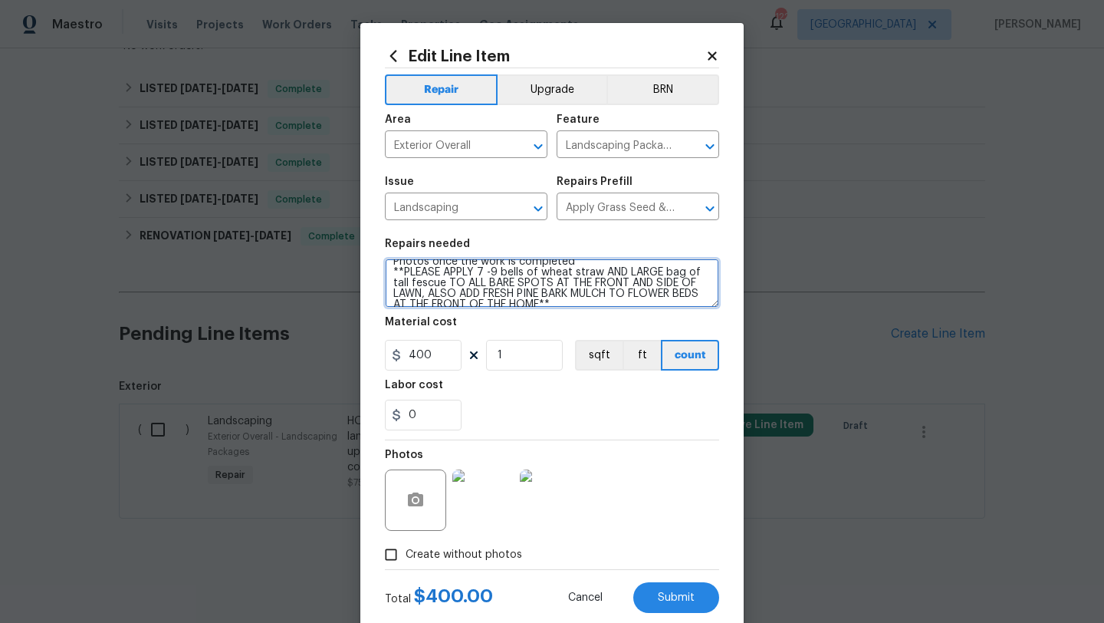
scroll to position [34, 0]
type textarea "HOA Violations : Yard need grass and beds need landscaping (weeds, lack of plan…"
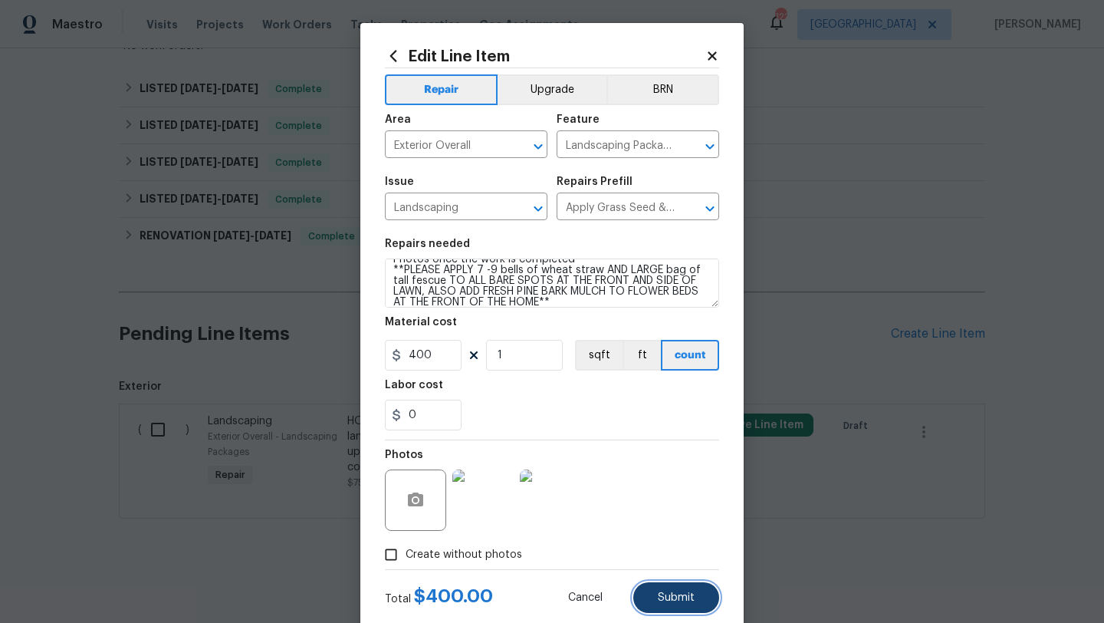
click at [672, 596] on span "Submit" at bounding box center [676, 597] width 37 height 11
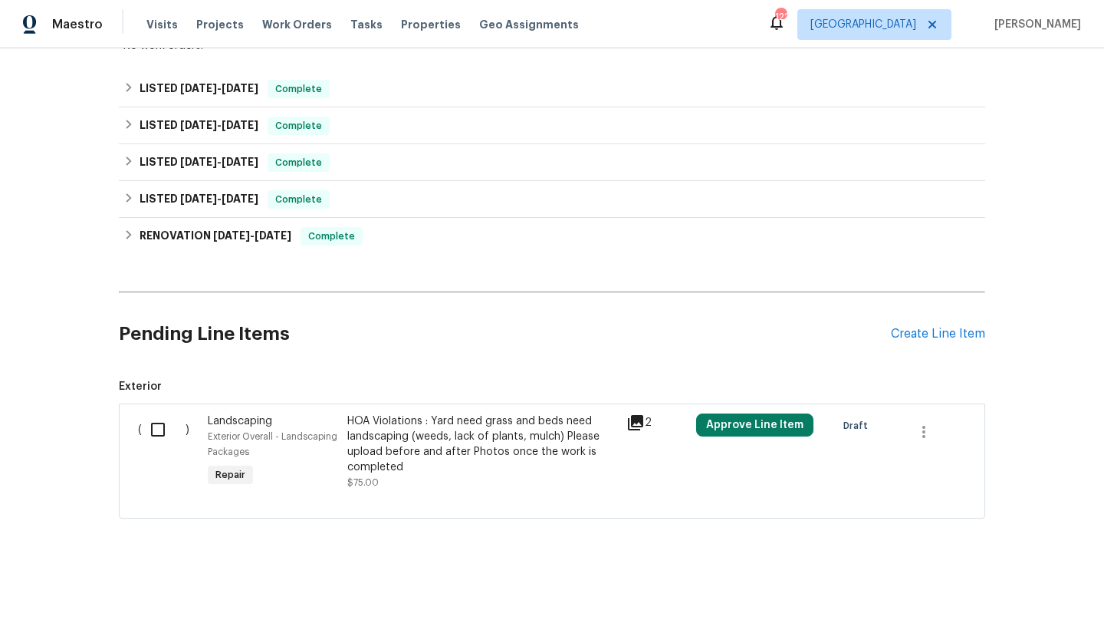
click at [247, 429] on div "Exterior Overall - Landscaping Packages" at bounding box center [273, 444] width 130 height 31
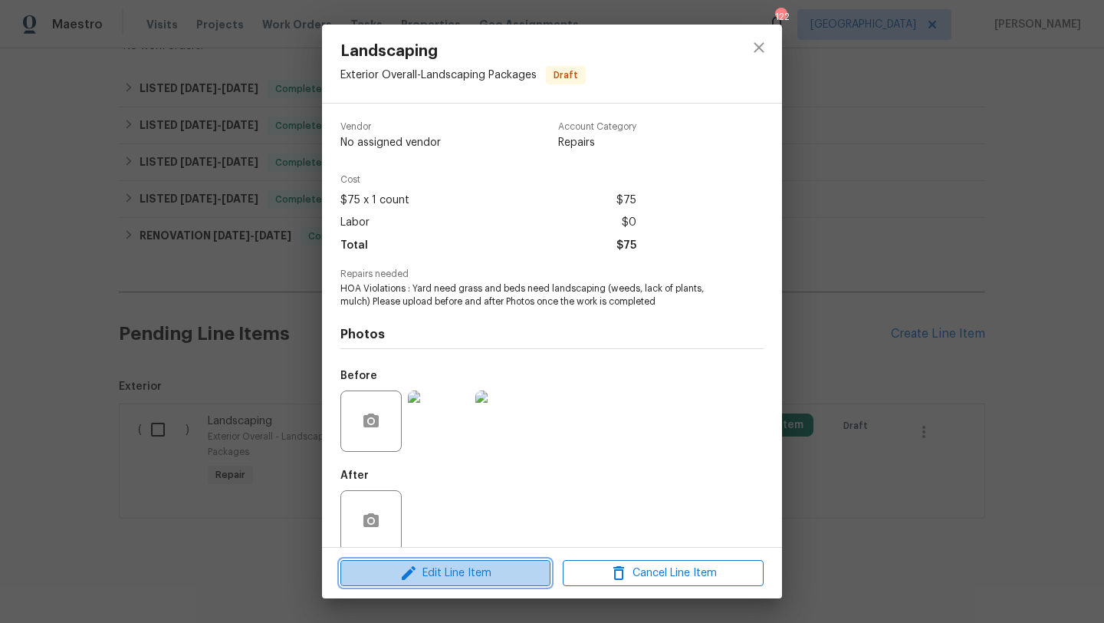
click at [479, 565] on span "Edit Line Item" at bounding box center [445, 572] width 201 height 19
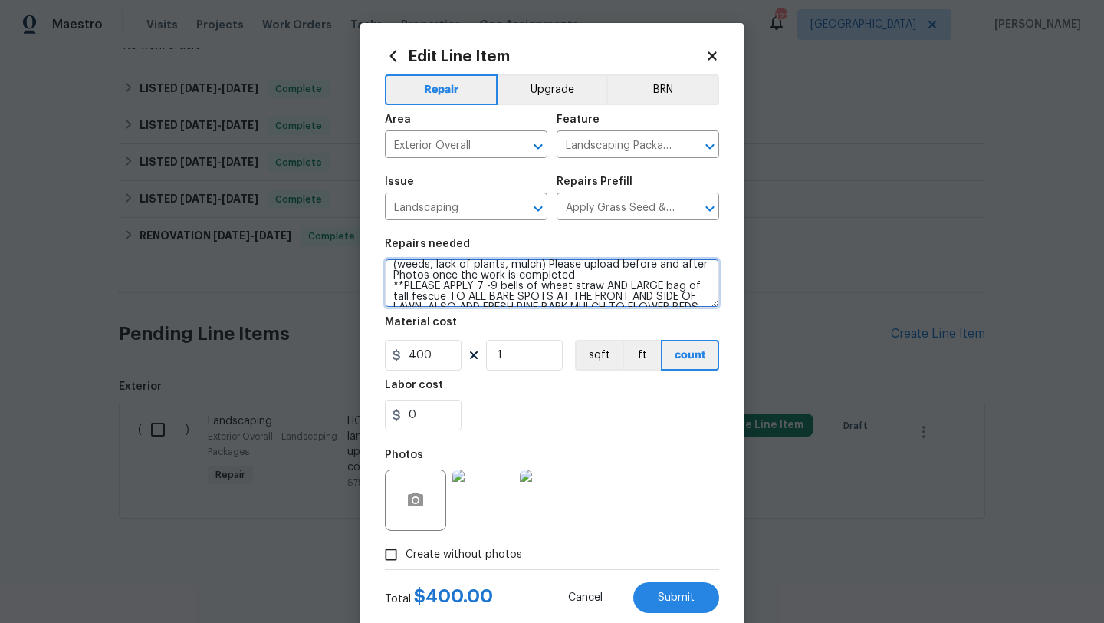
scroll to position [0, 0]
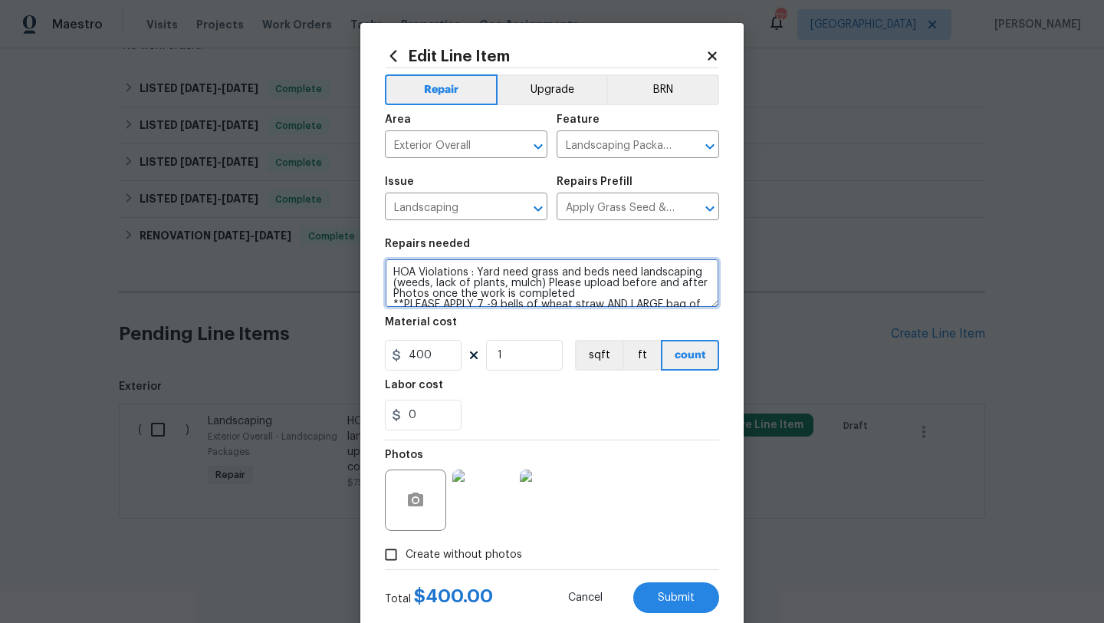
drag, startPoint x: 554, startPoint y: 294, endPoint x: 391, endPoint y: 249, distance: 168.5
click at [391, 249] on figure "Repairs needed HOA Violations : Yard need grass and beds need landscaping (weed…" at bounding box center [552, 272] width 334 height 69
click at [666, 479] on div "Photos" at bounding box center [552, 490] width 334 height 100
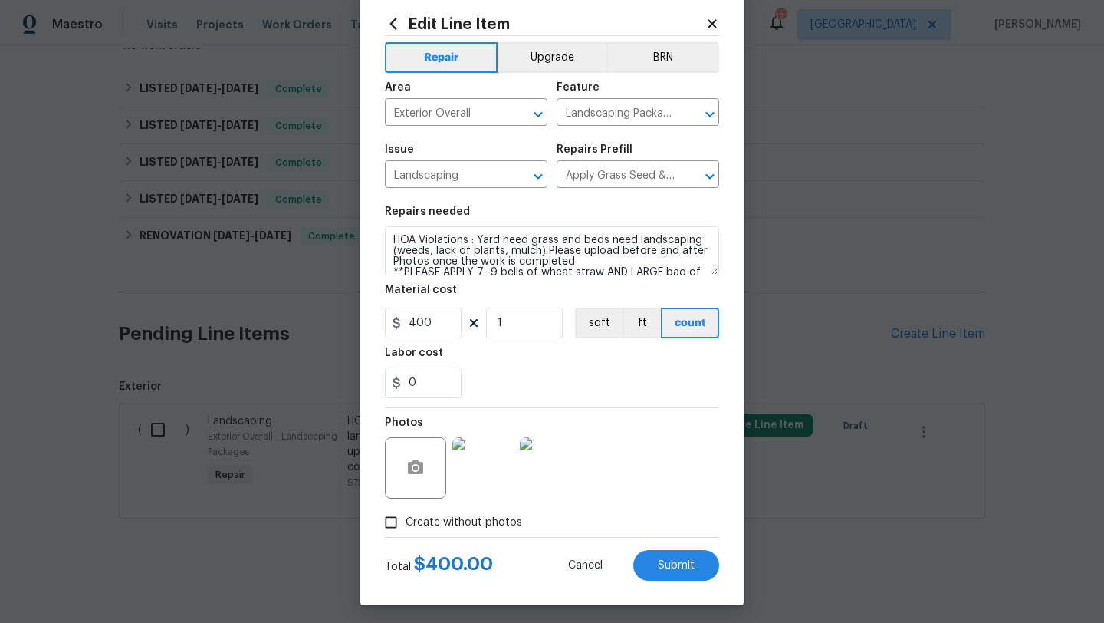
scroll to position [38, 0]
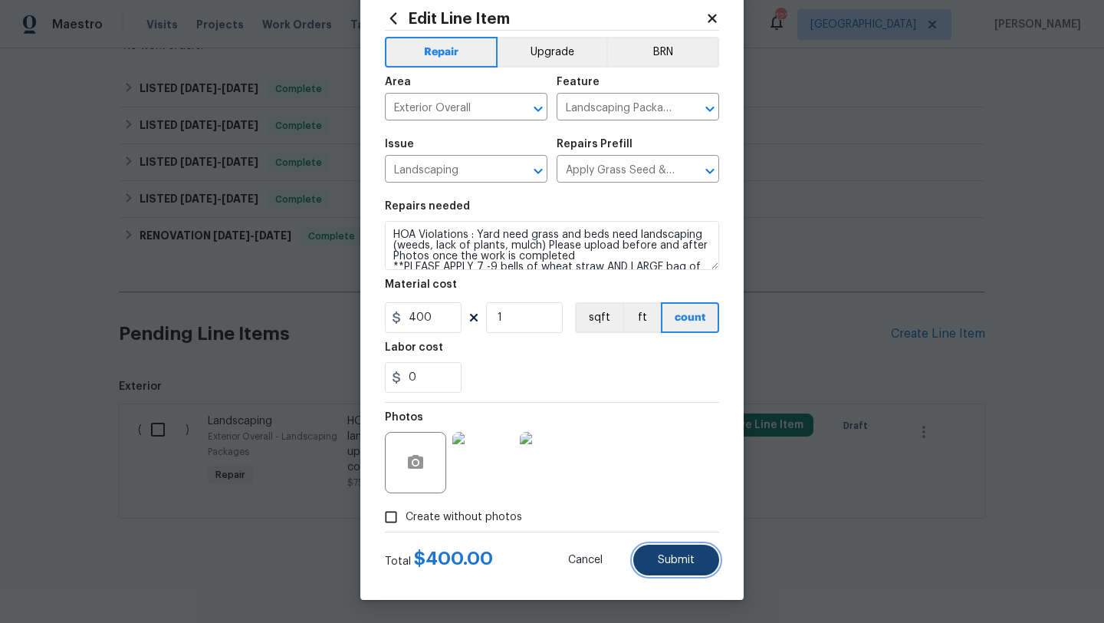
click at [662, 555] on span "Submit" at bounding box center [676, 559] width 37 height 11
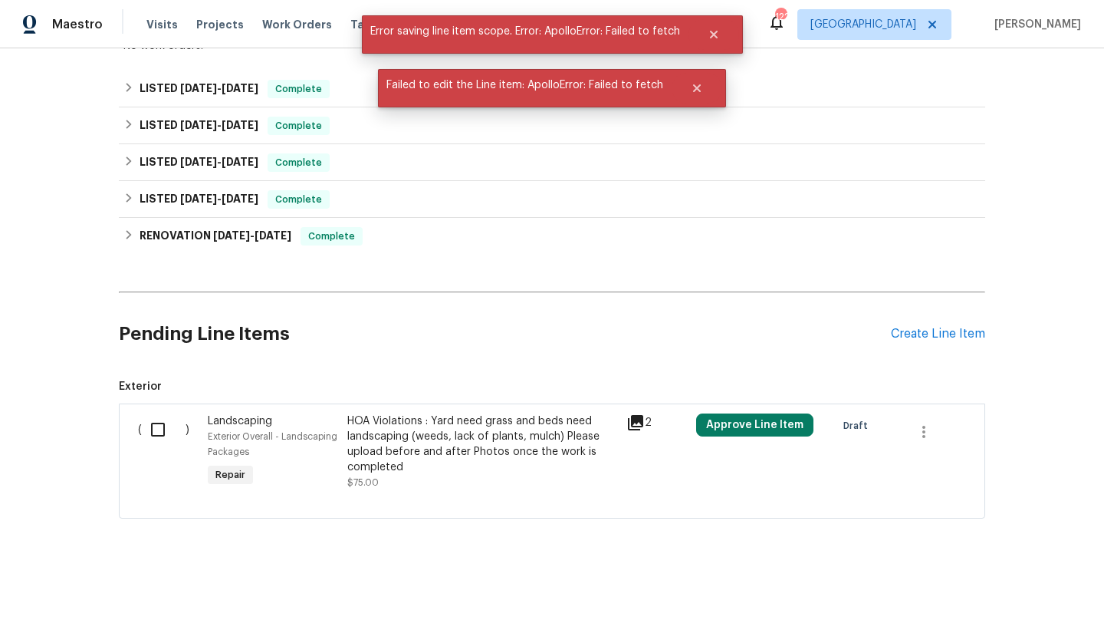
scroll to position [0, 0]
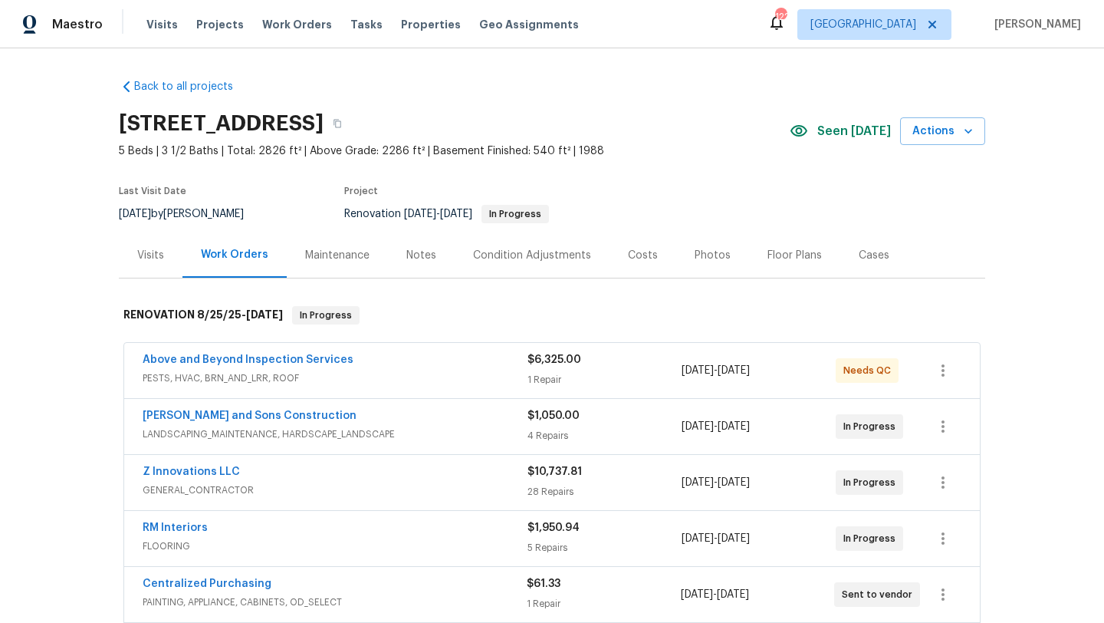
click at [297, 412] on div "[PERSON_NAME] and Sons Construction" at bounding box center [335, 417] width 385 height 18
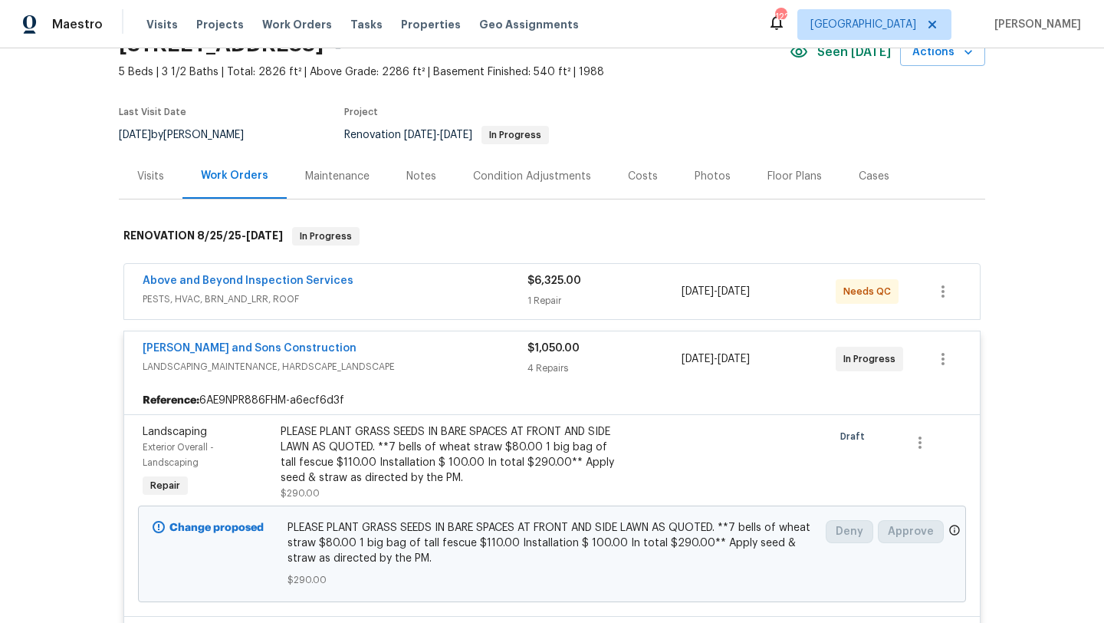
scroll to position [82, 0]
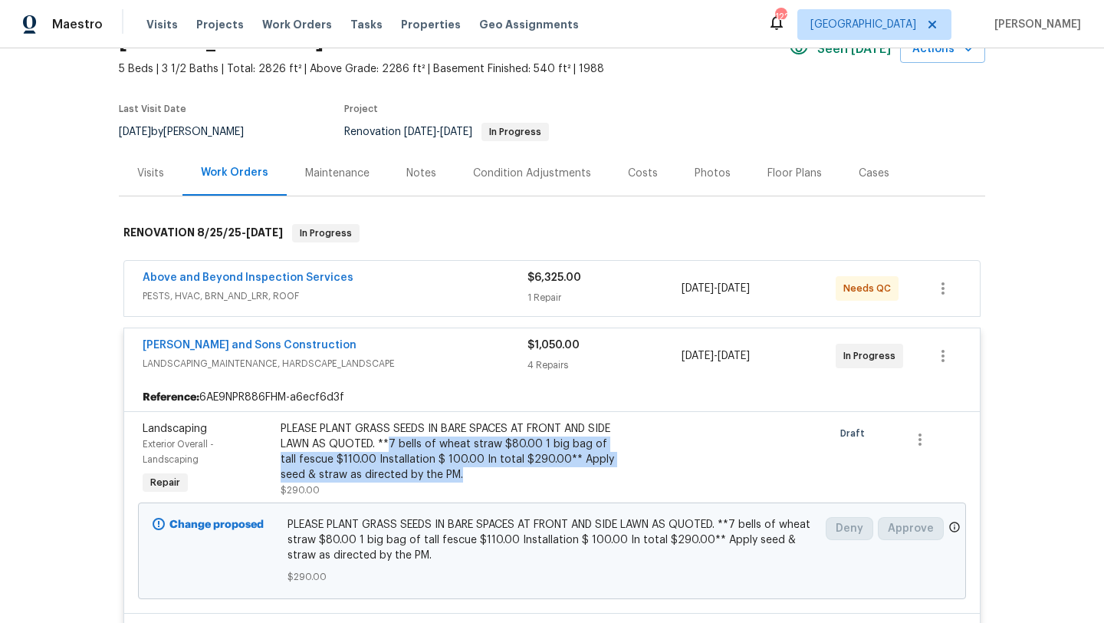
drag, startPoint x: 501, startPoint y: 478, endPoint x: 412, endPoint y: 445, distance: 94.8
click at [412, 445] on div "PLEASE PLANT GRASS SEEDS IN BARE SPACES AT FRONT AND SIDE LAWN AS QUOTED. **7 b…" at bounding box center [449, 451] width 336 height 61
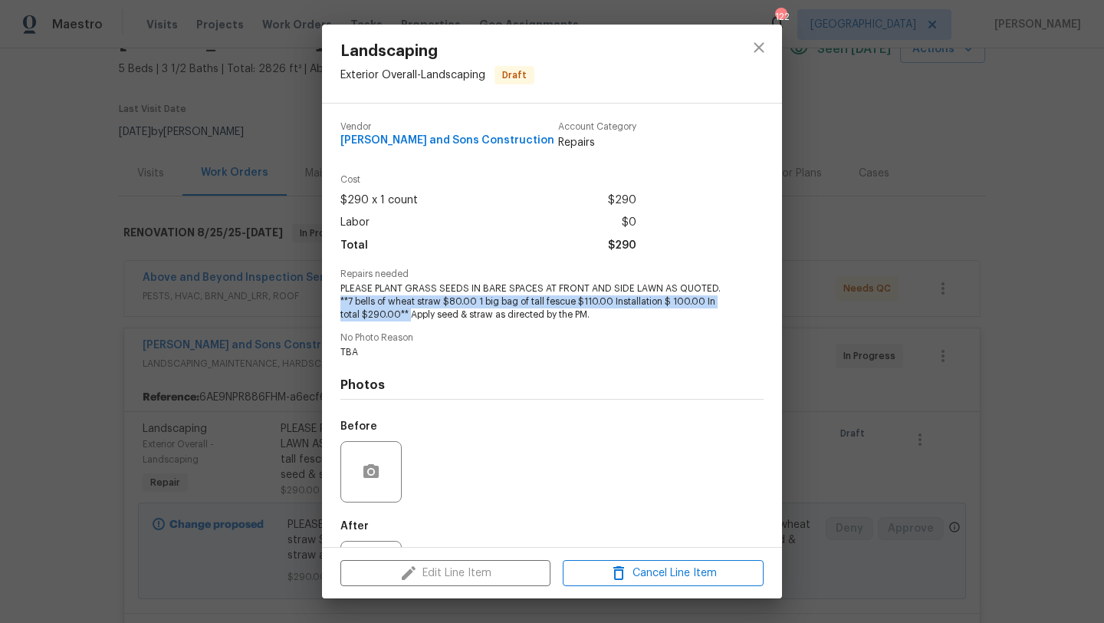
drag, startPoint x: 409, startPoint y: 317, endPoint x: 336, endPoint y: 304, distance: 73.9
click at [336, 304] on div "Vendor [PERSON_NAME] and Sons Construction Account Category Repairs Cost $290 x…" at bounding box center [552, 324] width 460 height 443
copy span "**7 bells of wheat straw $80.00 1 big bag of tall fescue $110.00 Installation $…"
click at [759, 53] on icon "close" at bounding box center [759, 47] width 18 height 18
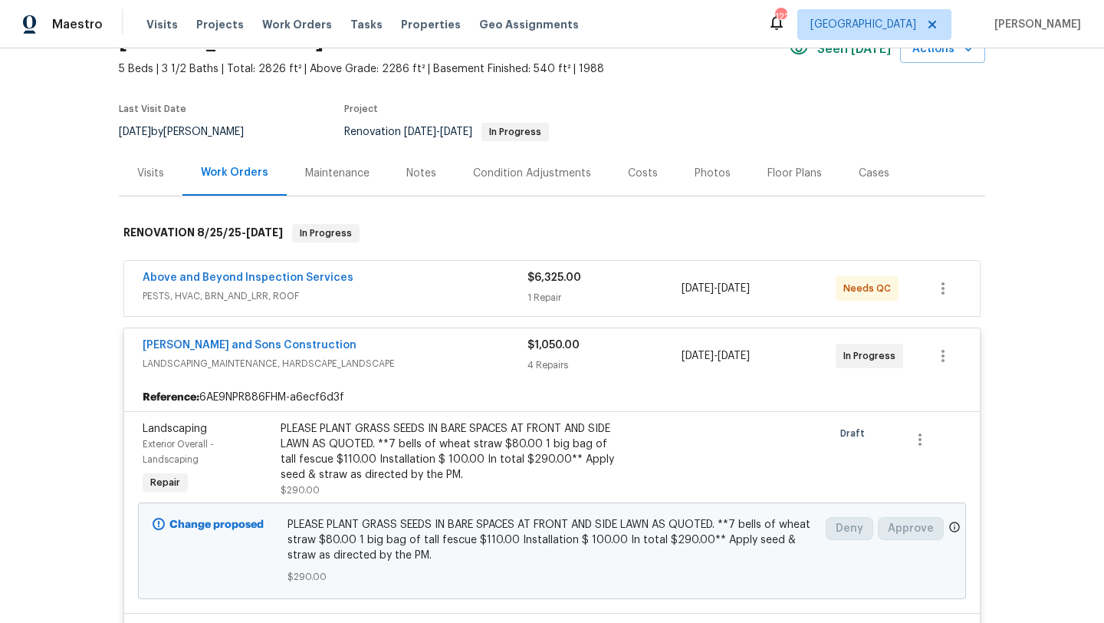
scroll to position [0, 0]
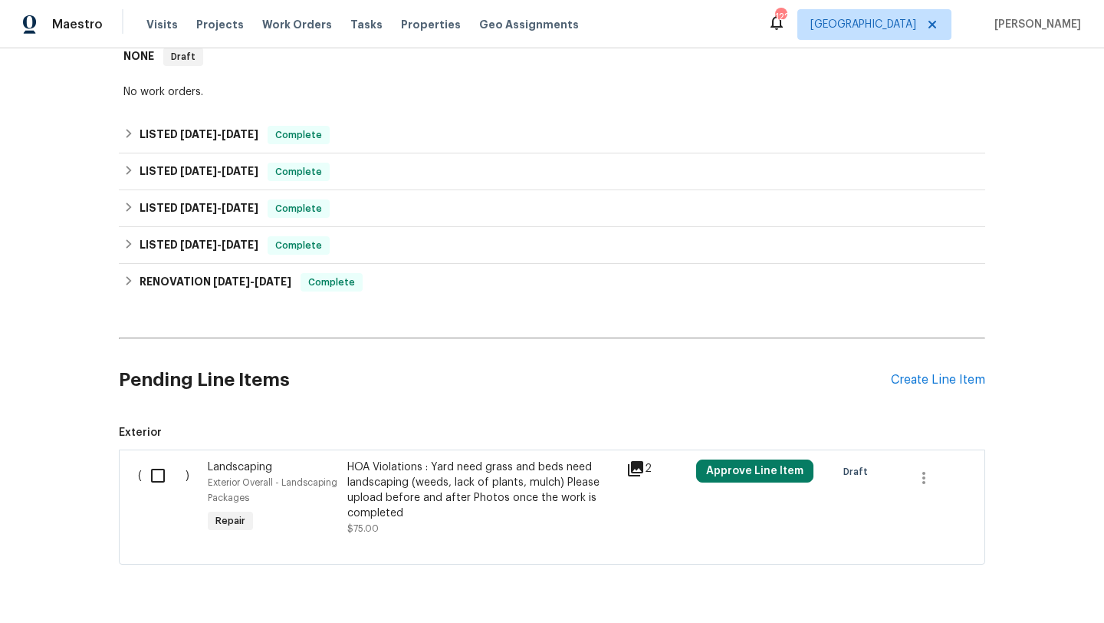
scroll to position [787, 0]
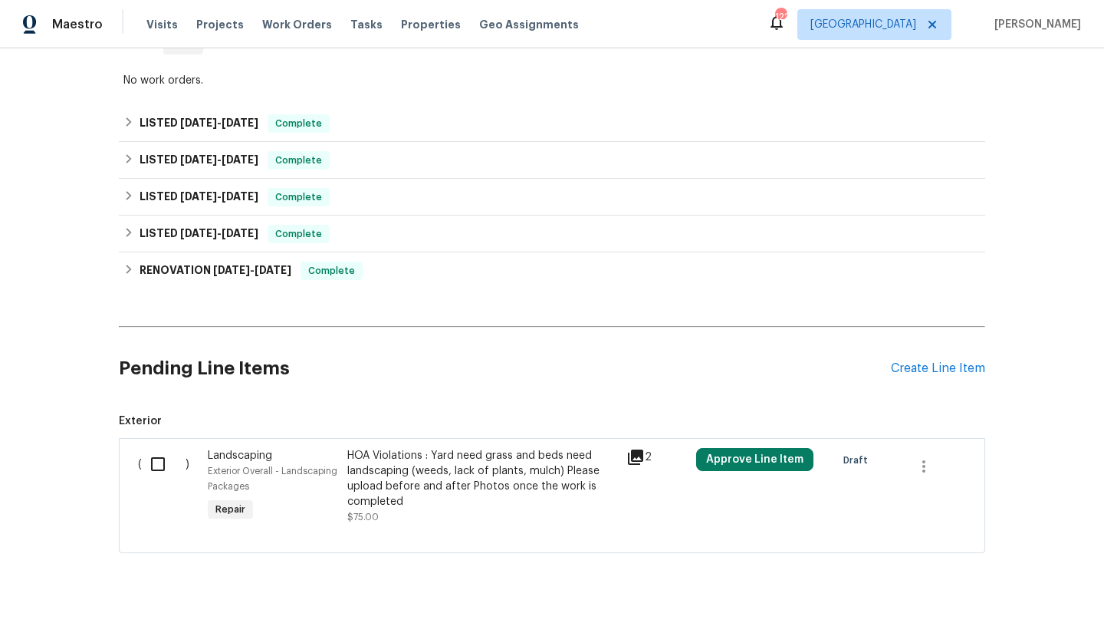
click at [241, 461] on div "Landscaping" at bounding box center [273, 455] width 130 height 15
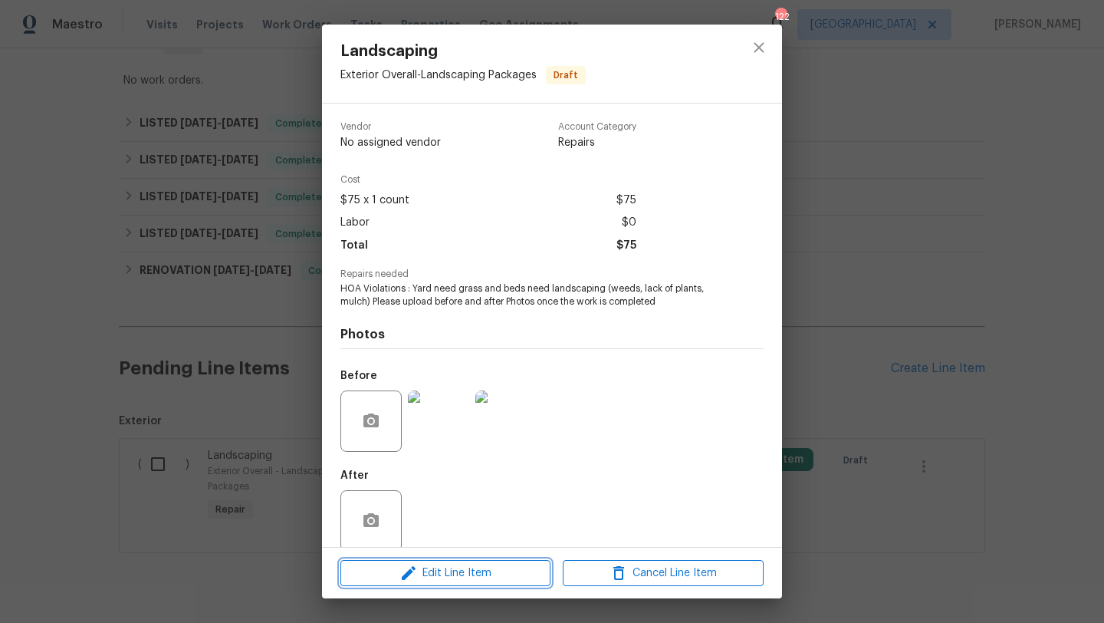
click at [445, 570] on span "Edit Line Item" at bounding box center [445, 572] width 201 height 19
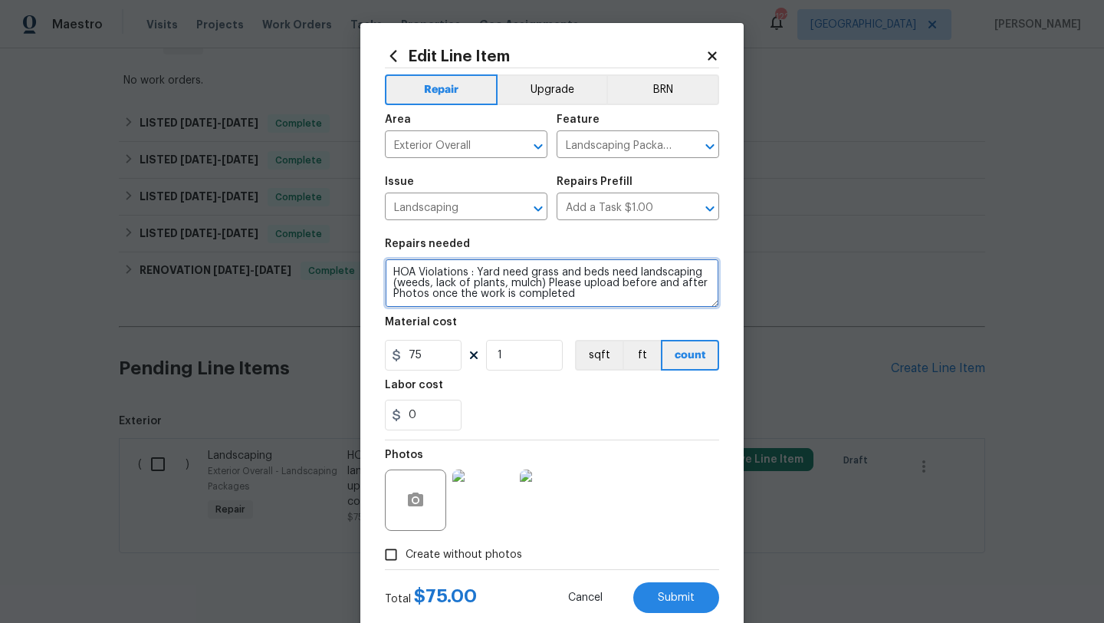
drag, startPoint x: 588, startPoint y: 297, endPoint x: 387, endPoint y: 261, distance: 204.2
click at [387, 261] on textarea "HOA Violations : Yard need grass and beds need landscaping (weeds, lack of plan…" at bounding box center [552, 282] width 334 height 49
paste textarea "**PLEASE APPLY 7 -9 bells of wheat straw AND LARGE bag of tall fescue TO ALL BA…"
type textarea "HOA Violations : Yard need grass and beds need landscaping (weeds, lack of plan…"
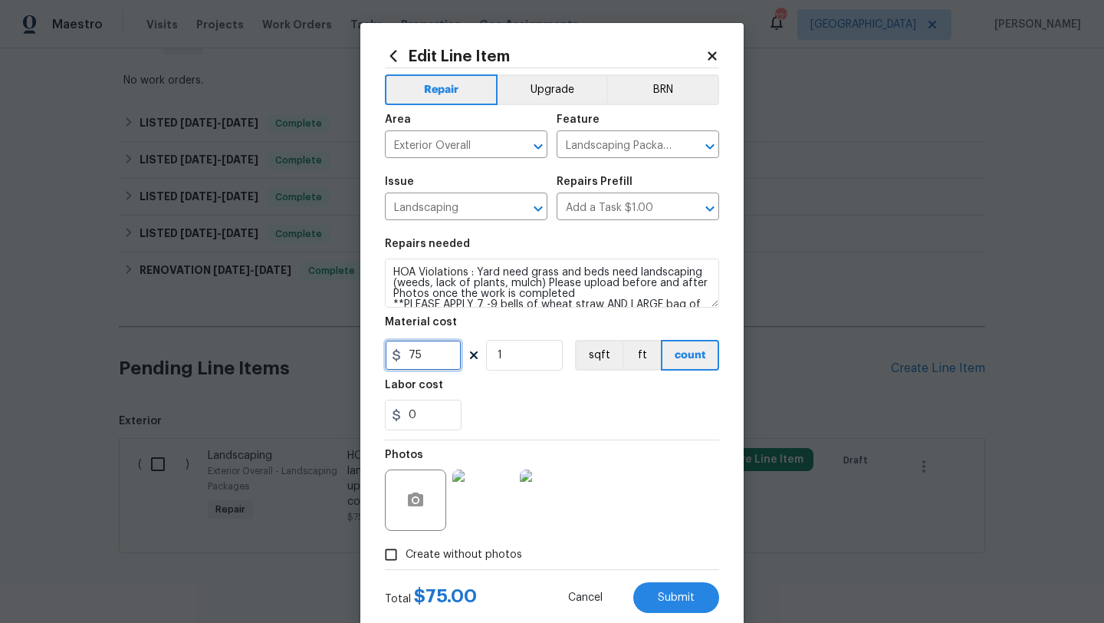
click at [428, 358] on input "75" at bounding box center [423, 355] width 77 height 31
type input "400"
click at [502, 414] on div "0" at bounding box center [552, 414] width 334 height 31
click at [679, 596] on span "Submit" at bounding box center [676, 597] width 37 height 11
type textarea "HOA Violations : Yard need grass and beds need landscaping (weeds, lack of plan…"
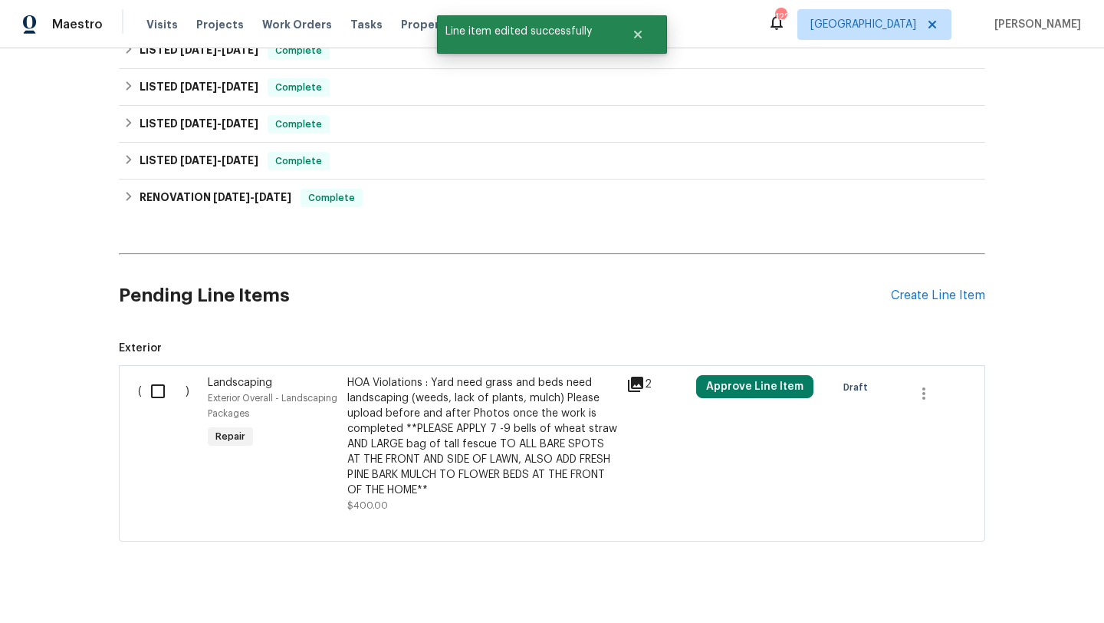
scroll to position [882, 0]
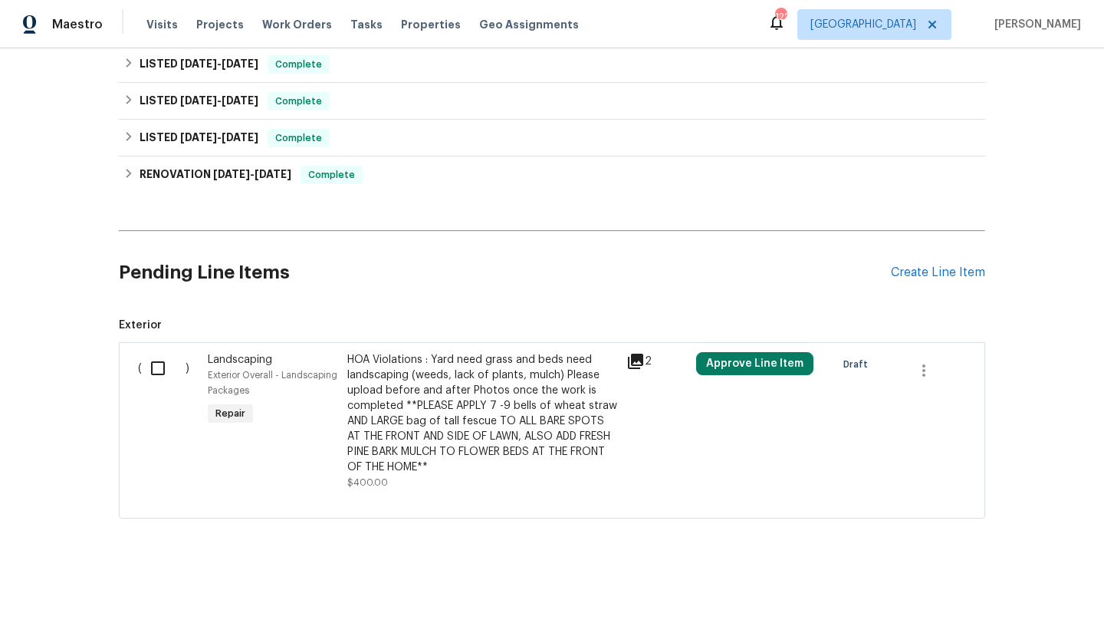
click at [156, 367] on input "checkbox" at bounding box center [164, 368] width 44 height 32
checkbox input "true"
click at [1023, 577] on span "Create Work Order" at bounding box center [1016, 584] width 102 height 19
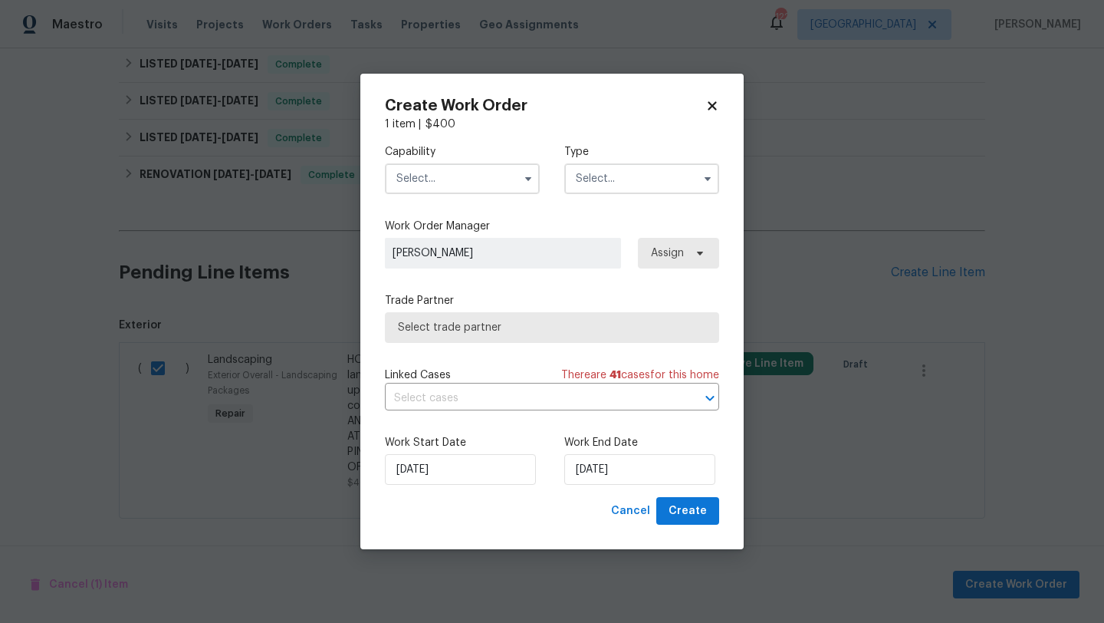
click at [464, 173] on input "text" at bounding box center [462, 178] width 155 height 31
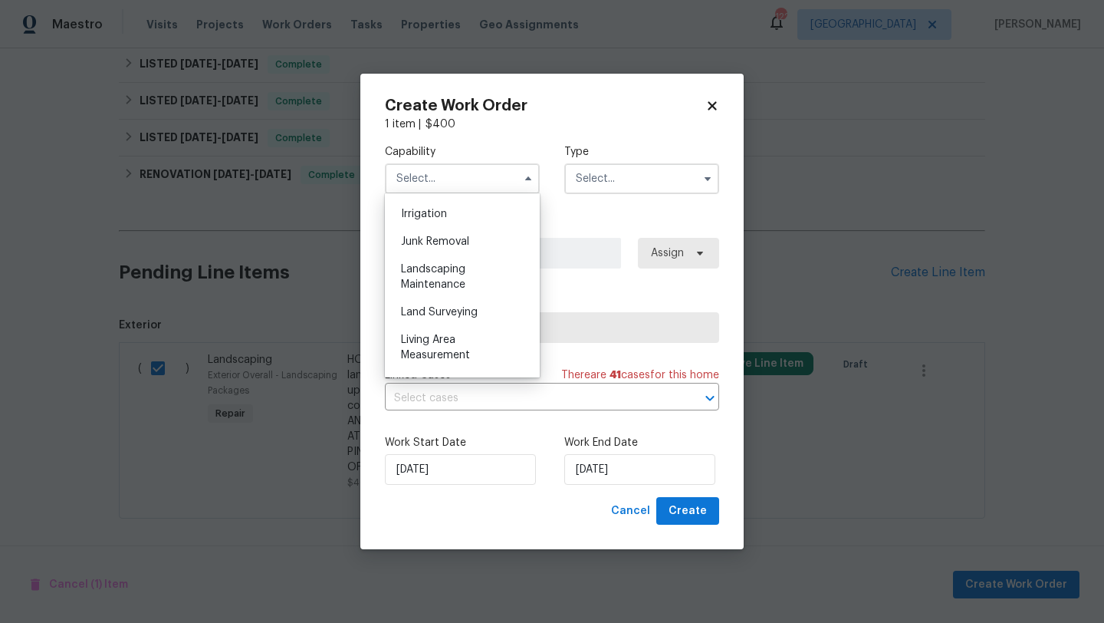
scroll to position [951, 0]
click at [451, 277] on div "Landscaping Maintenance" at bounding box center [462, 276] width 147 height 43
type input "Landscaping Maintenance"
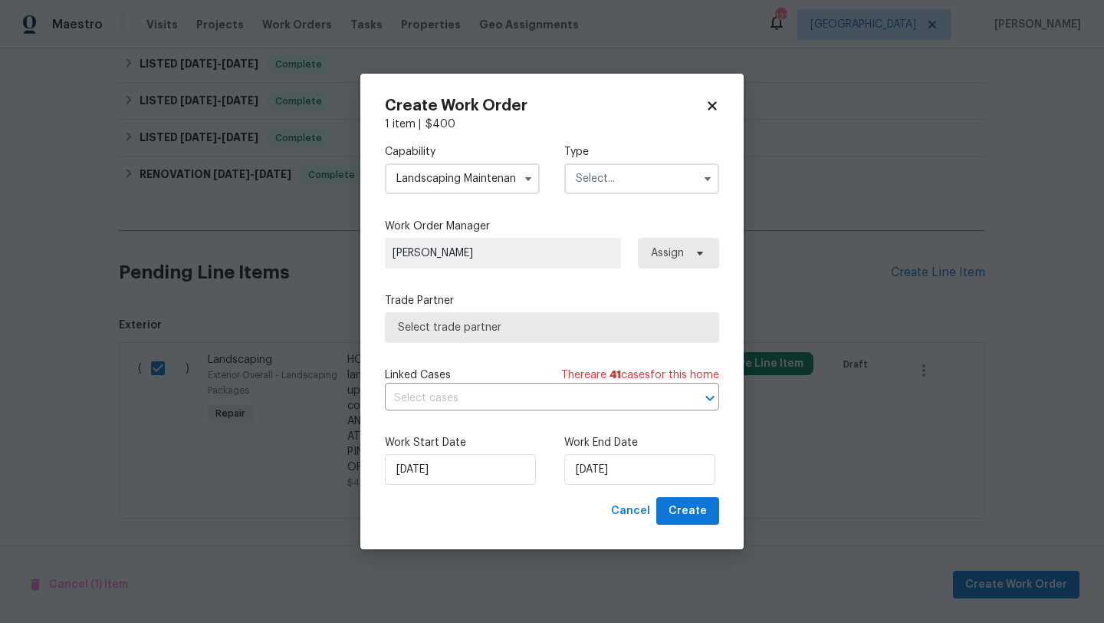
click at [637, 176] on input "text" at bounding box center [641, 178] width 155 height 31
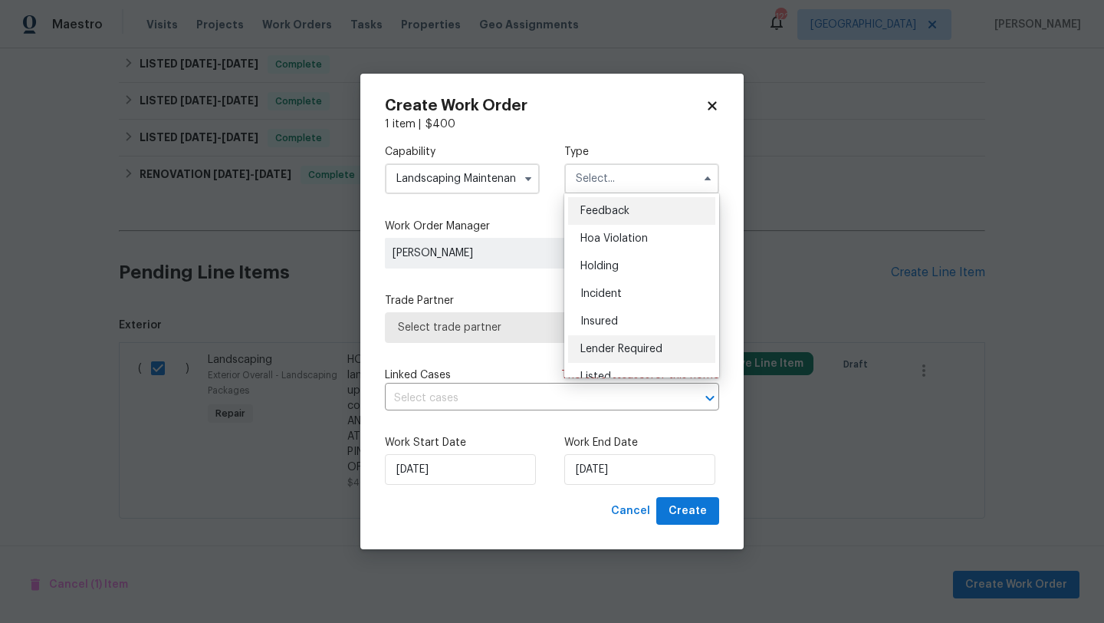
scroll to position [29, 0]
click at [605, 339] on div "Listed" at bounding box center [641, 347] width 147 height 28
type input "Listed"
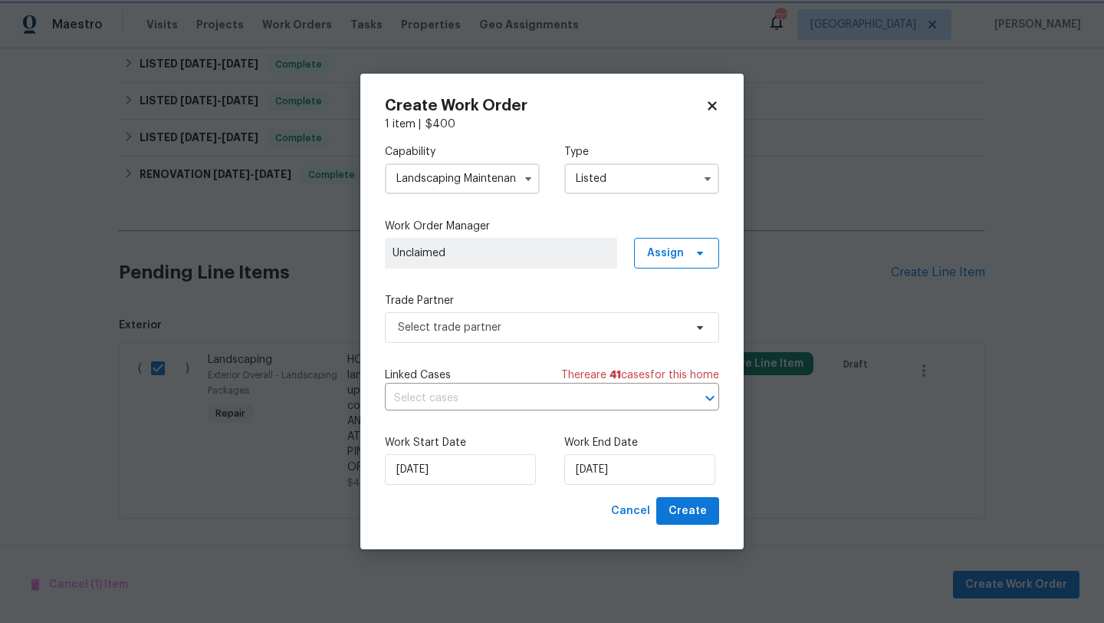
scroll to position [0, 0]
click at [670, 257] on span "Assign" at bounding box center [665, 252] width 37 height 15
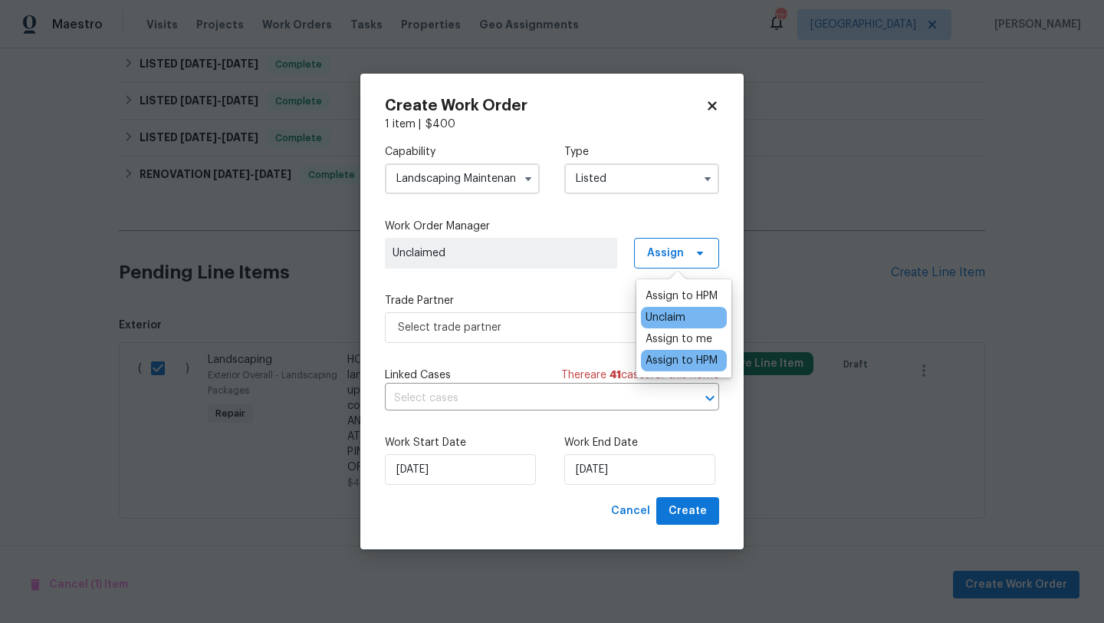
click at [679, 357] on div "Assign to HPM" at bounding box center [681, 360] width 72 height 15
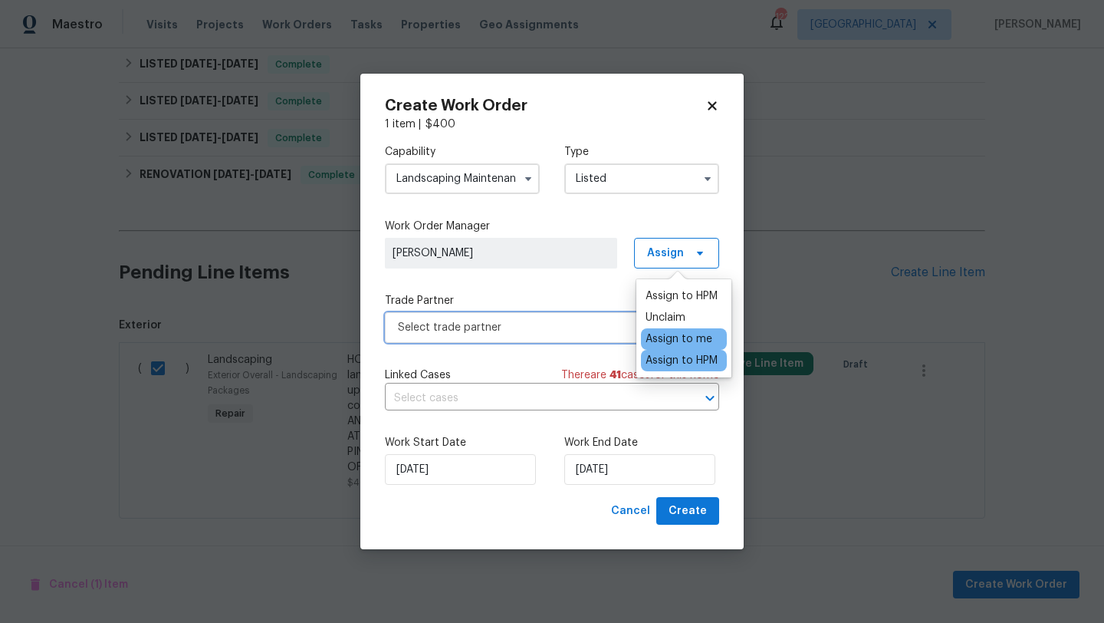
click at [536, 323] on span "Select trade partner" at bounding box center [541, 327] width 286 height 15
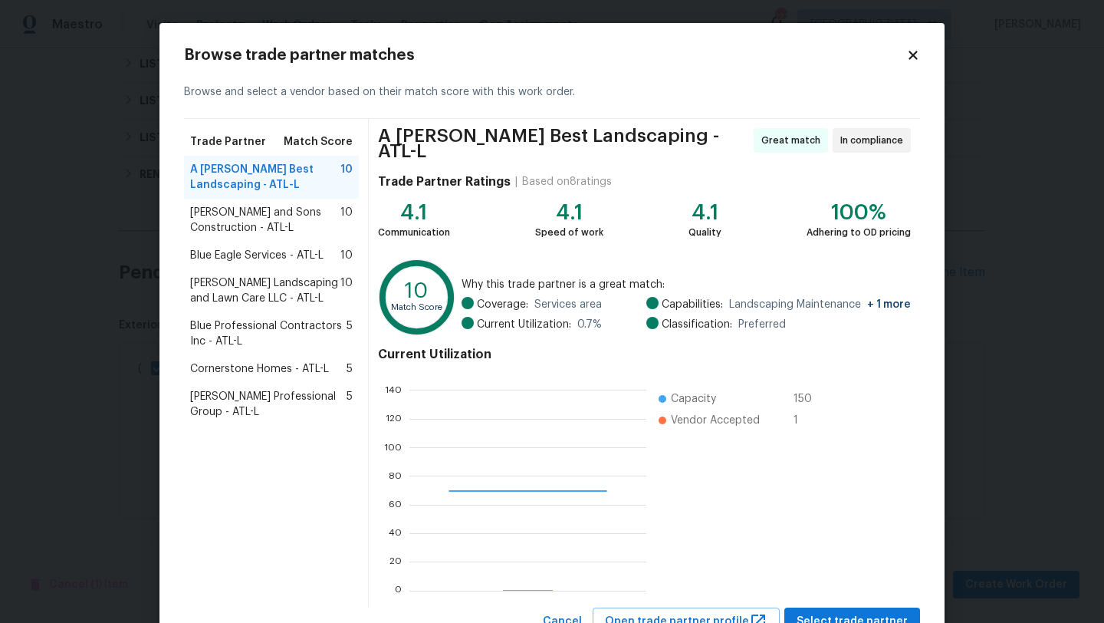
scroll to position [215, 236]
click at [853, 612] on span "Select trade partner" at bounding box center [852, 621] width 111 height 19
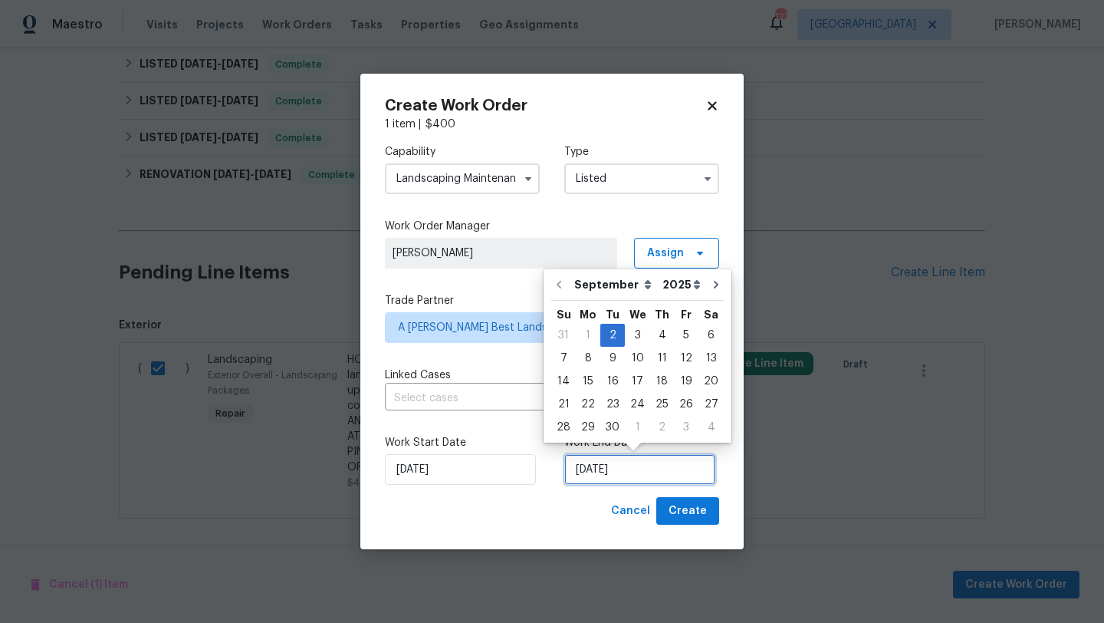
click at [637, 482] on input "[DATE]" at bounding box center [639, 469] width 151 height 31
click at [655, 337] on div "4" at bounding box center [662, 334] width 24 height 21
type input "[DATE]"
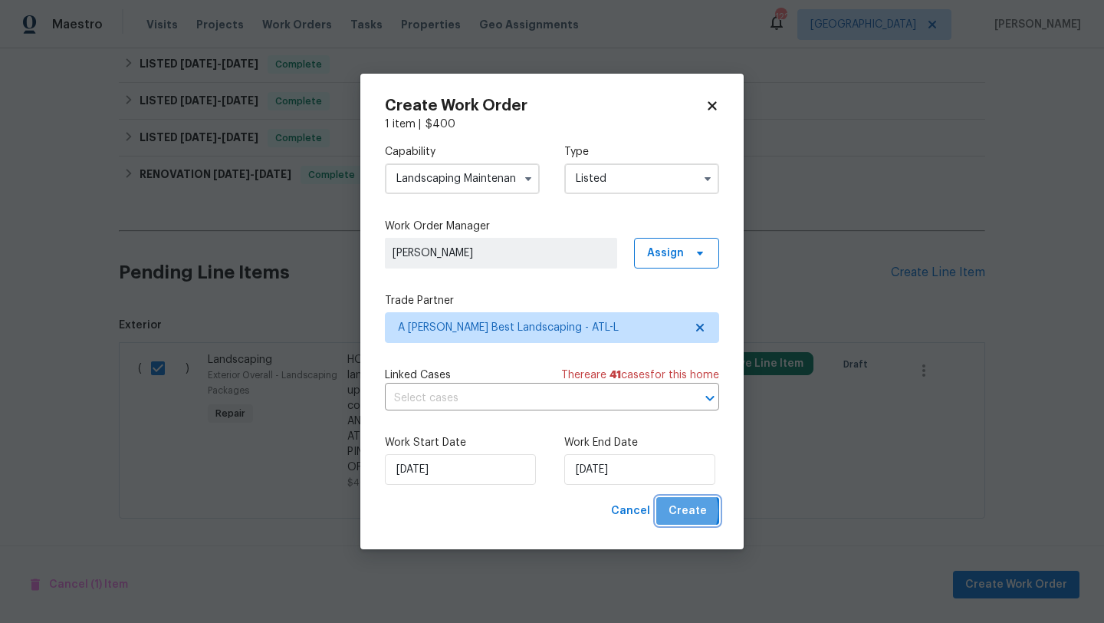
click at [677, 511] on span "Create" at bounding box center [687, 510] width 38 height 19
checkbox input "false"
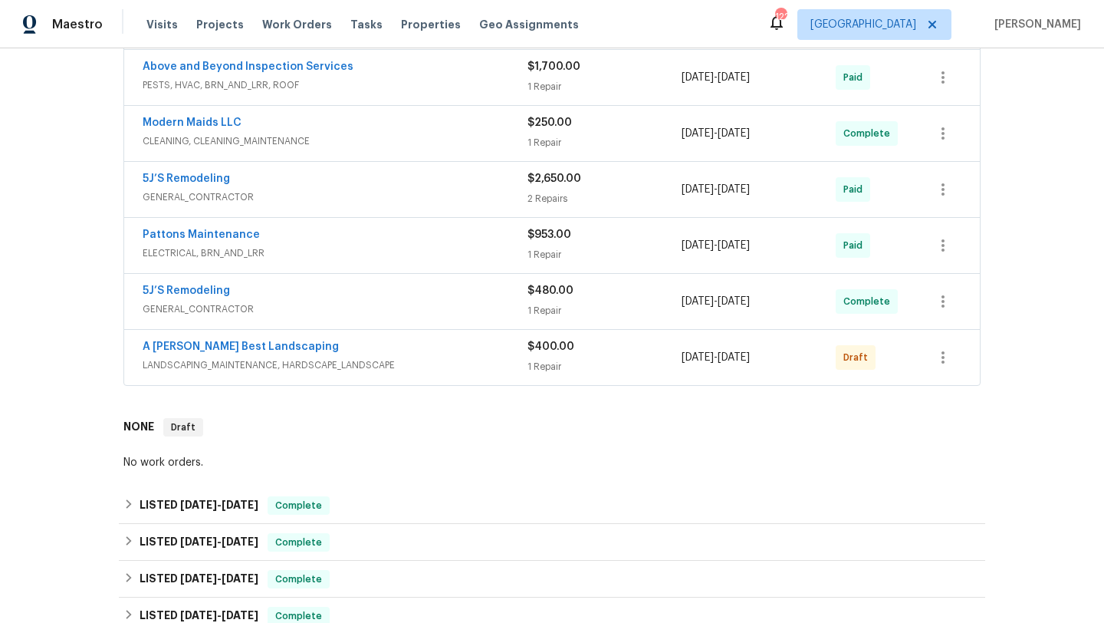
scroll to position [454, 0]
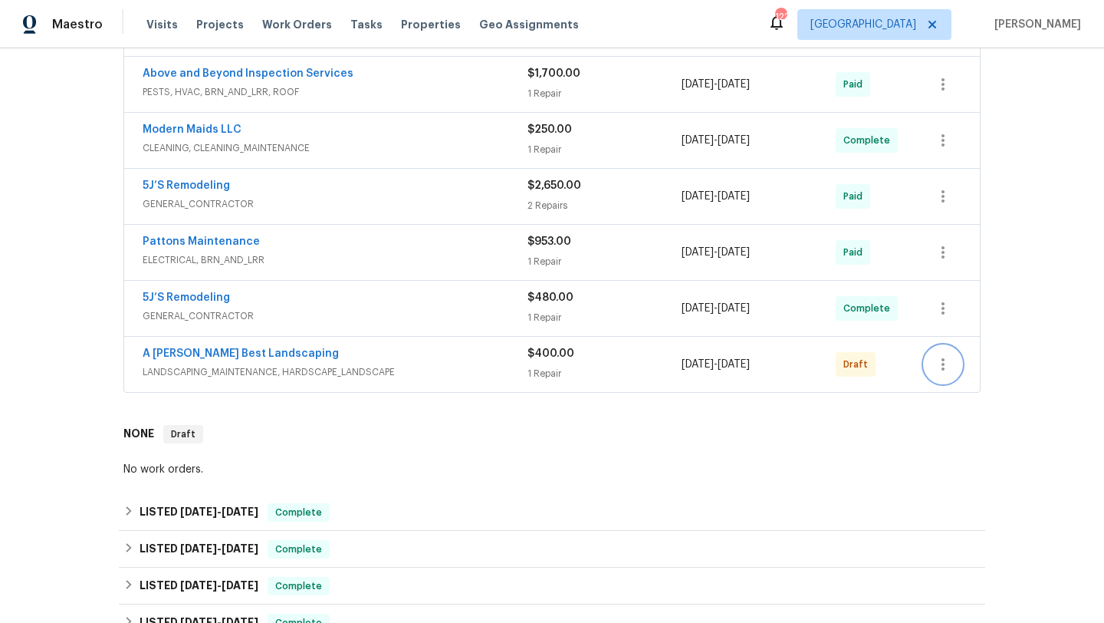
click at [936, 363] on icon "button" at bounding box center [943, 364] width 18 height 18
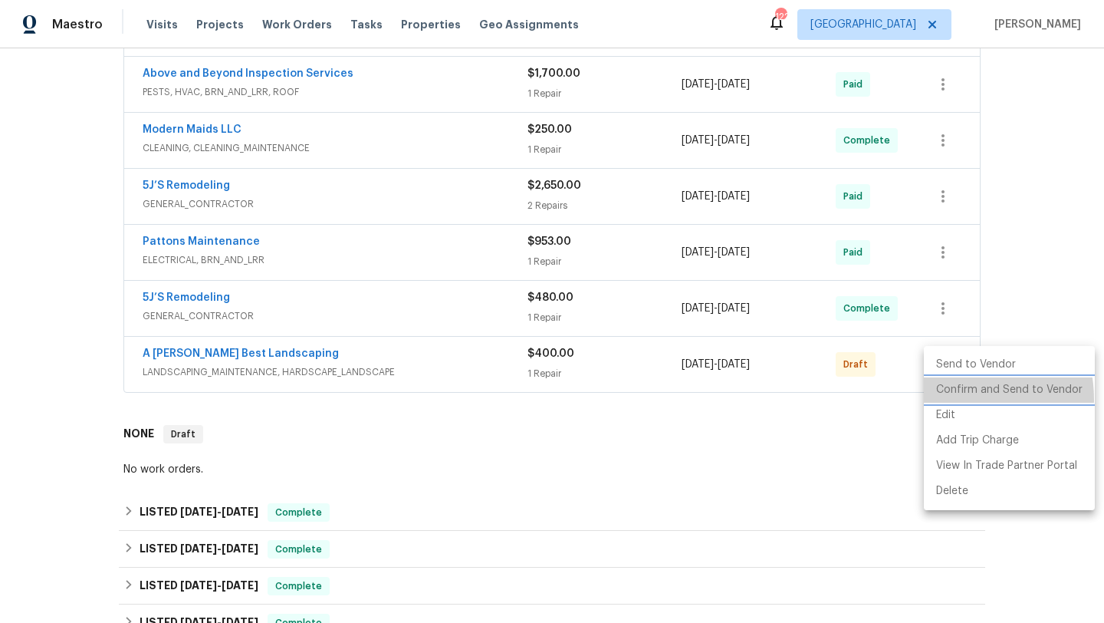
click at [944, 399] on li "Confirm and Send to Vendor" at bounding box center [1009, 389] width 171 height 25
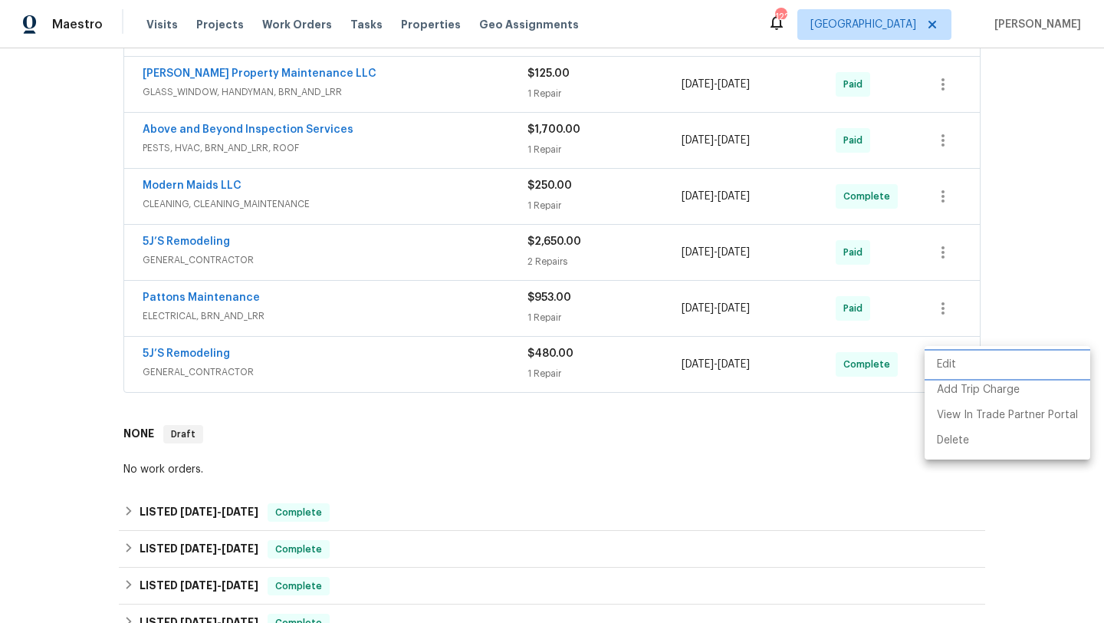
scroll to position [6, 0]
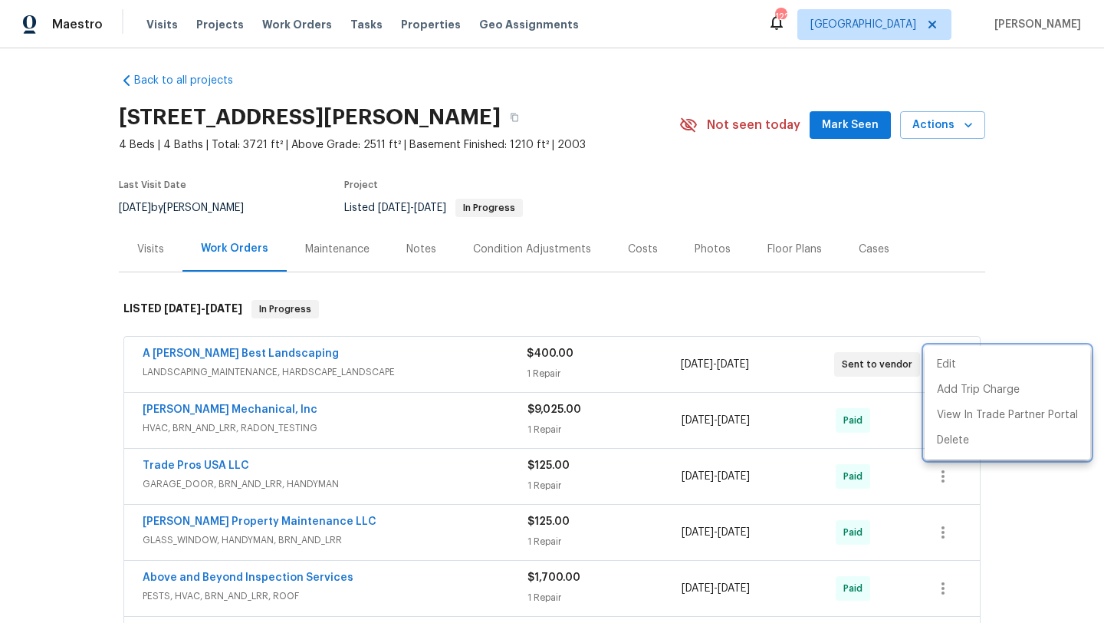
click at [221, 356] on div at bounding box center [552, 311] width 1104 height 623
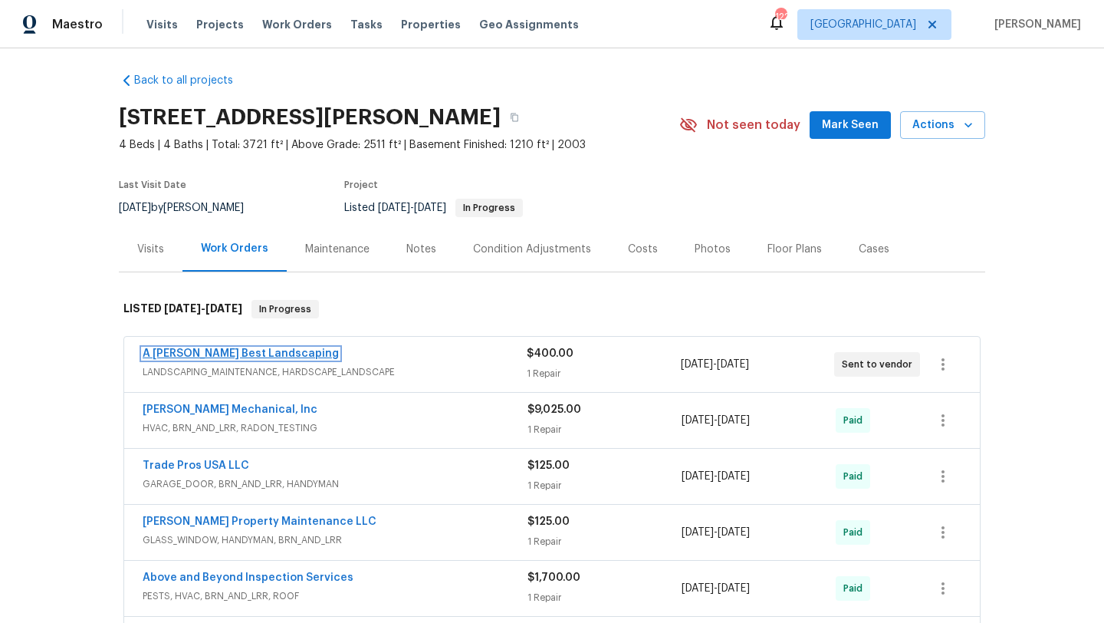
click at [222, 354] on link "A [PERSON_NAME] Best Landscaping" at bounding box center [241, 353] width 196 height 11
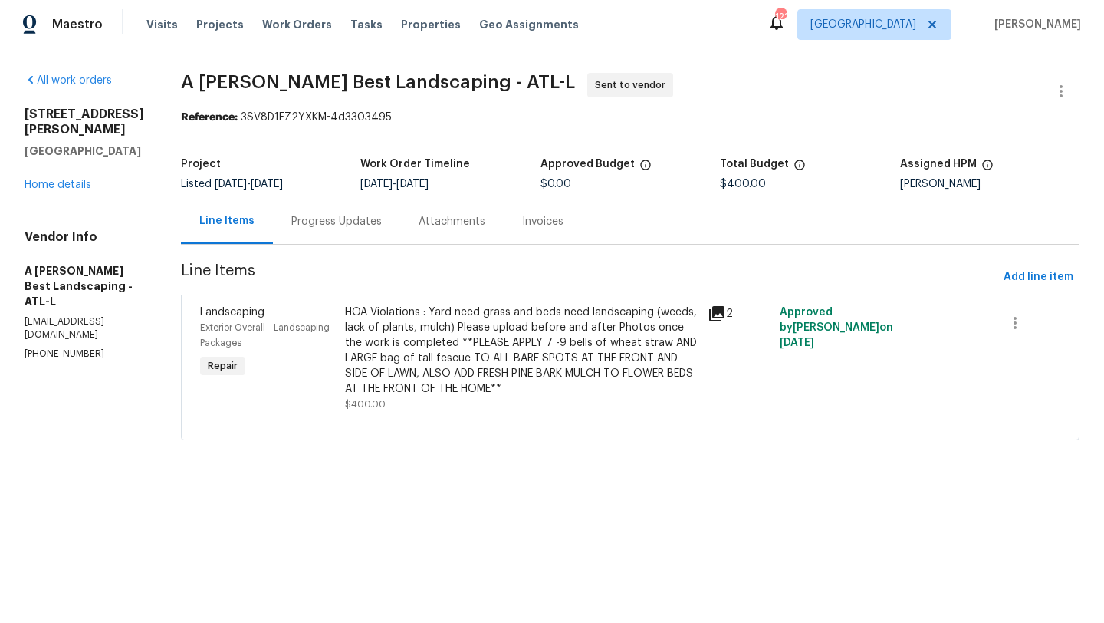
click at [344, 227] on div "Progress Updates" at bounding box center [336, 221] width 90 height 15
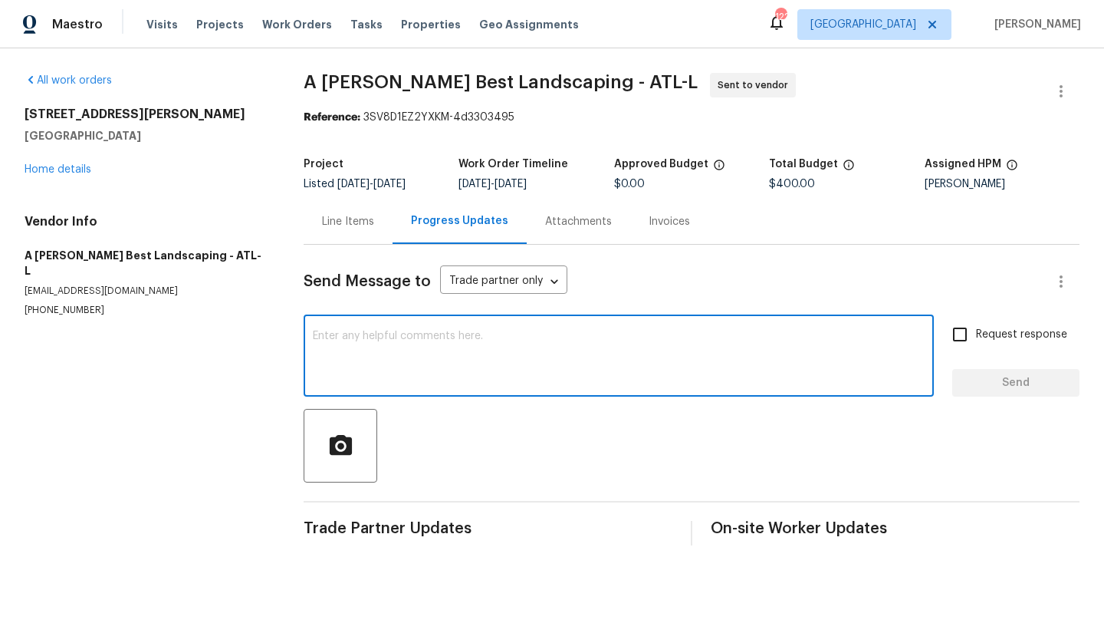
click at [353, 356] on textarea at bounding box center [619, 357] width 612 height 54
type textarea "H"
type textarea "G"
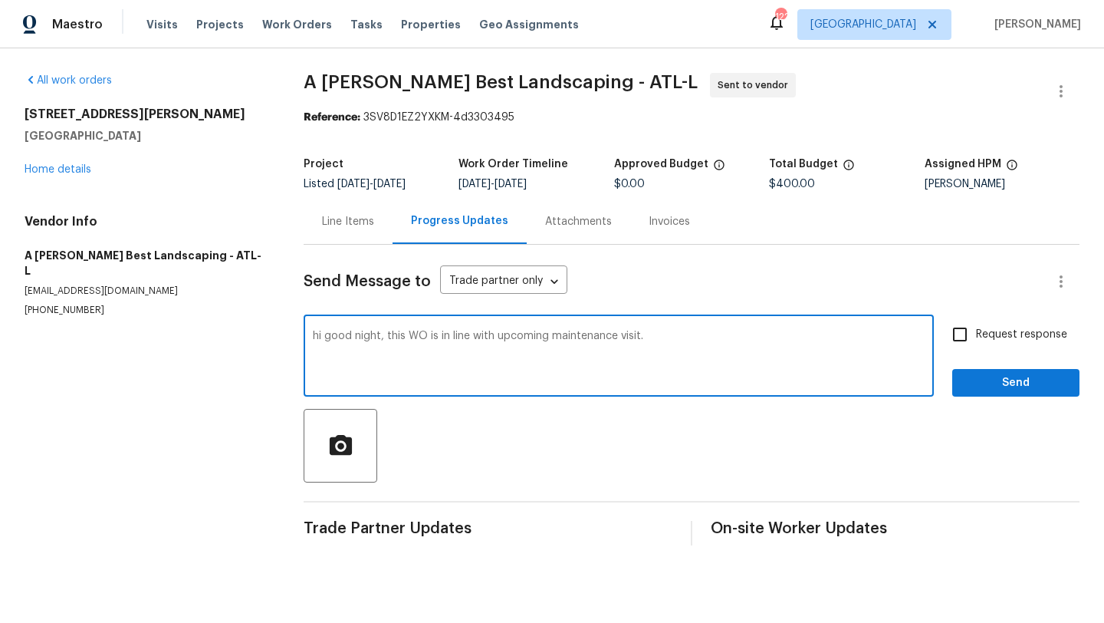
click at [324, 340] on textarea "hi good night, this WO is in line with upcoming maintenance visit." at bounding box center [619, 357] width 612 height 54
click at [688, 346] on textarea "Hi good night, this WO is in line with upcoming maintenance visit." at bounding box center [619, 357] width 612 height 54
click at [644, 339] on textarea "Hi good night, this WO is in line with upcoming maintenance visit. Please reach…" at bounding box center [619, 357] width 612 height 54
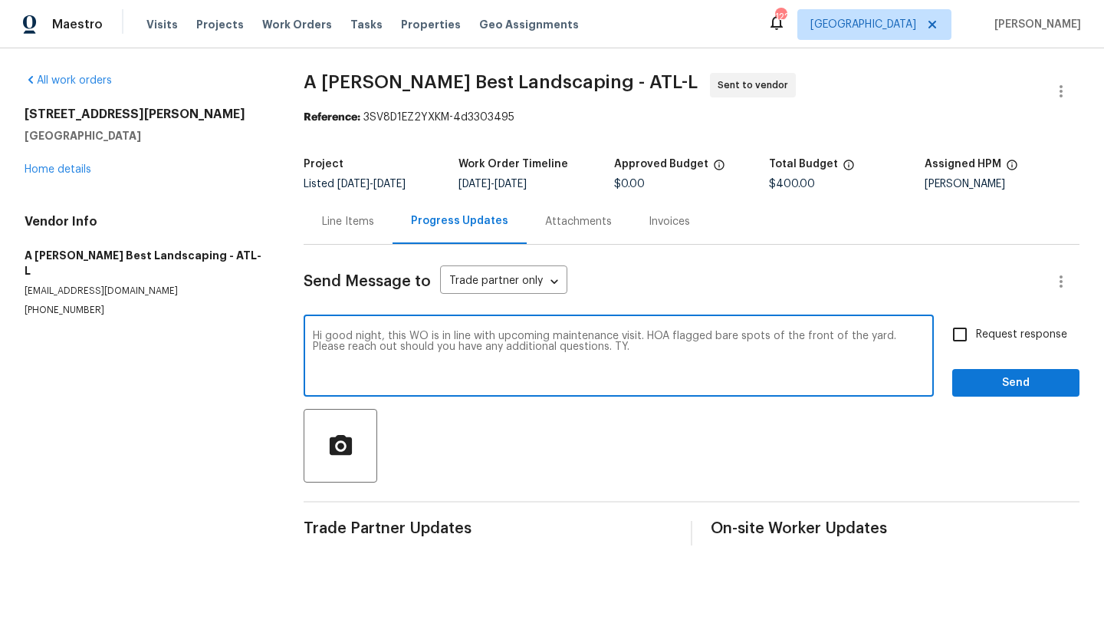
click at [925, 337] on textarea "Hi good night, this WO is in line with upcoming maintenance visit. HOA flagged …" at bounding box center [619, 357] width 612 height 54
click at [921, 339] on textarea "Hi good night, this WO is in line with upcoming maintenance visit. HOA flagged …" at bounding box center [619, 357] width 612 height 54
click at [429, 345] on textarea "Hi good night, this WO is in line with upcoming maintenance visit. HOA flagged …" at bounding box center [619, 357] width 612 height 54
click at [501, 348] on textarea "Hi good night, this WO is in line with upcoming maintenance visit. HOA flagged …" at bounding box center [619, 357] width 612 height 54
click at [705, 347] on textarea "Hi good night, this WO is in line with upcoming maintenance visit. HOA flagged …" at bounding box center [619, 357] width 612 height 54
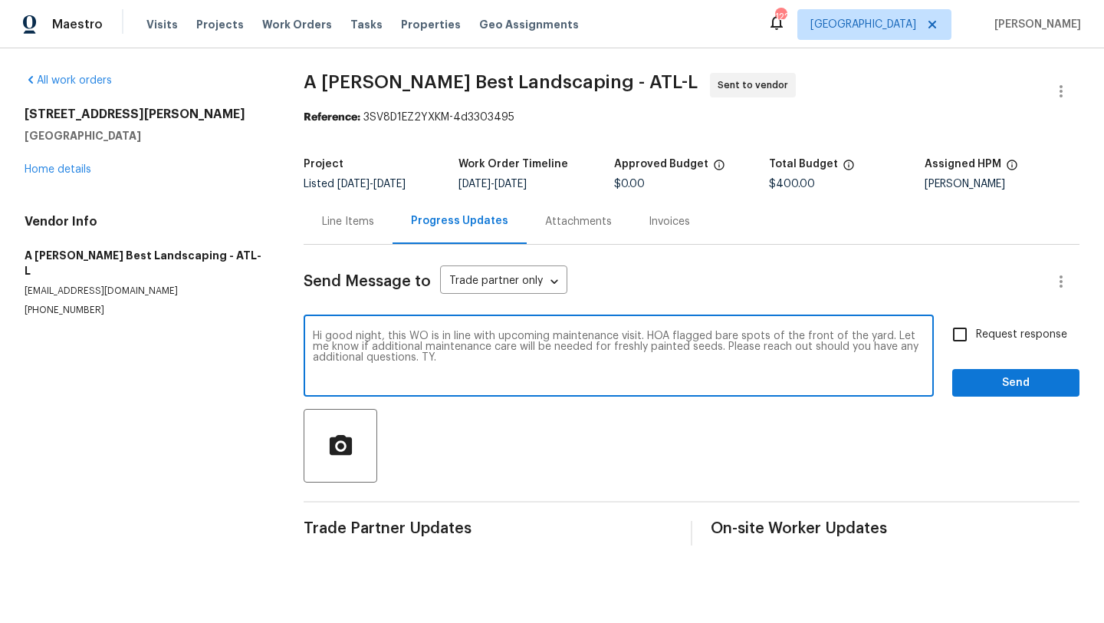
type textarea "Hi good night, this WO is in line with upcoming maintenance visit. HOA flagged …"
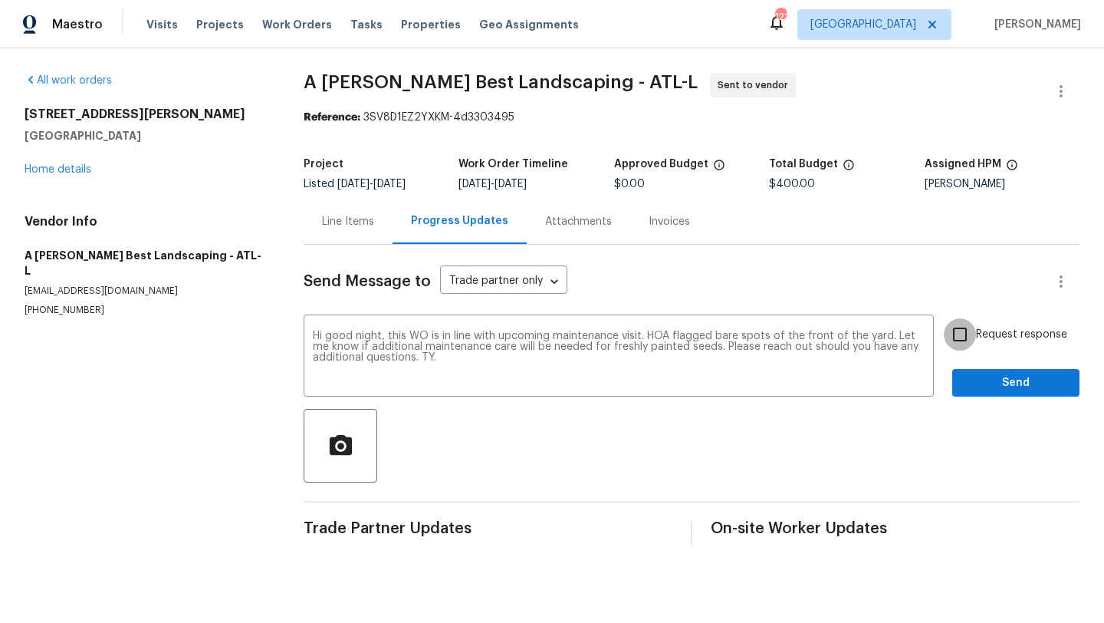
click at [966, 334] on input "Request response" at bounding box center [960, 334] width 32 height 32
checkbox input "true"
click at [987, 386] on span "Send" at bounding box center [1015, 382] width 103 height 19
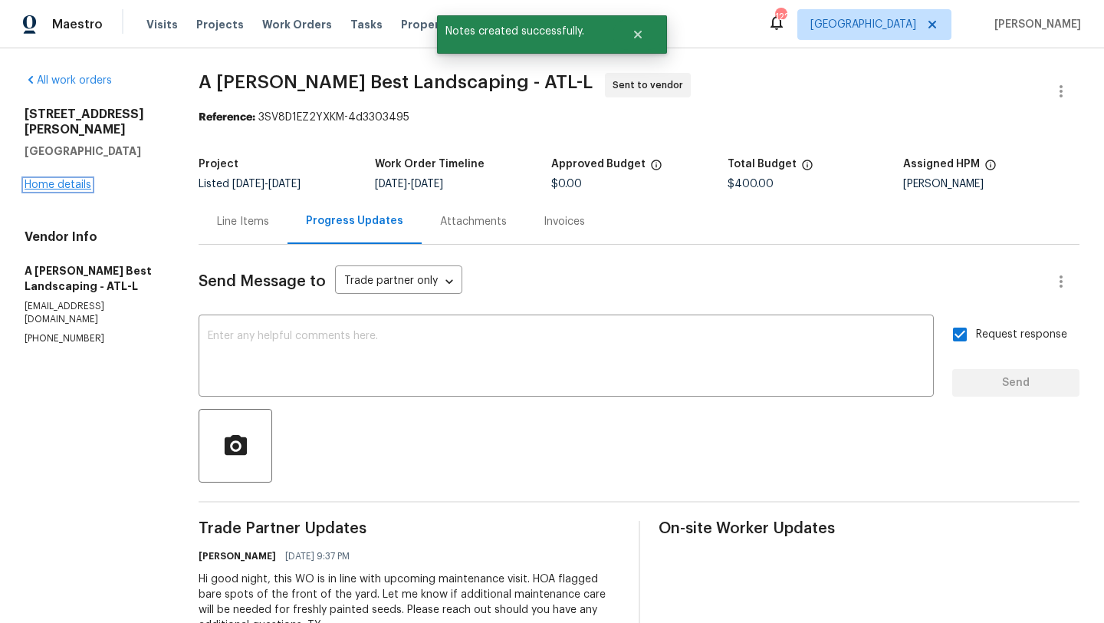
click at [71, 179] on link "Home details" at bounding box center [58, 184] width 67 height 11
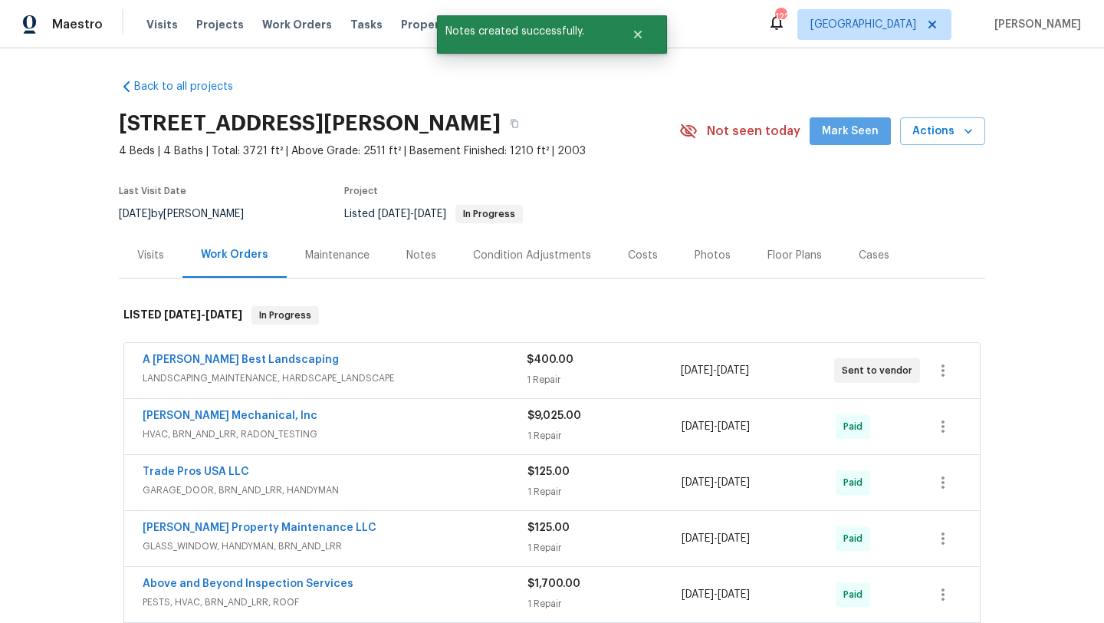
click at [843, 117] on button "Mark Seen" at bounding box center [850, 131] width 81 height 28
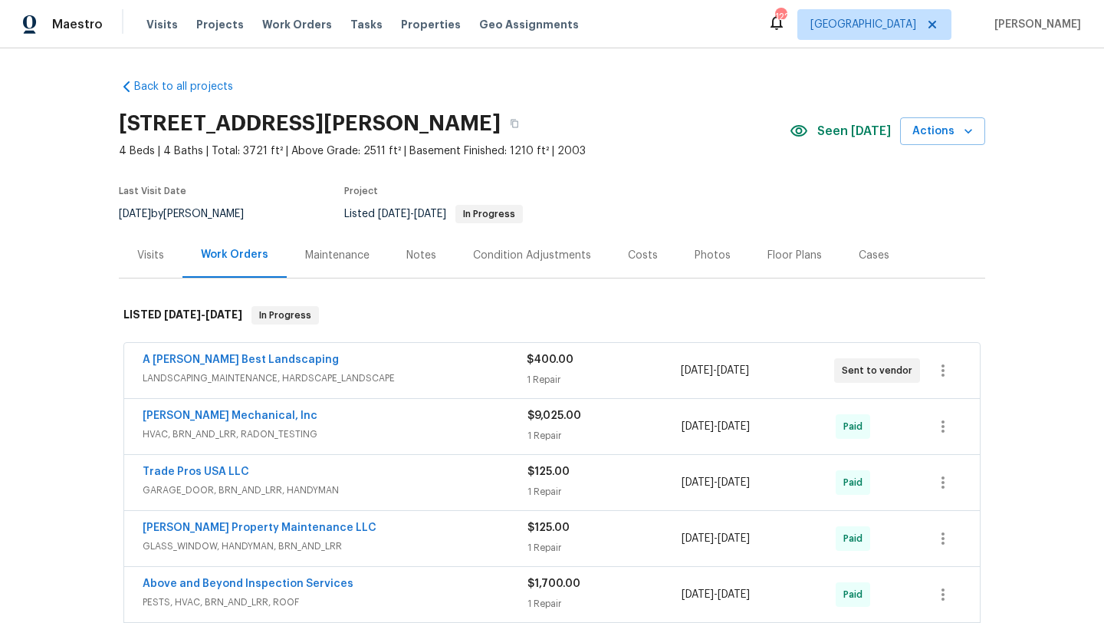
click at [429, 256] on div "Notes" at bounding box center [421, 255] width 30 height 15
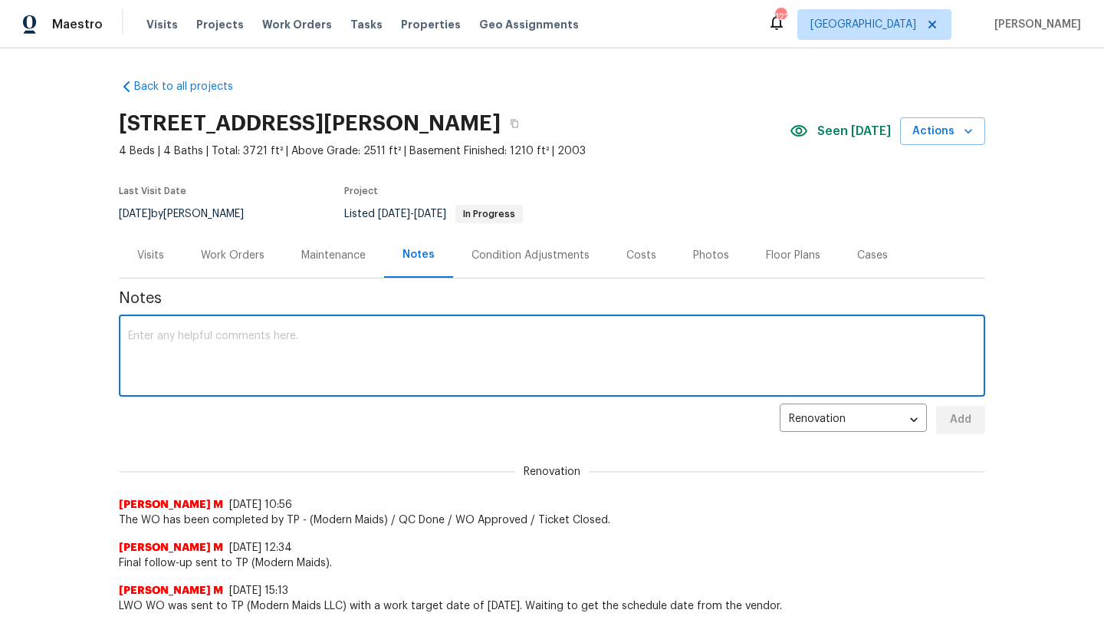
click at [258, 343] on textarea at bounding box center [552, 357] width 848 height 54
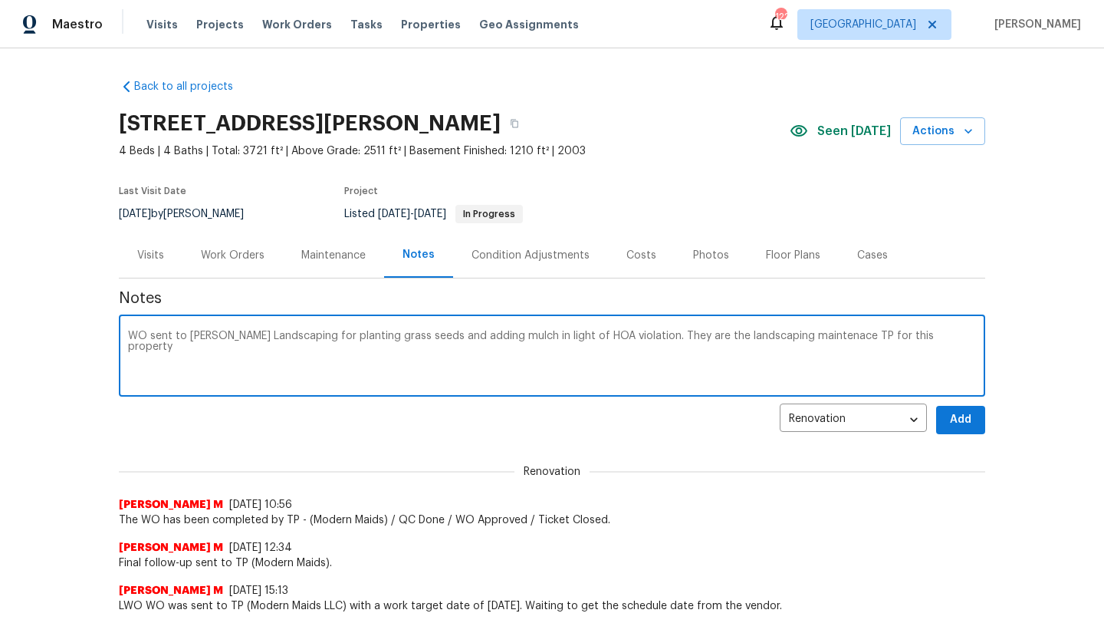
click at [798, 340] on textarea "WO sent to [PERSON_NAME] Landscaping for planting grass seeds and adding mulch …" at bounding box center [552, 357] width 848 height 54
click at [848, 337] on textarea "WO sent to [PERSON_NAME] Landscaping for planting grass seeds and adding mulch …" at bounding box center [552, 357] width 848 height 54
click at [935, 337] on textarea "WO sent to [PERSON_NAME] Landscaping for planting grass seeds and adding mulch …" at bounding box center [552, 357] width 848 height 54
type textarea "WO sent to [PERSON_NAME] Landscaping for planting grass seeds and adding mulch …"
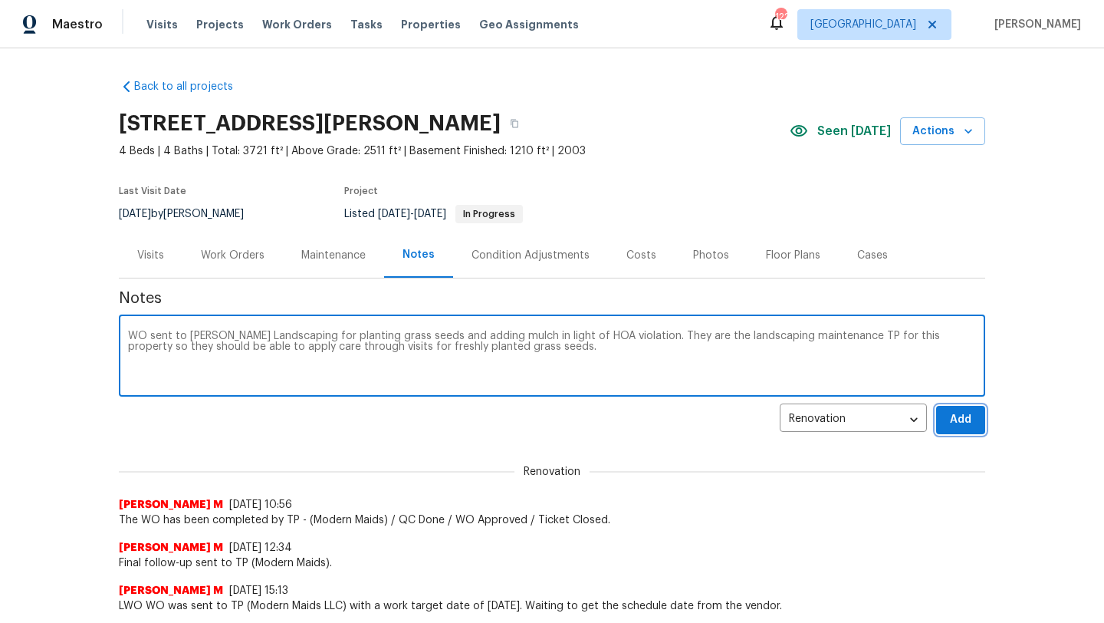
click at [947, 417] on button "Add" at bounding box center [960, 420] width 49 height 28
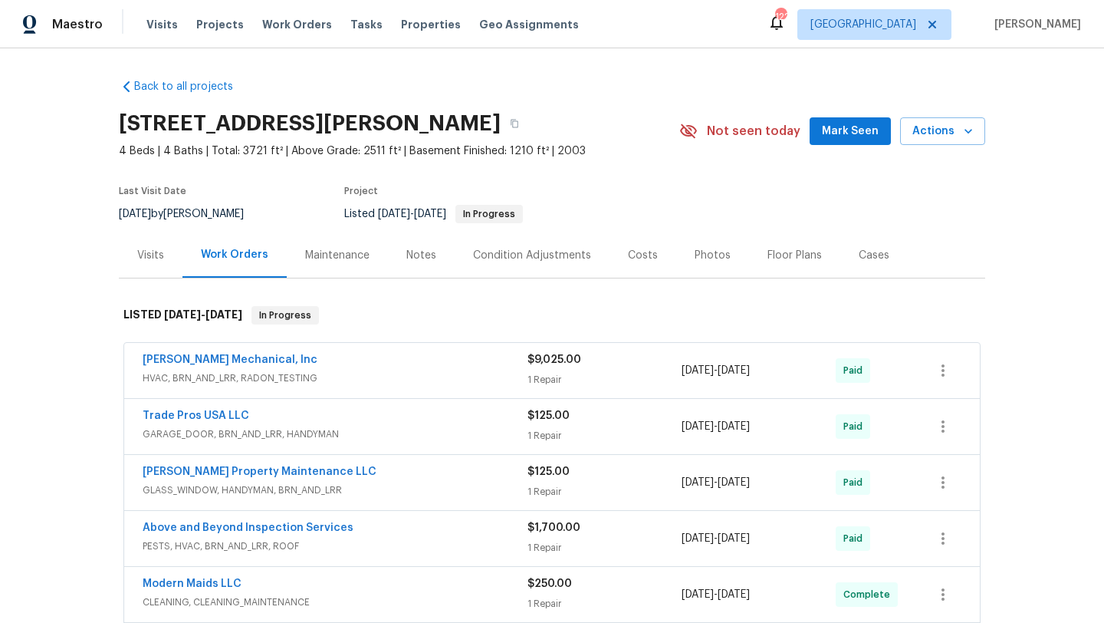
click at [343, 258] on div "Maintenance" at bounding box center [337, 255] width 64 height 15
